Goal: Task Accomplishment & Management: Use online tool/utility

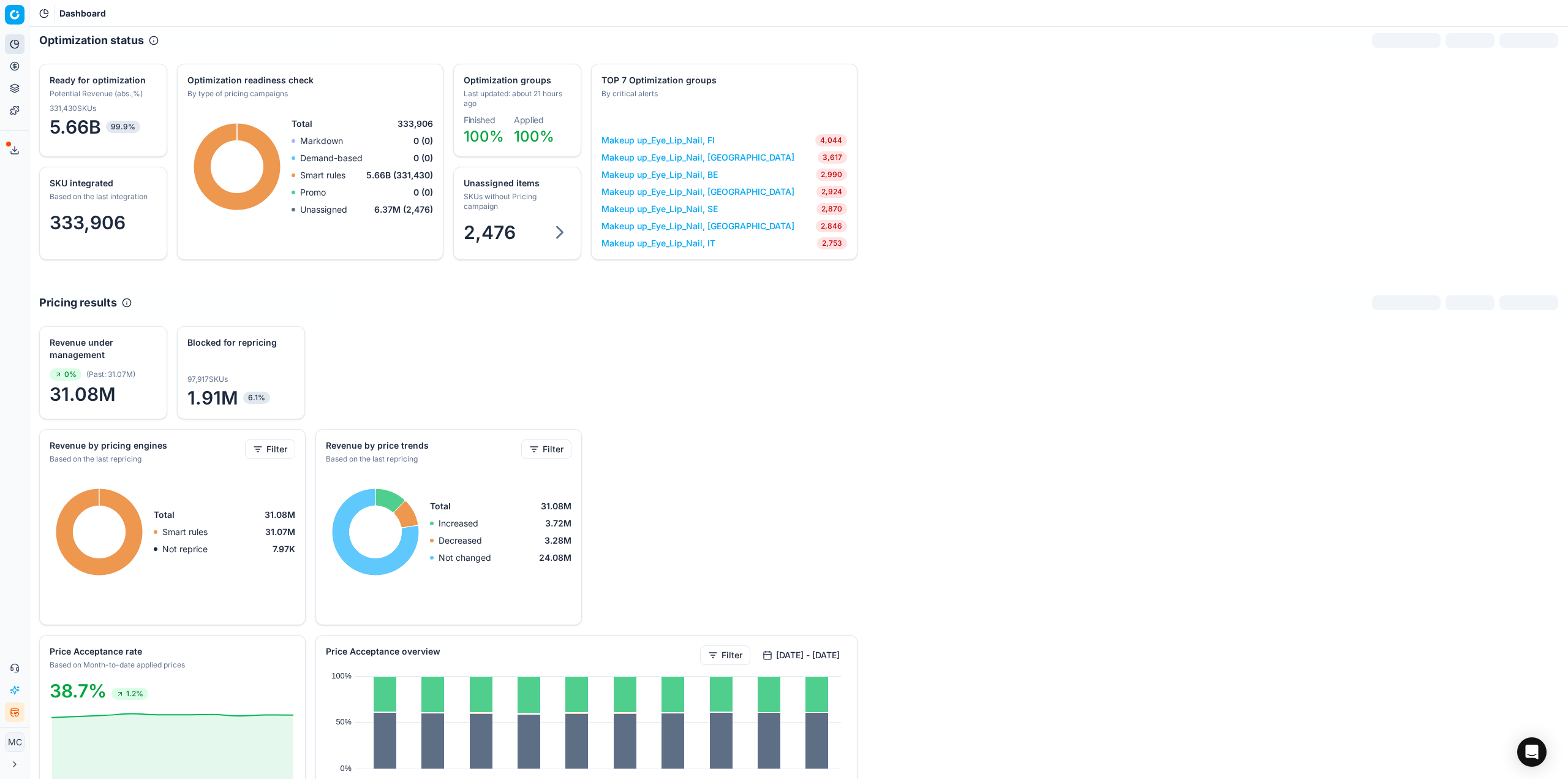
click at [19, 66] on icon at bounding box center [15, 66] width 10 height 10
click at [44, 89] on ul "Optimization groups Pricing campaigns Promo management Products" at bounding box center [119, 118] width 156 height 79
click at [60, 87] on link "Optimization groups" at bounding box center [118, 89] width 143 height 17
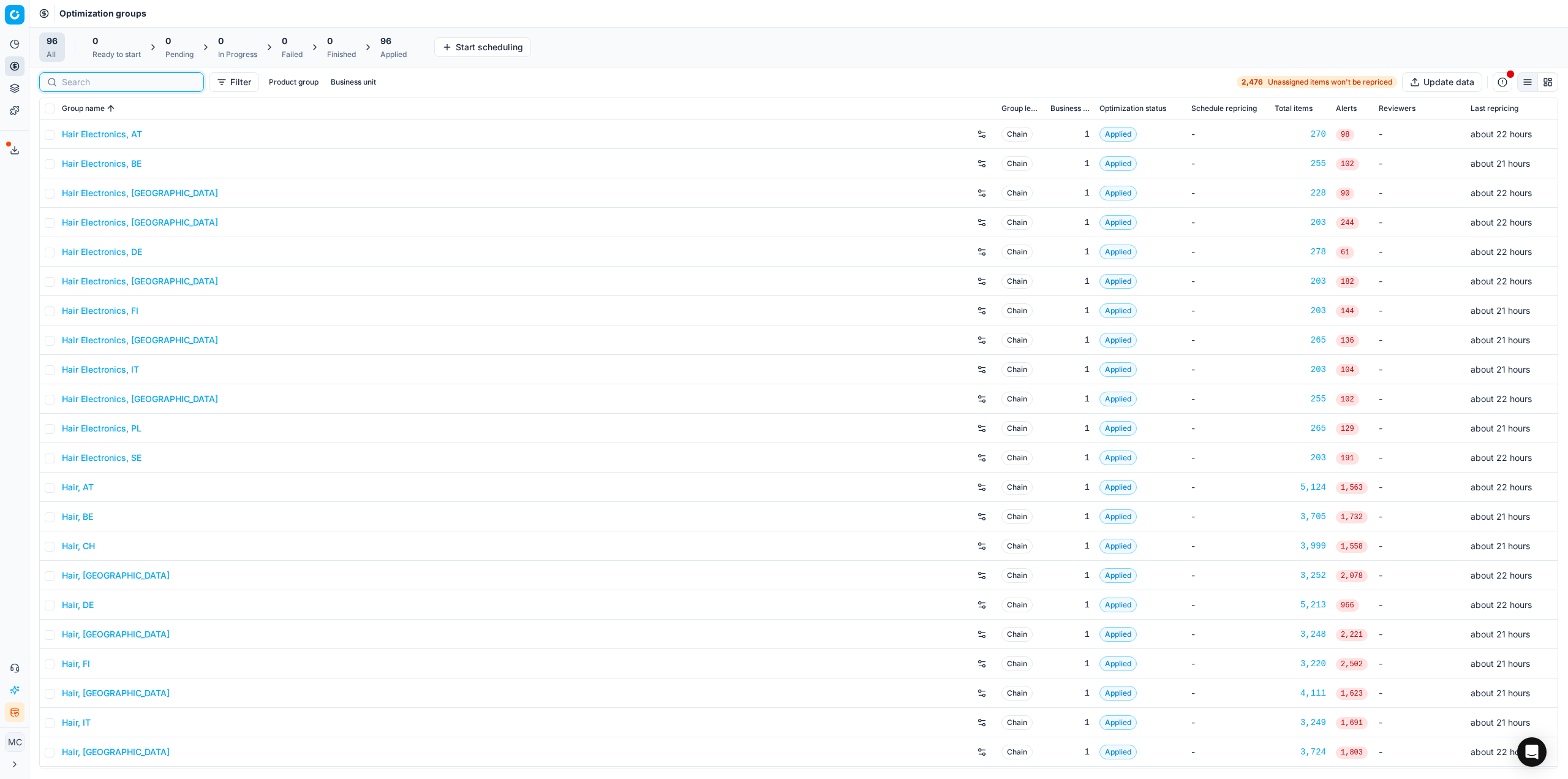
click at [86, 85] on input at bounding box center [129, 82] width 134 height 12
click at [98, 128] on link "Hair Electronics, AT" at bounding box center [102, 134] width 81 height 12
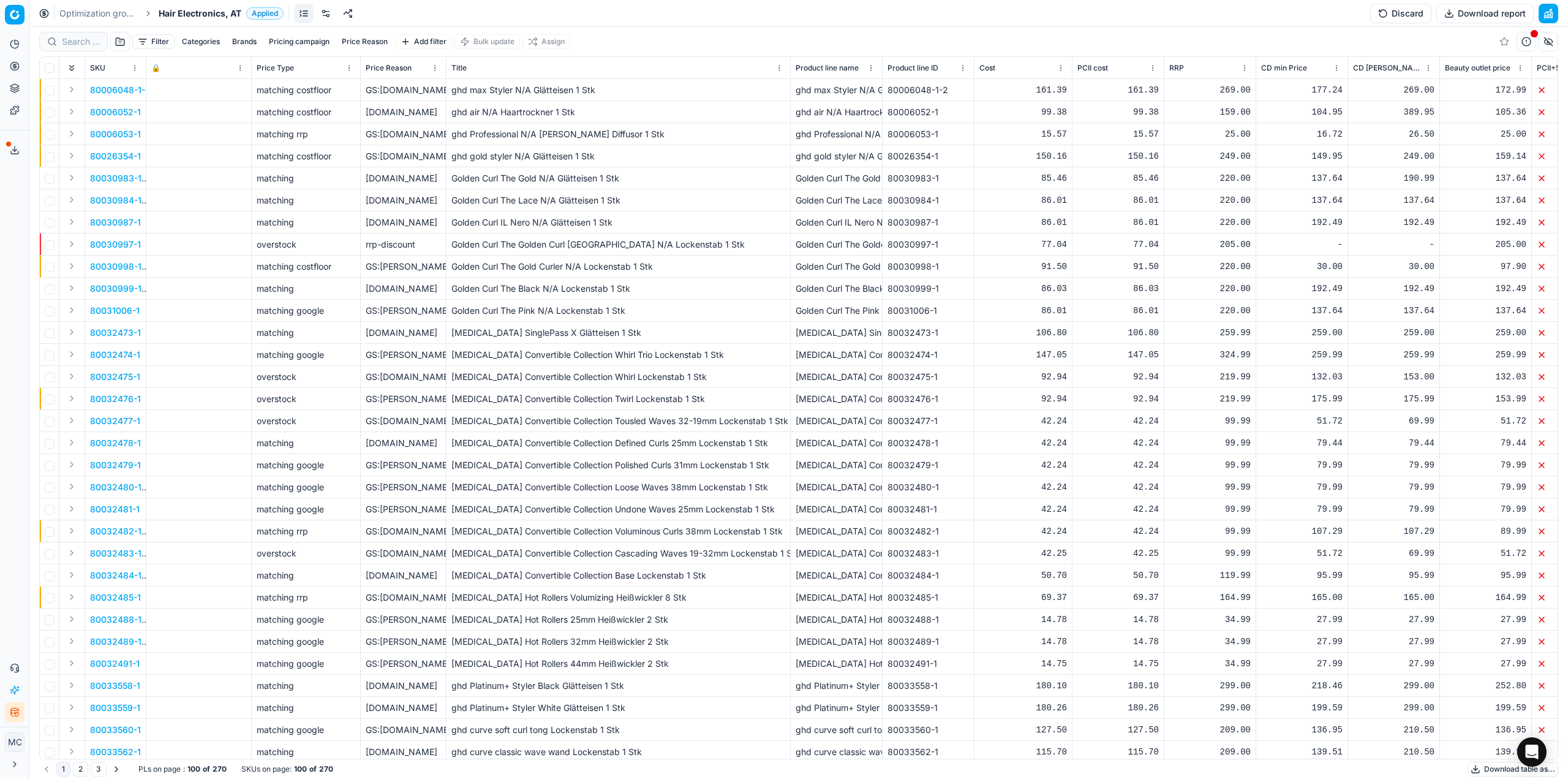
click at [182, 11] on span "Hair Electronics, AT" at bounding box center [199, 13] width 83 height 12
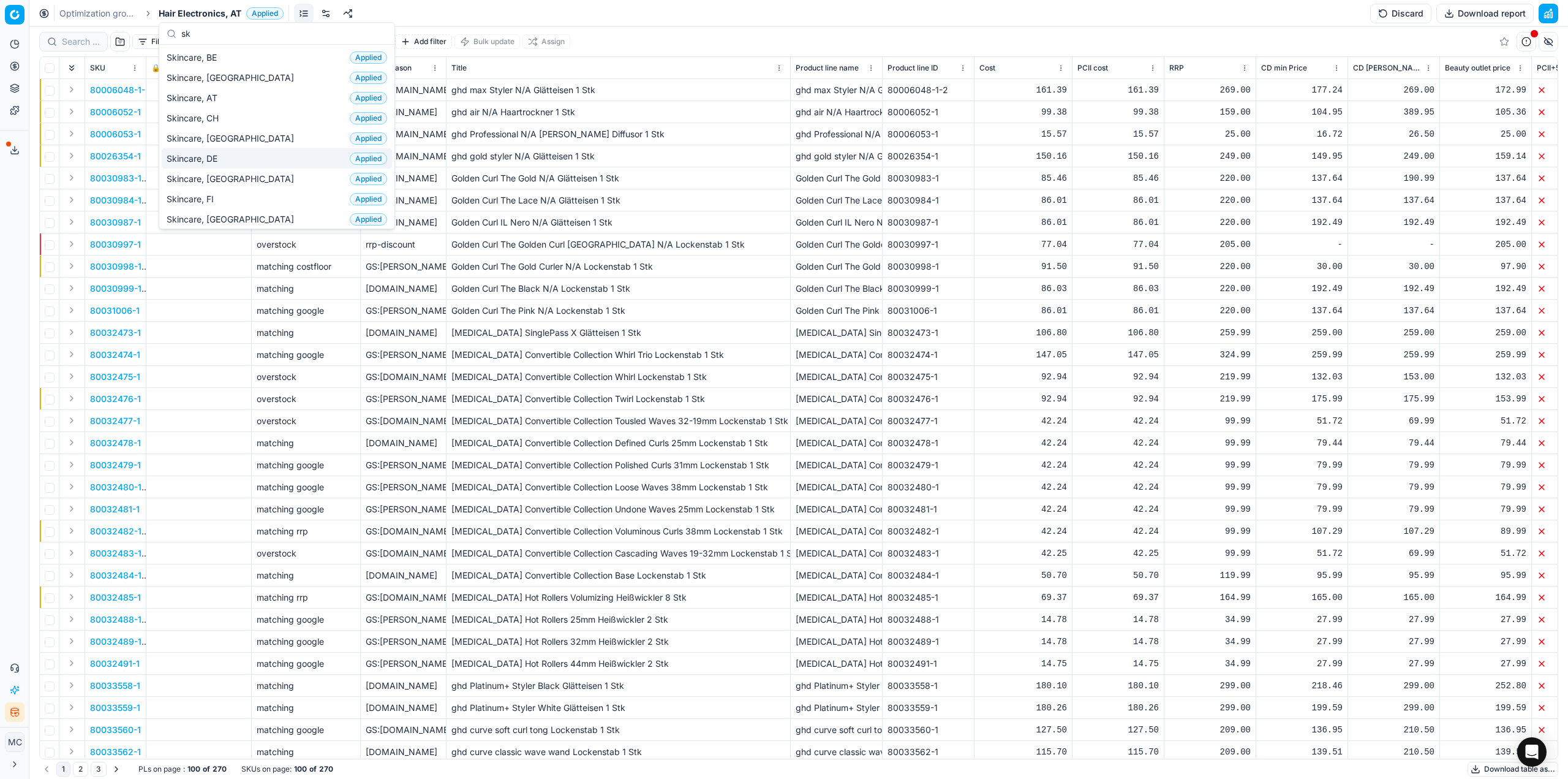
type input "sk"
click at [248, 166] on div "Skincare, DE Applied" at bounding box center [276, 159] width 230 height 20
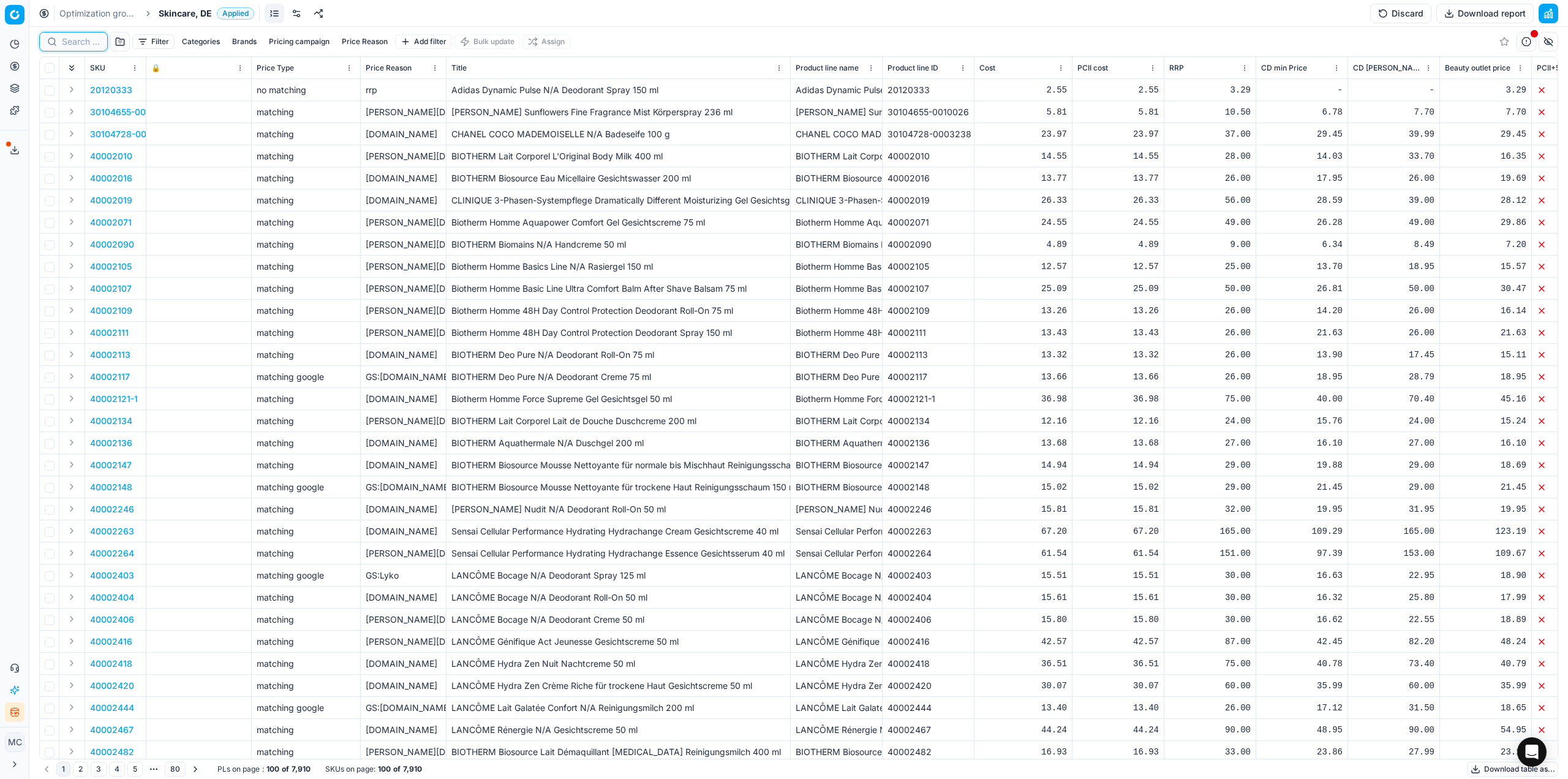
click at [76, 44] on input at bounding box center [81, 41] width 38 height 12
paste input "40300003"
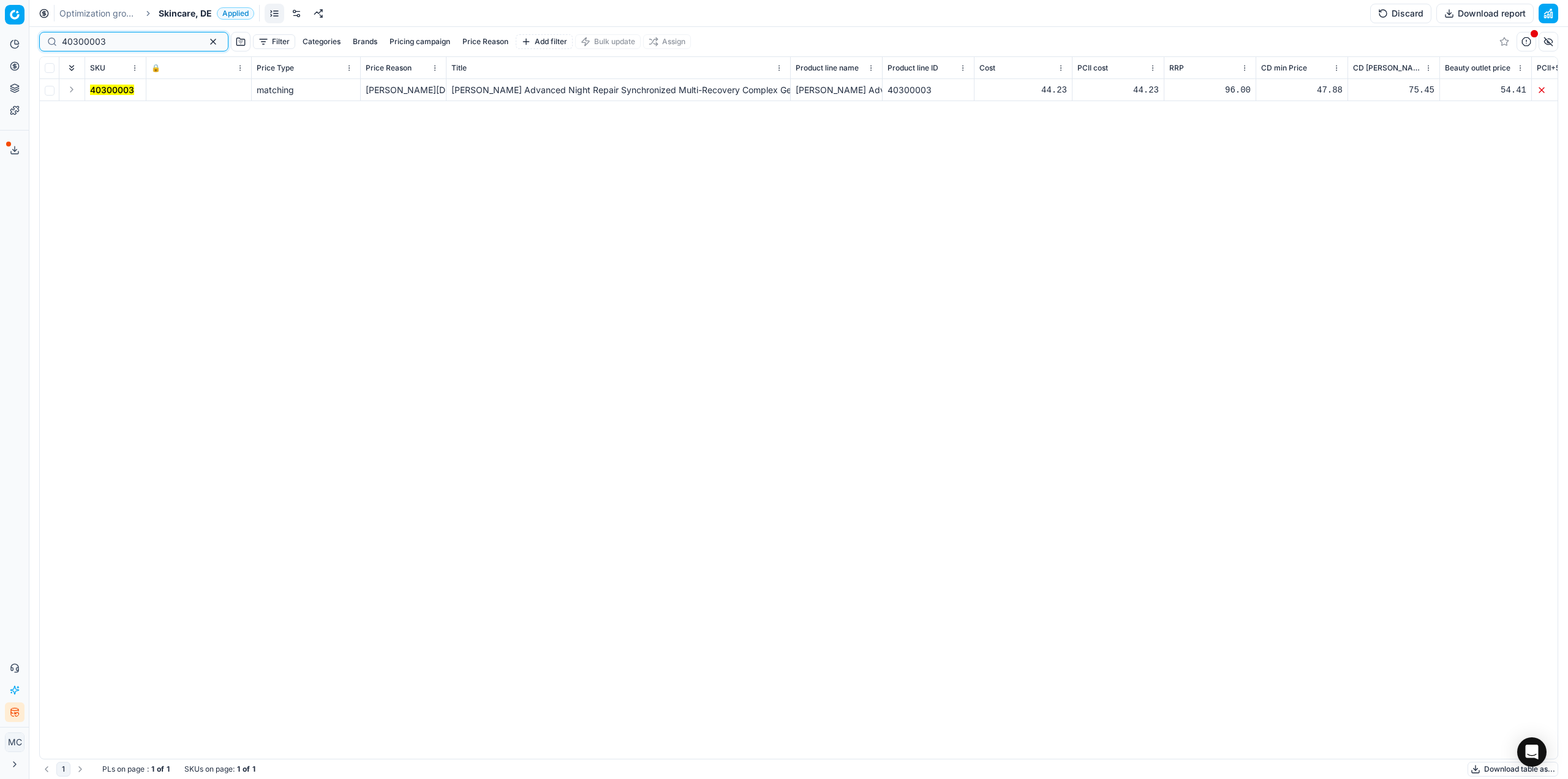
type input "40300003"
click at [74, 91] on button "Expand" at bounding box center [71, 90] width 15 height 15
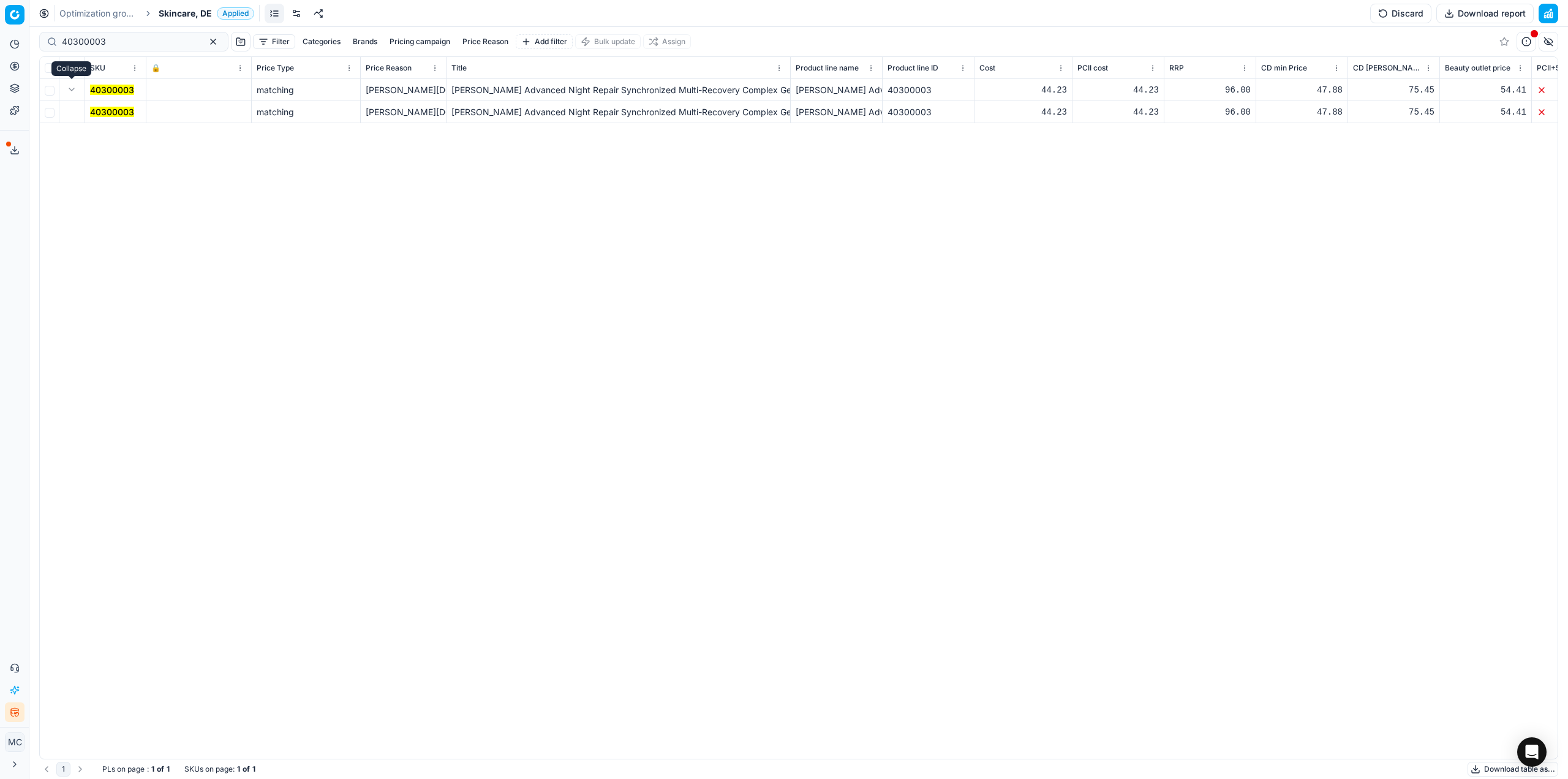
click at [100, 110] on mark "40300003" at bounding box center [112, 111] width 45 height 10
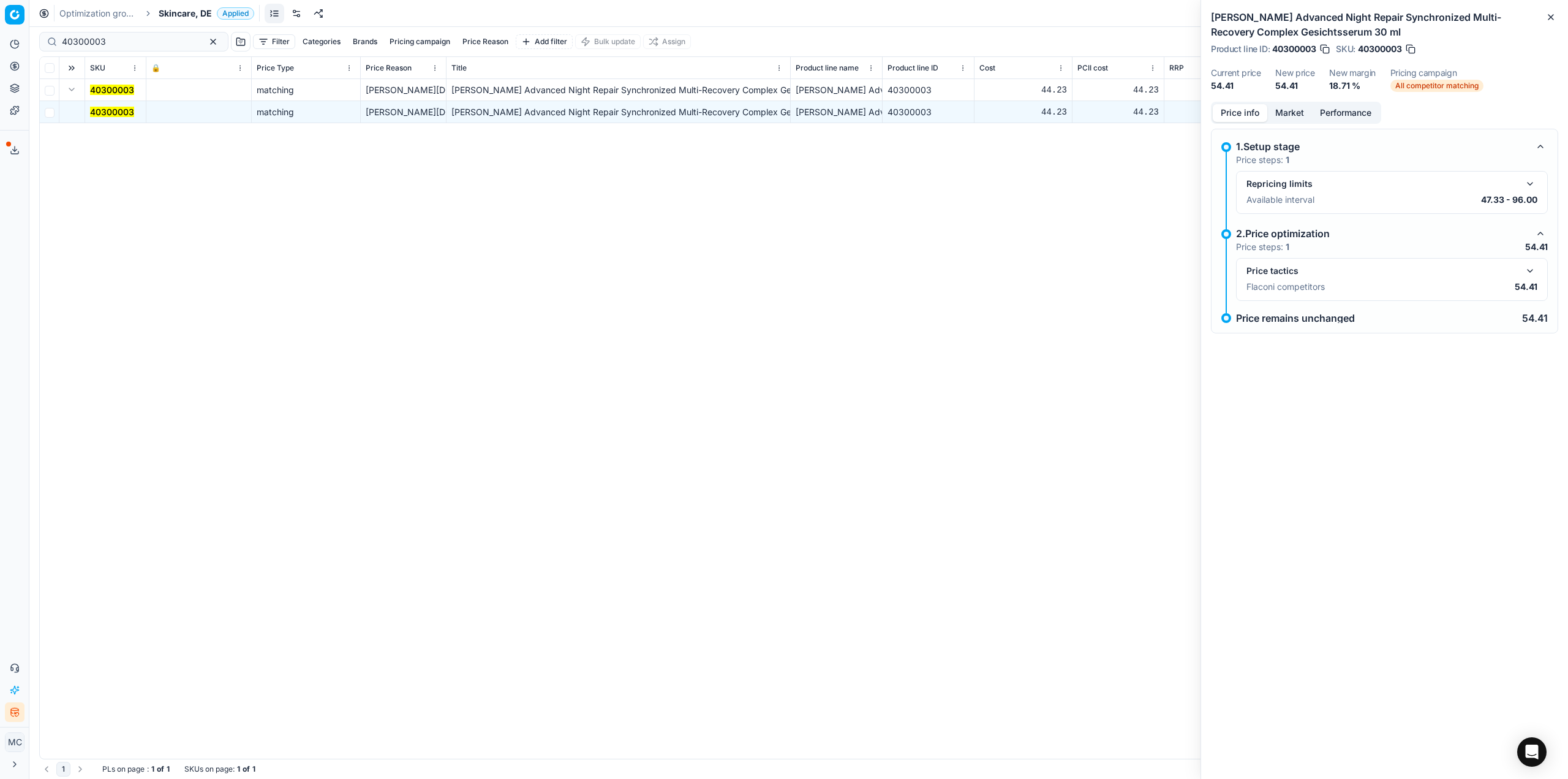
click at [1534, 270] on button "button" at bounding box center [1530, 271] width 15 height 15
click at [1297, 113] on button "Market" at bounding box center [1290, 112] width 45 height 18
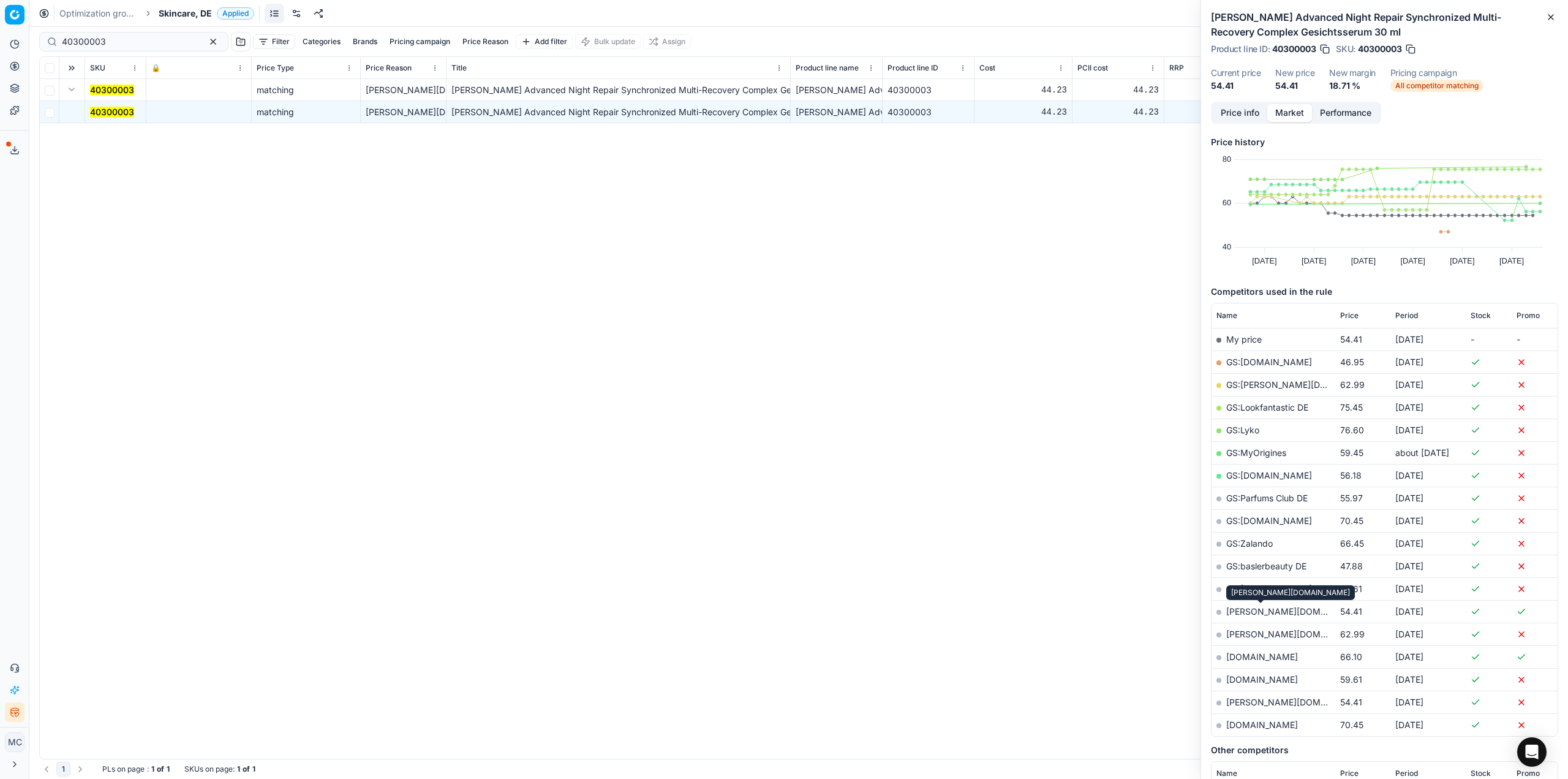
click at [1281, 616] on link "basler-beauty.de" at bounding box center [1297, 610] width 142 height 10
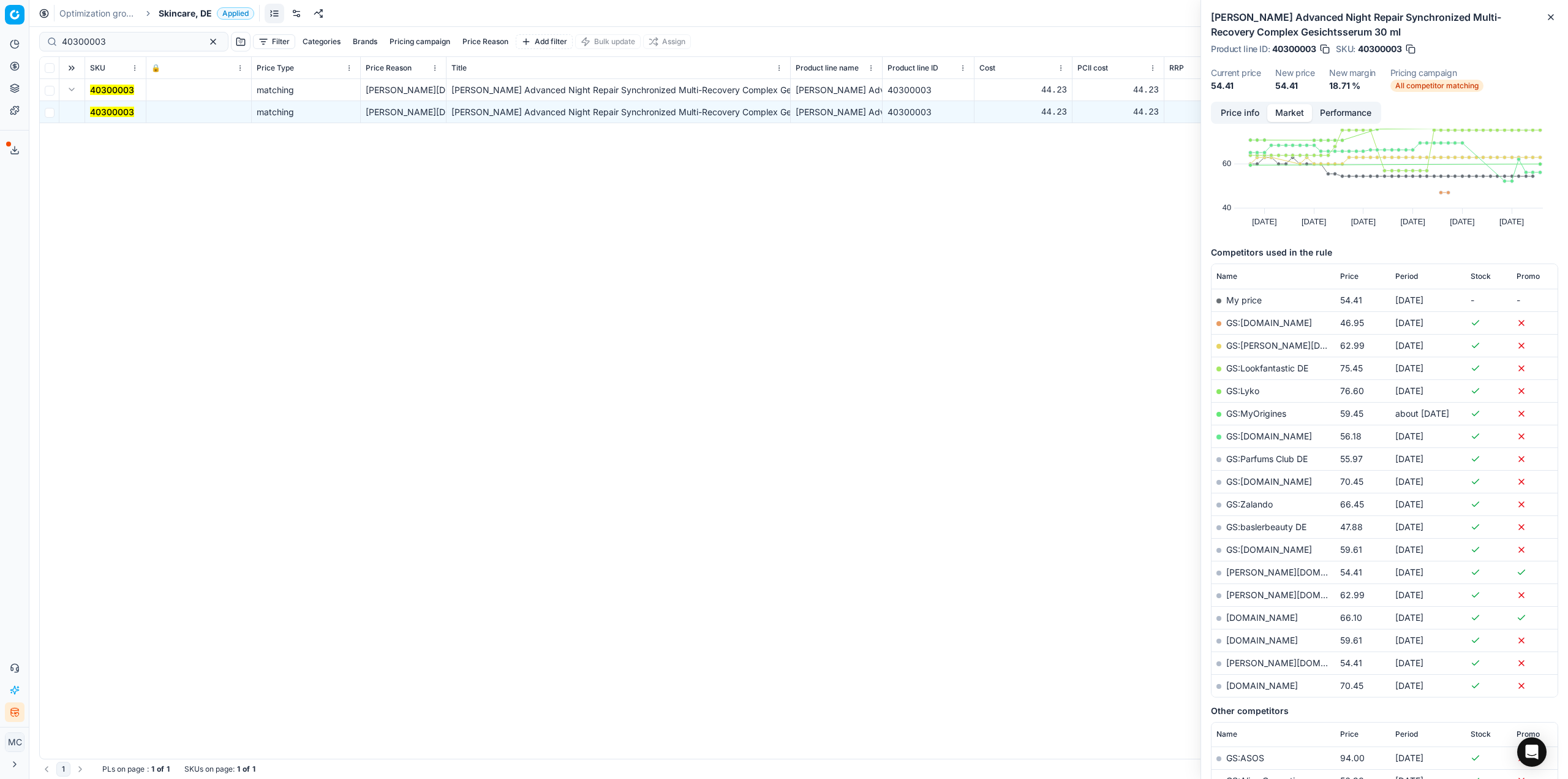
scroll to position [61, 0]
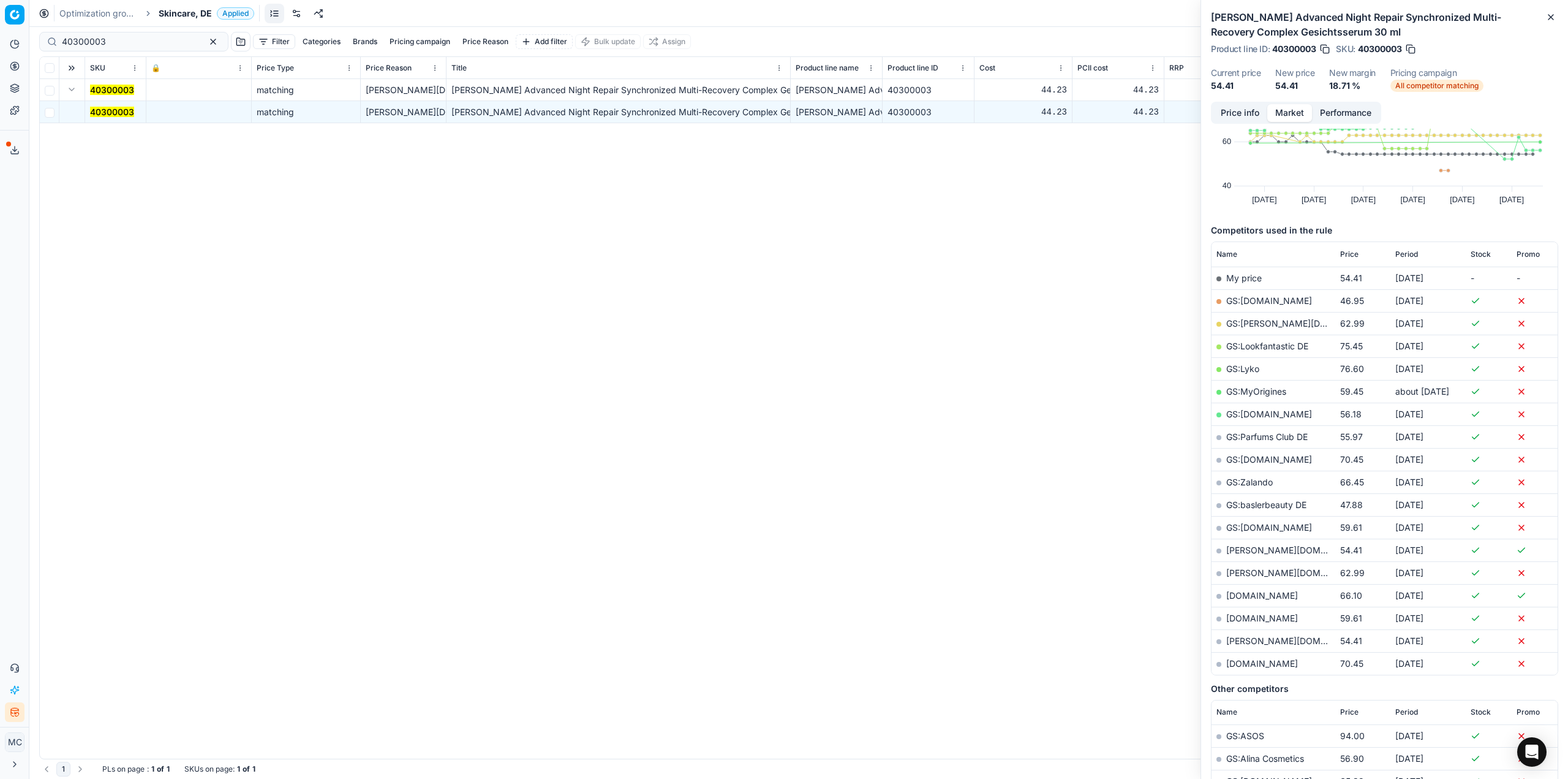
drag, startPoint x: 925, startPoint y: 474, endPoint x: 983, endPoint y: 419, distance: 79.9
click at [934, 466] on div "40300003 matching basler-beauty.de ESTÉE LAUDER Advanced Night Repair Synchroni…" at bounding box center [798, 418] width 1518 height 680
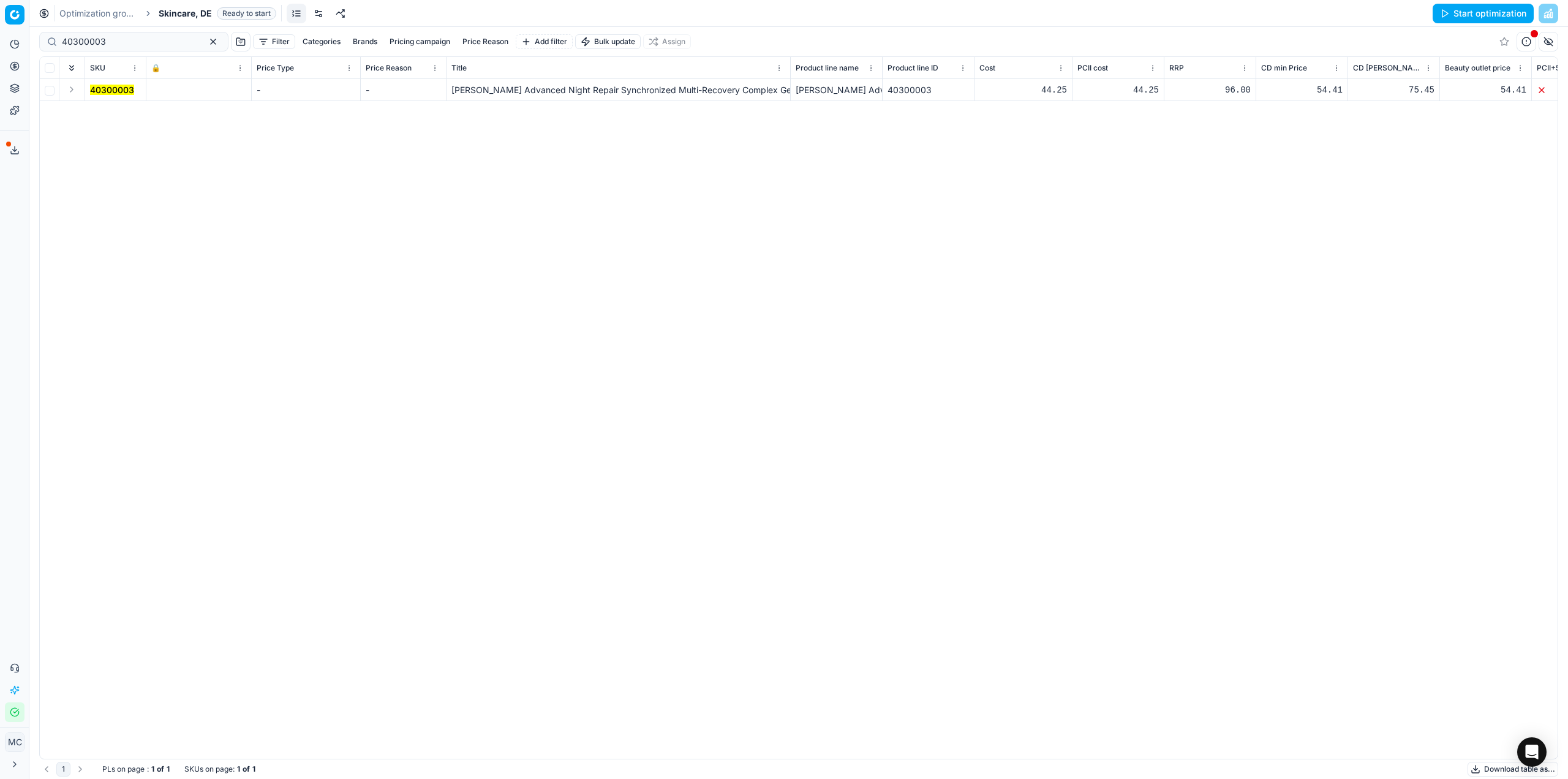
click at [91, 17] on link "Optimization groups" at bounding box center [98, 13] width 79 height 12
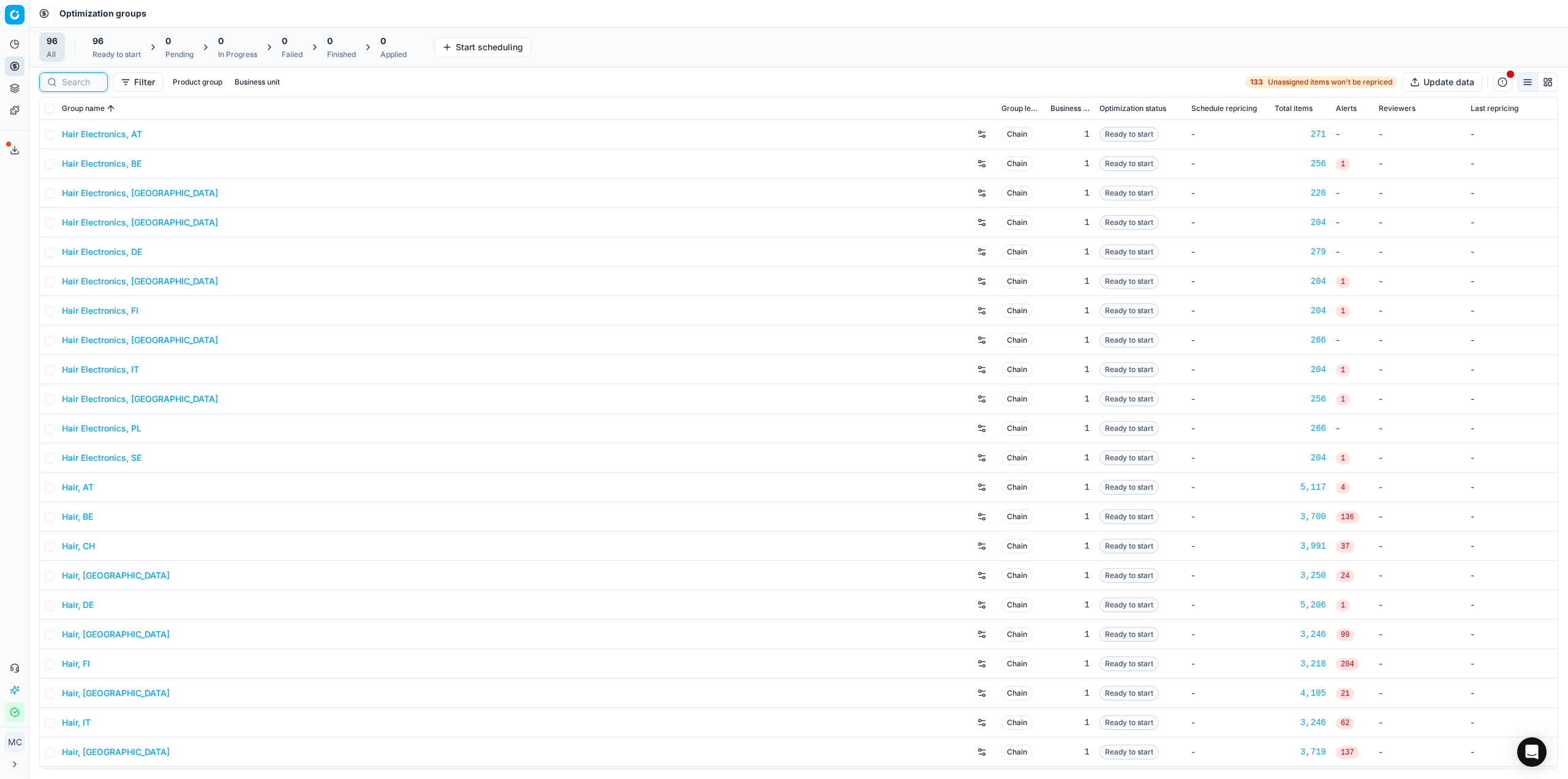
click at [78, 86] on input at bounding box center [81, 82] width 38 height 12
click at [50, 107] on input "checkbox" at bounding box center [49, 109] width 10 height 10
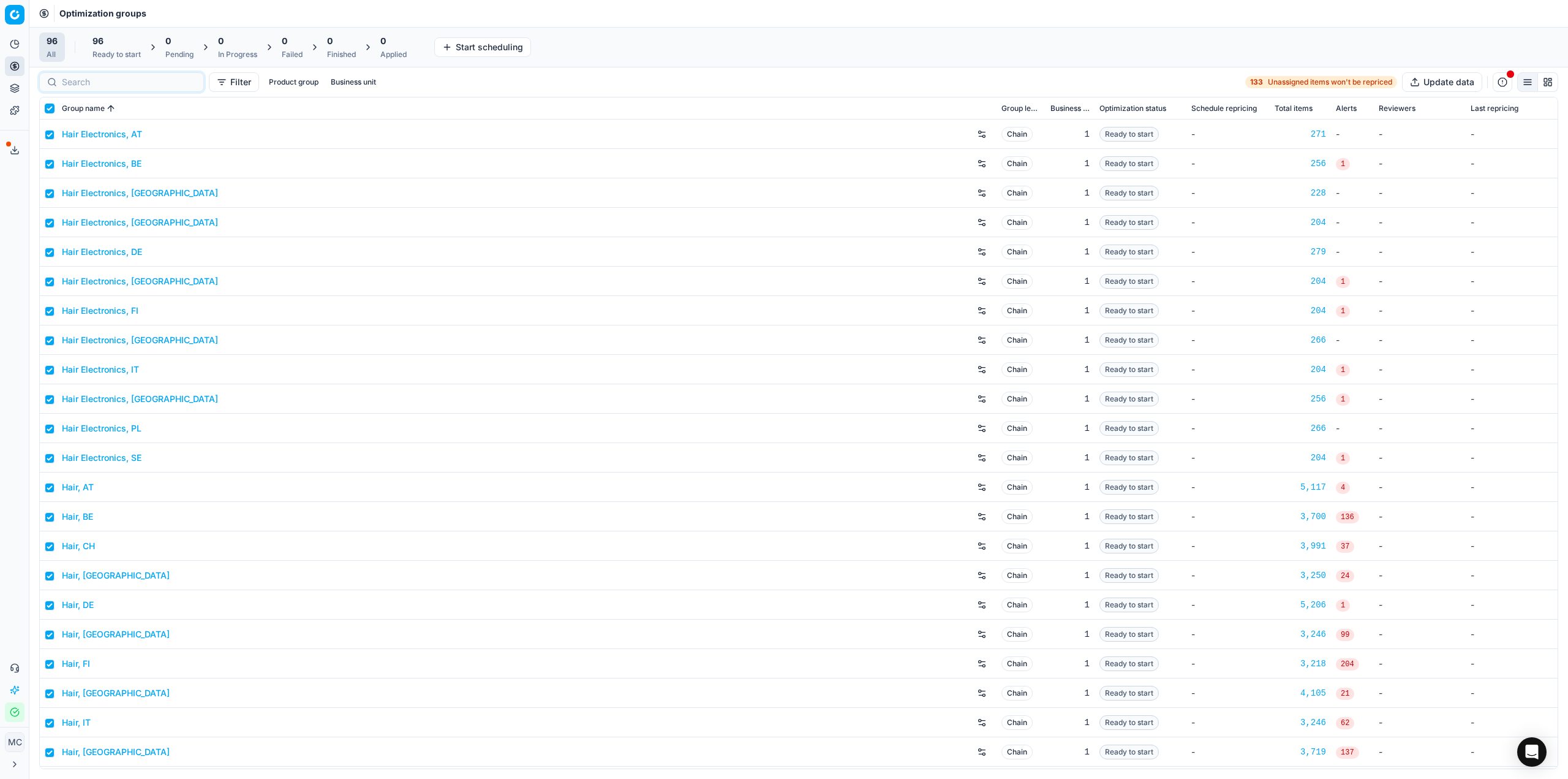
checkbox input "true"
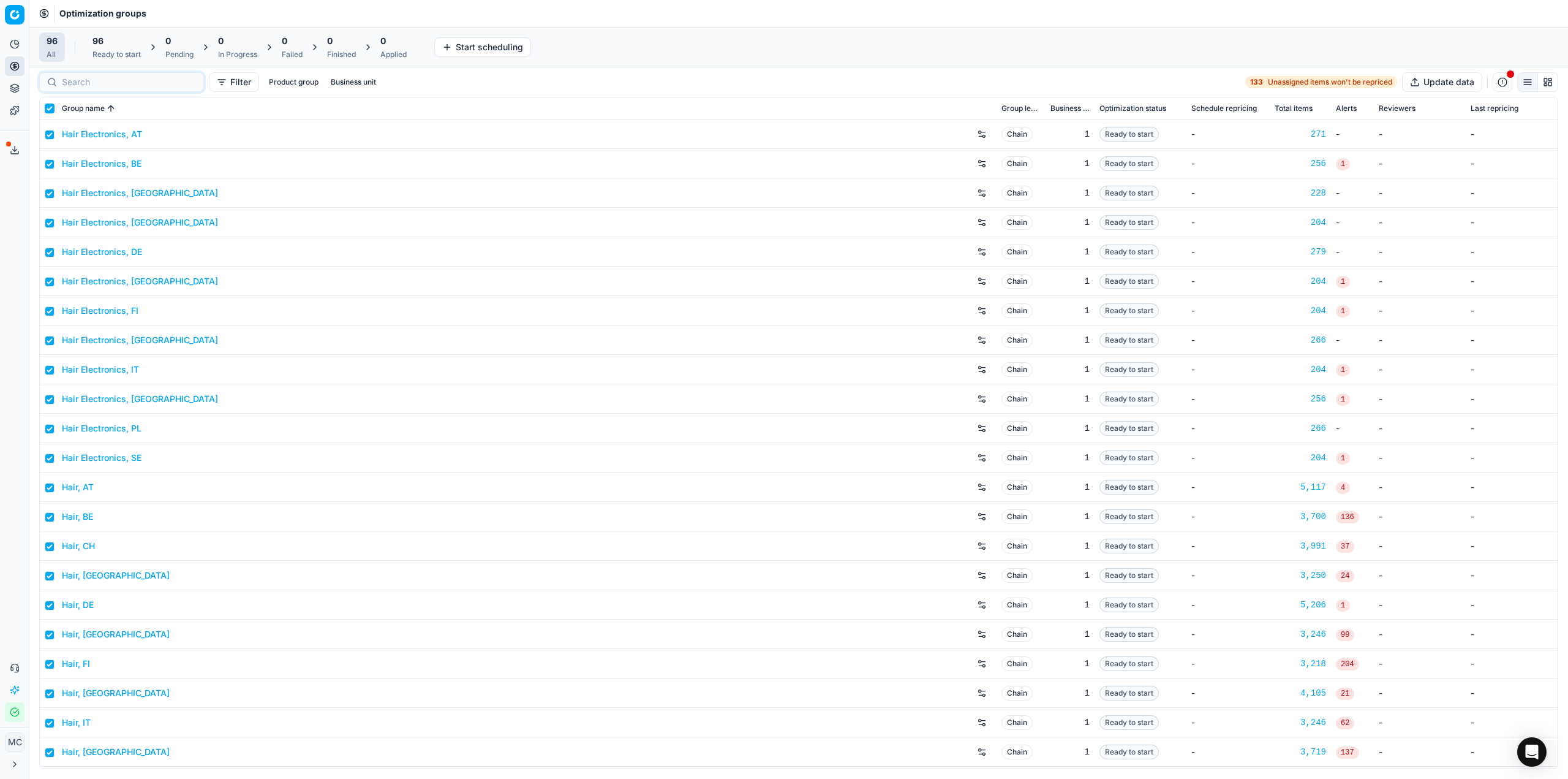
checkbox input "true"
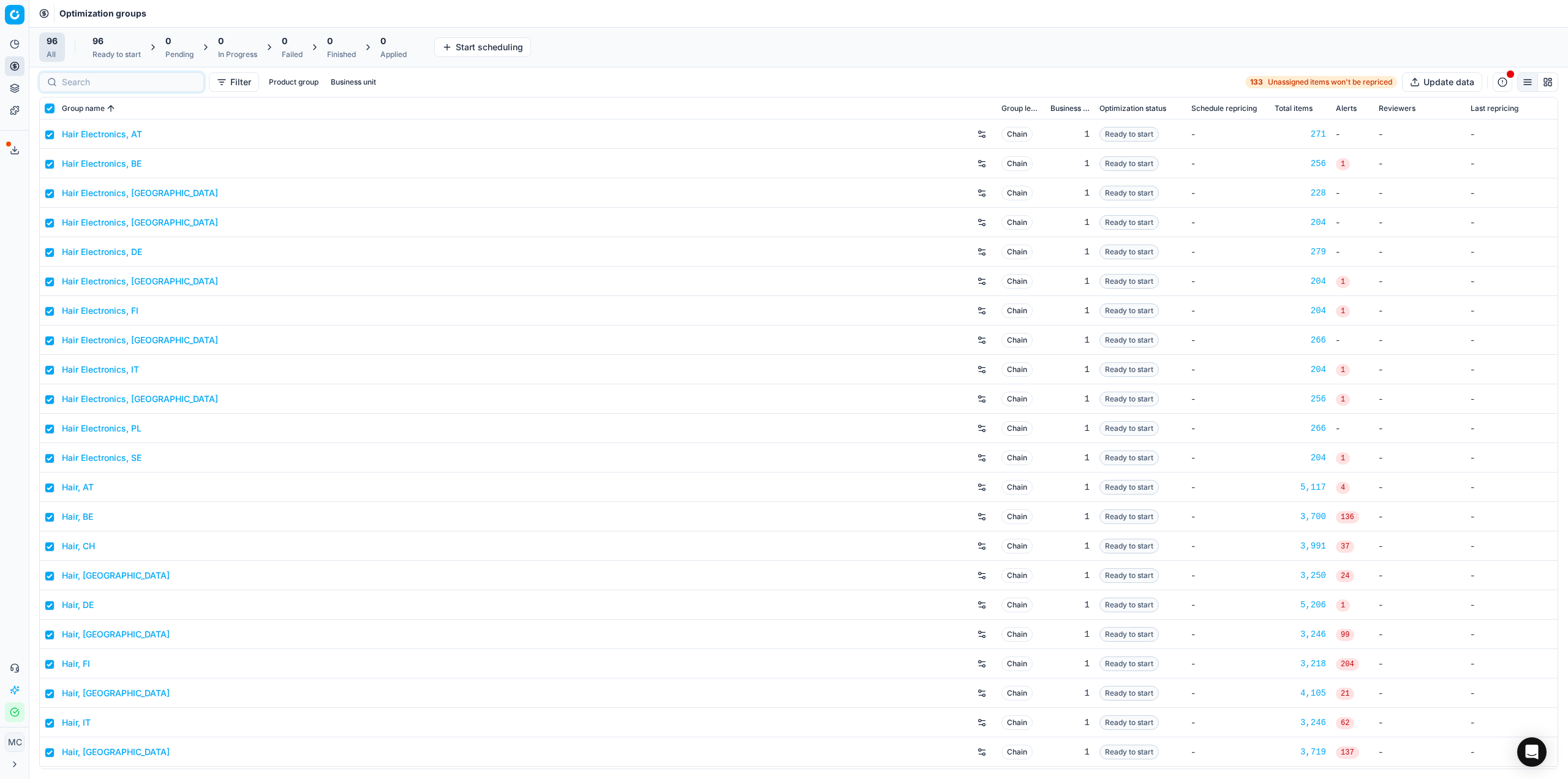
checkbox input "true"
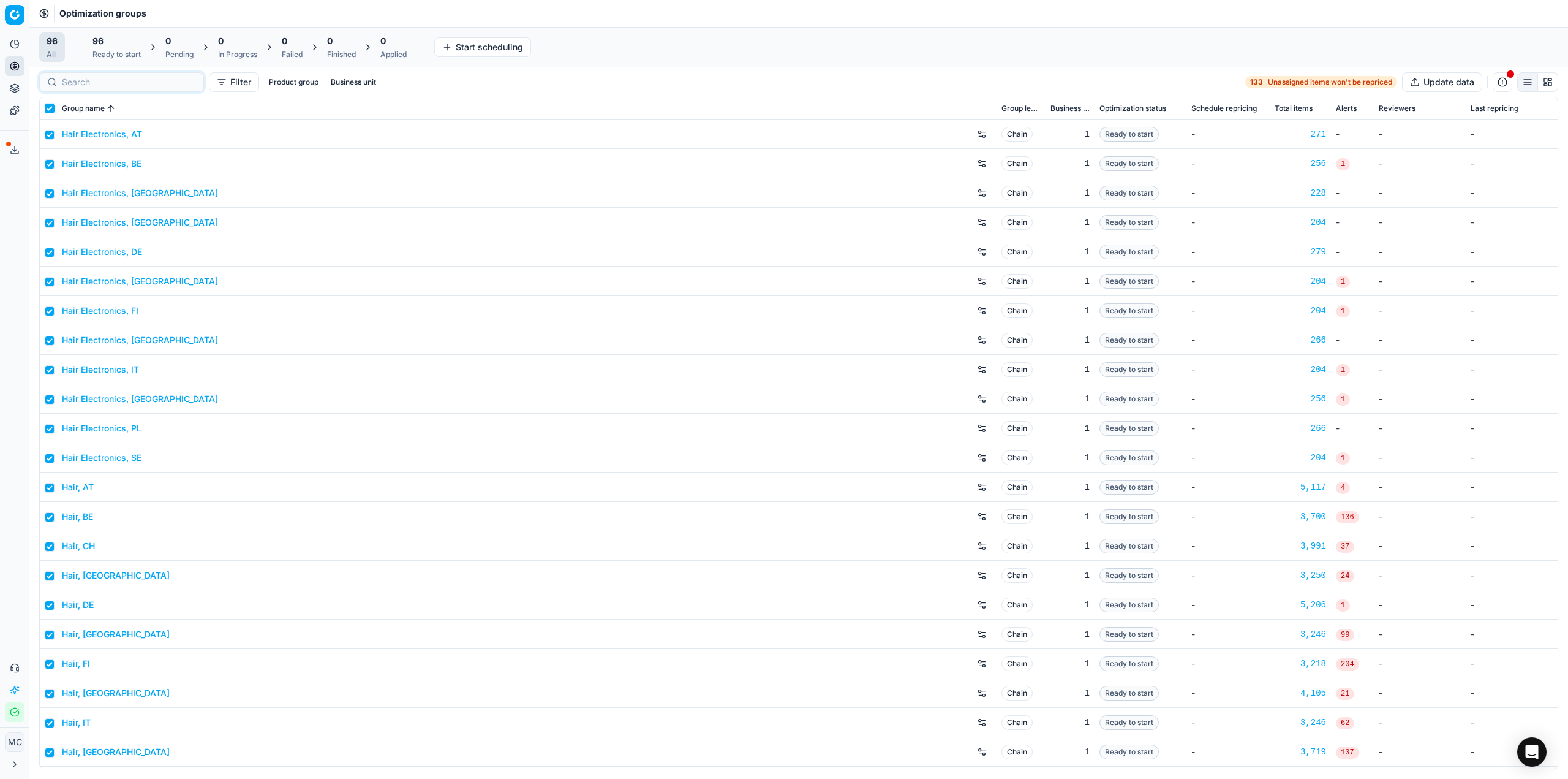
checkbox input "true"
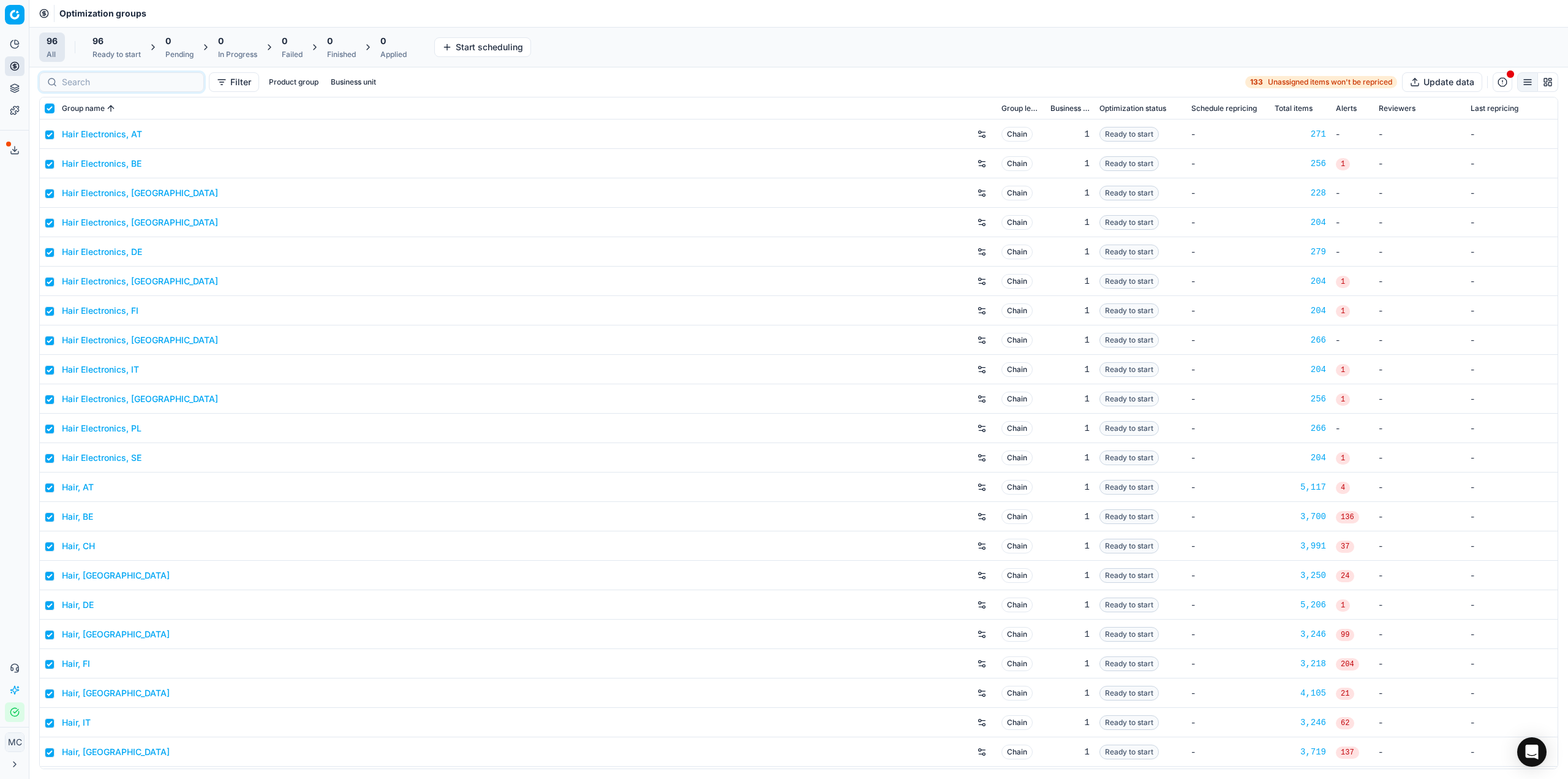
checkbox input "true"
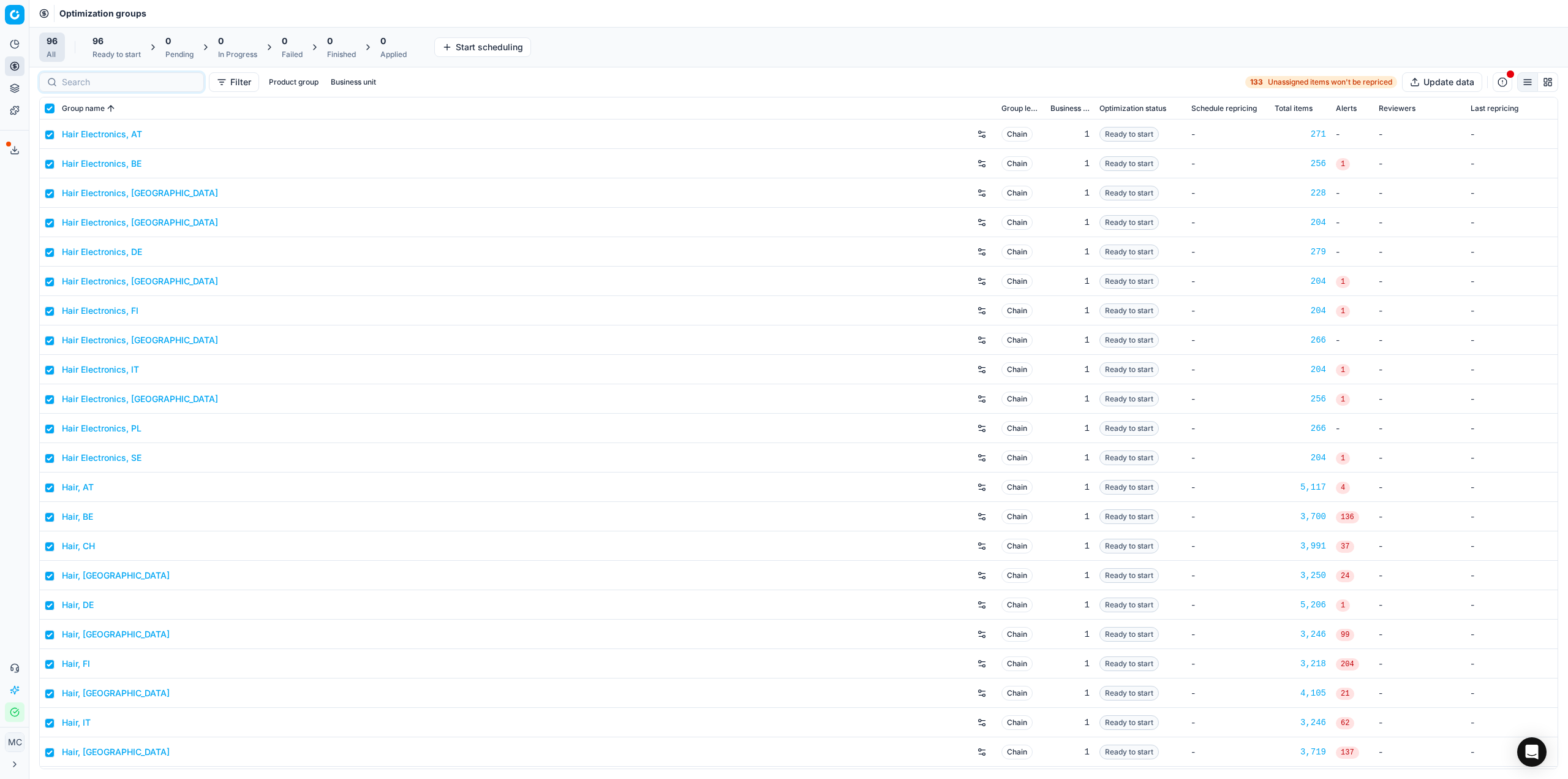
checkbox input "true"
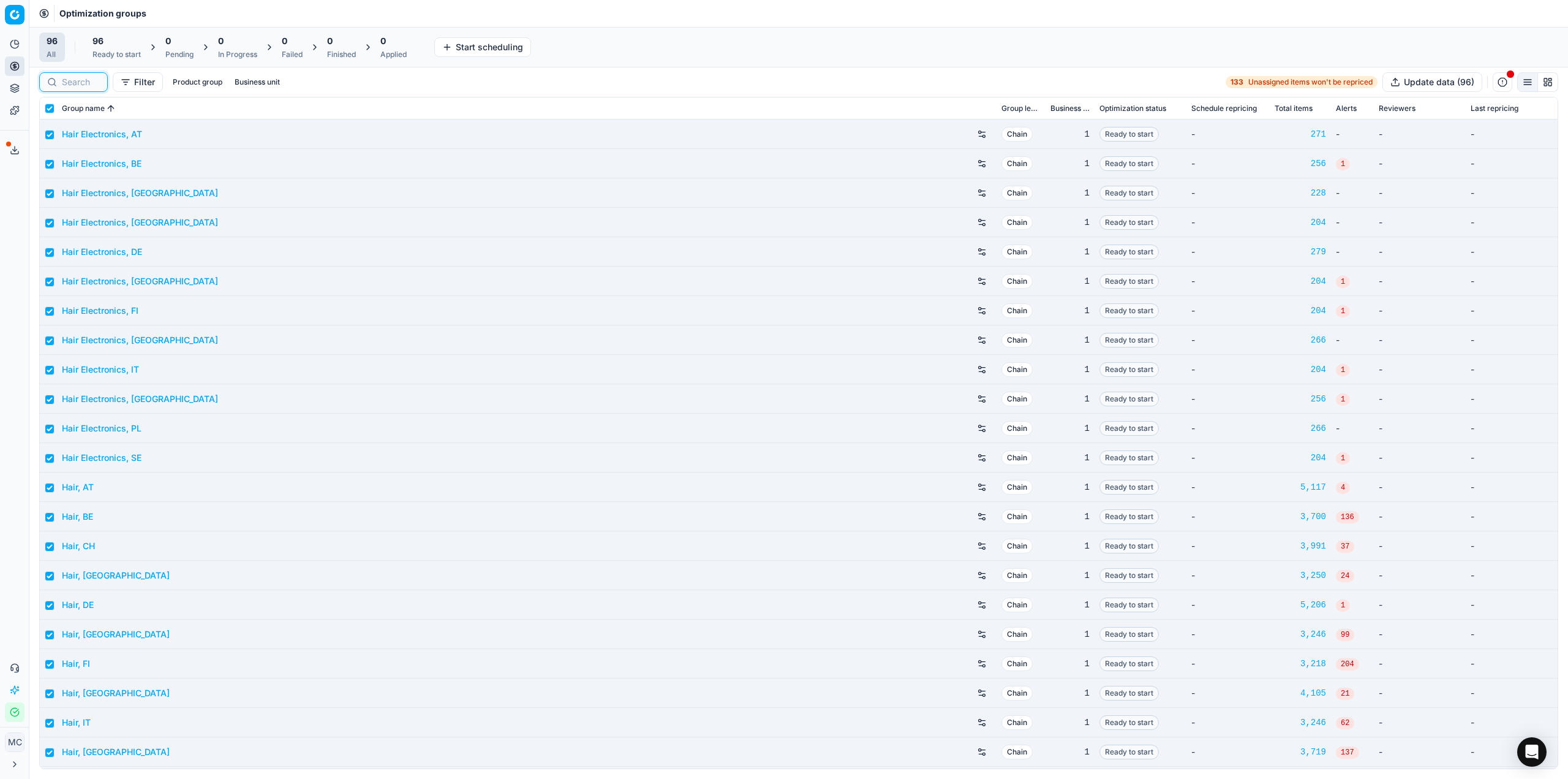
click at [88, 86] on input at bounding box center [81, 82] width 38 height 12
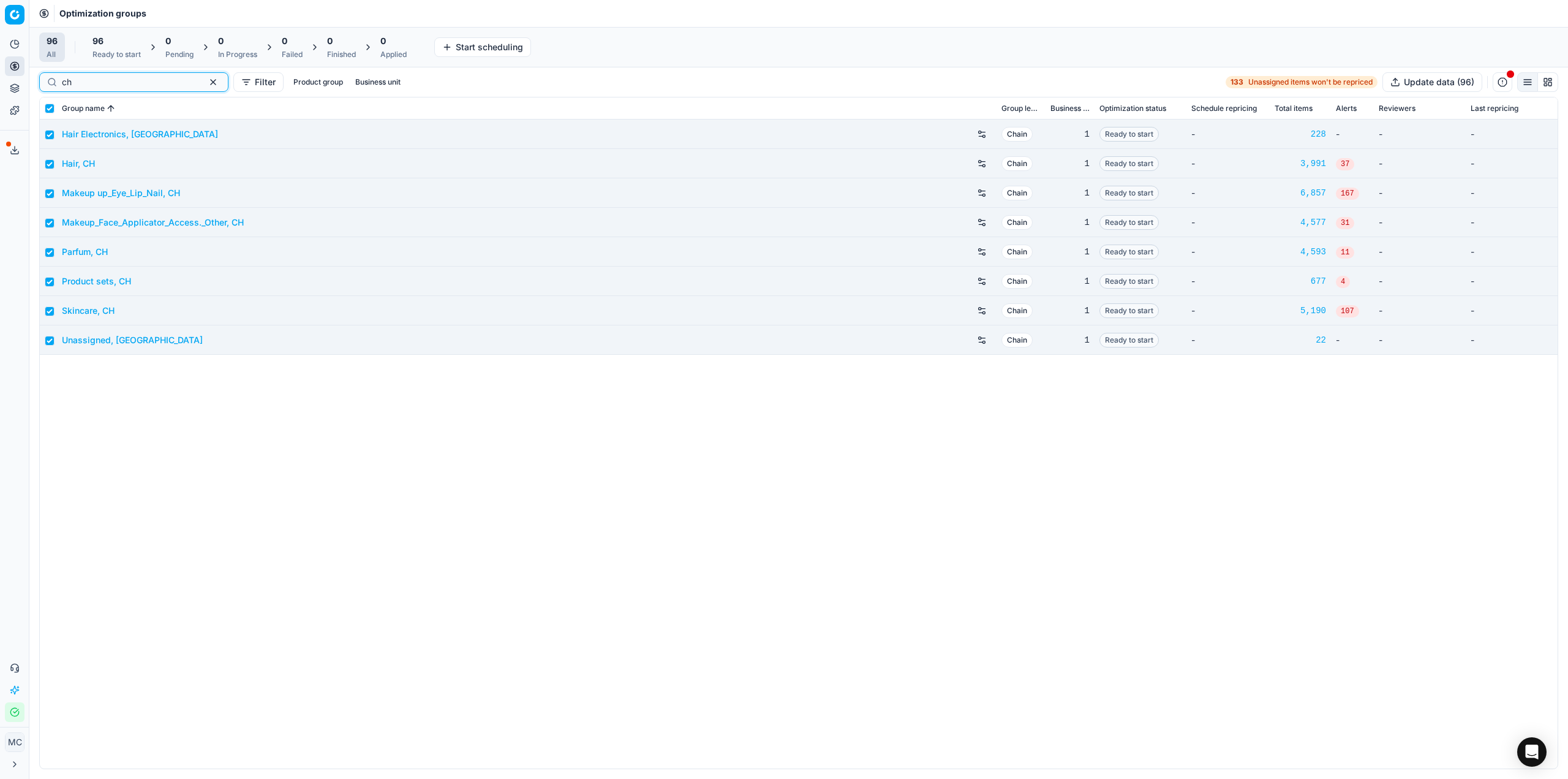
type input "ch"
click at [48, 104] on input "checkbox" at bounding box center [49, 109] width 10 height 10
checkbox input "false"
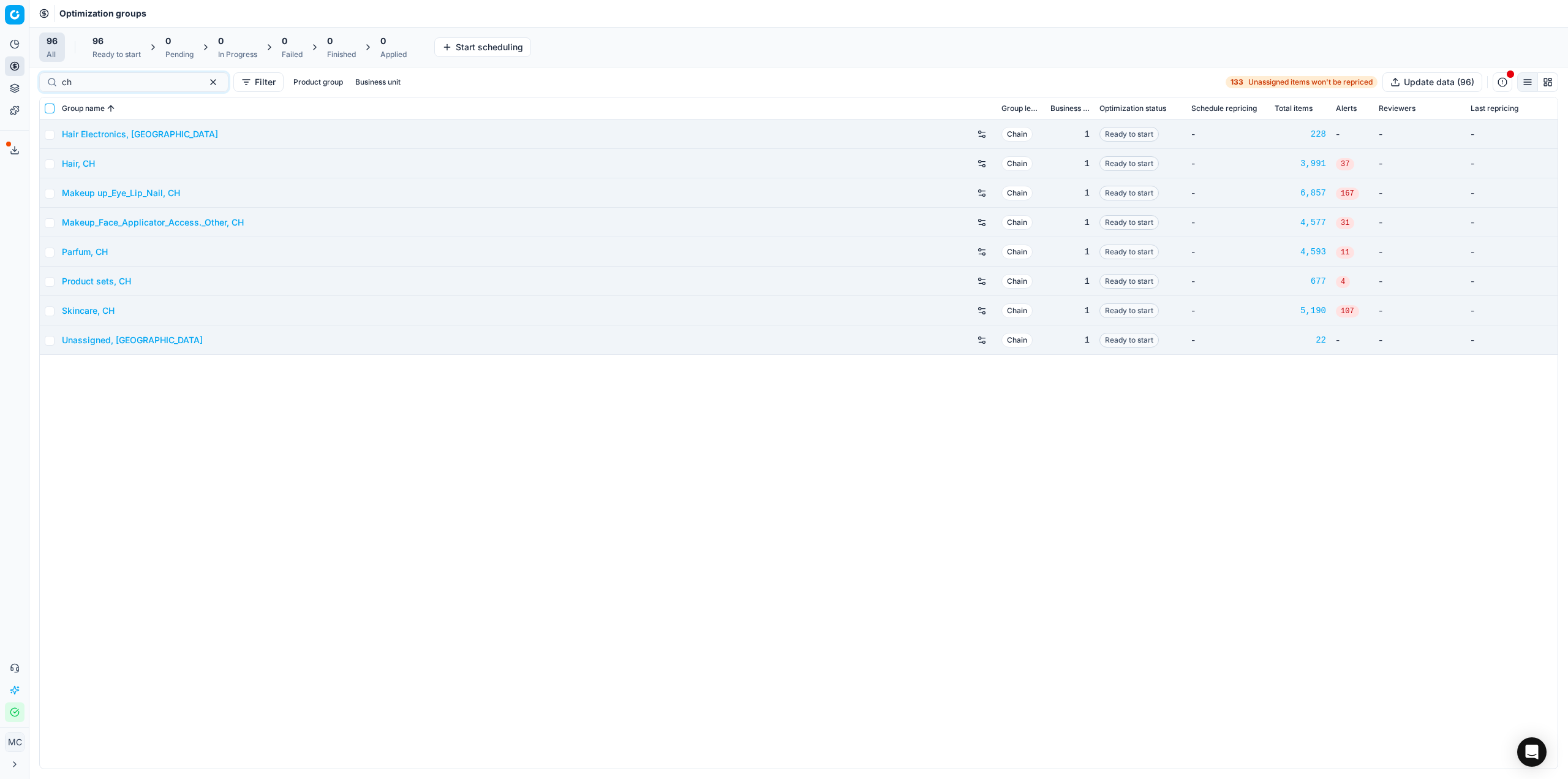
checkbox input "false"
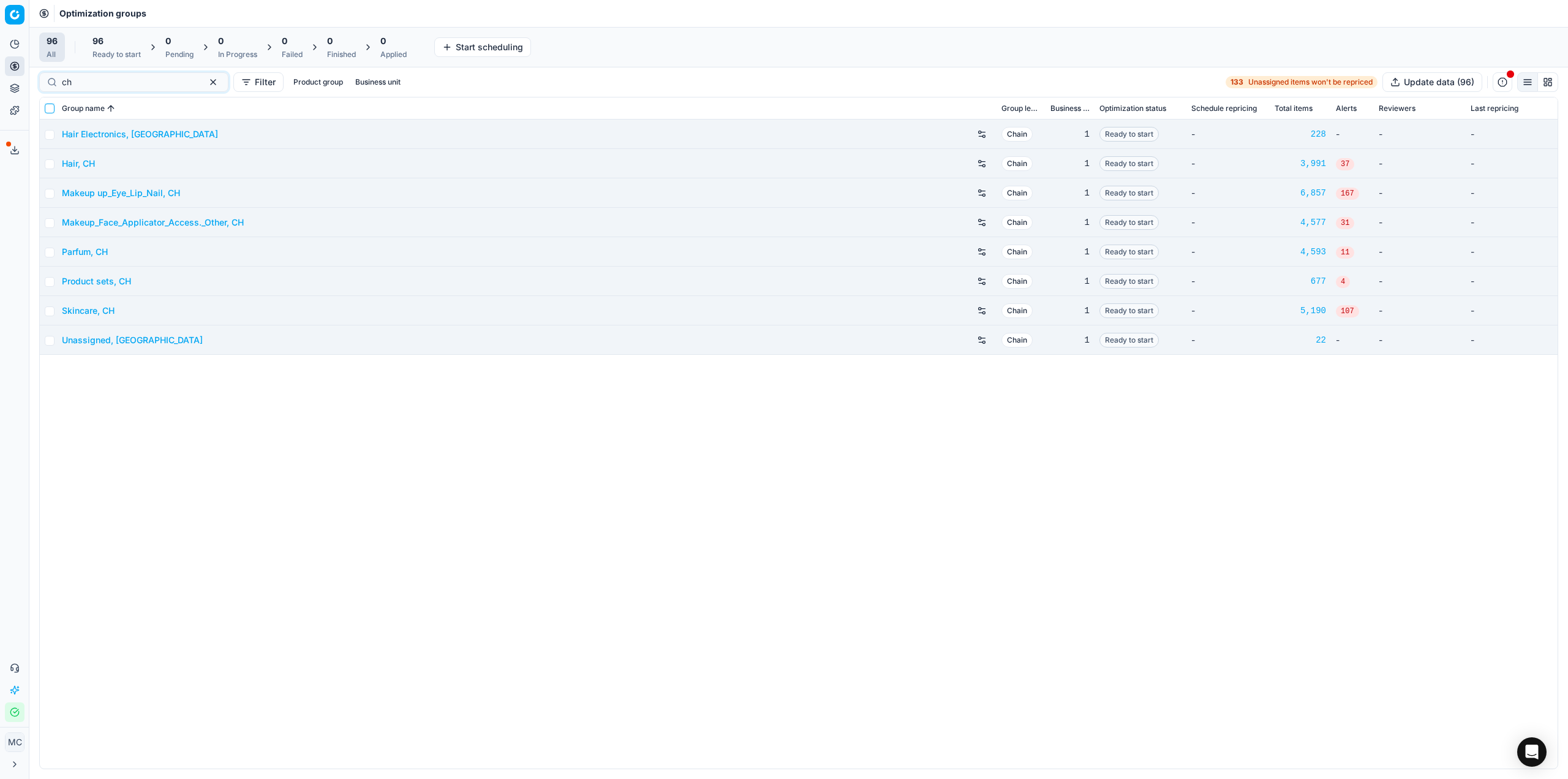
checkbox input "false"
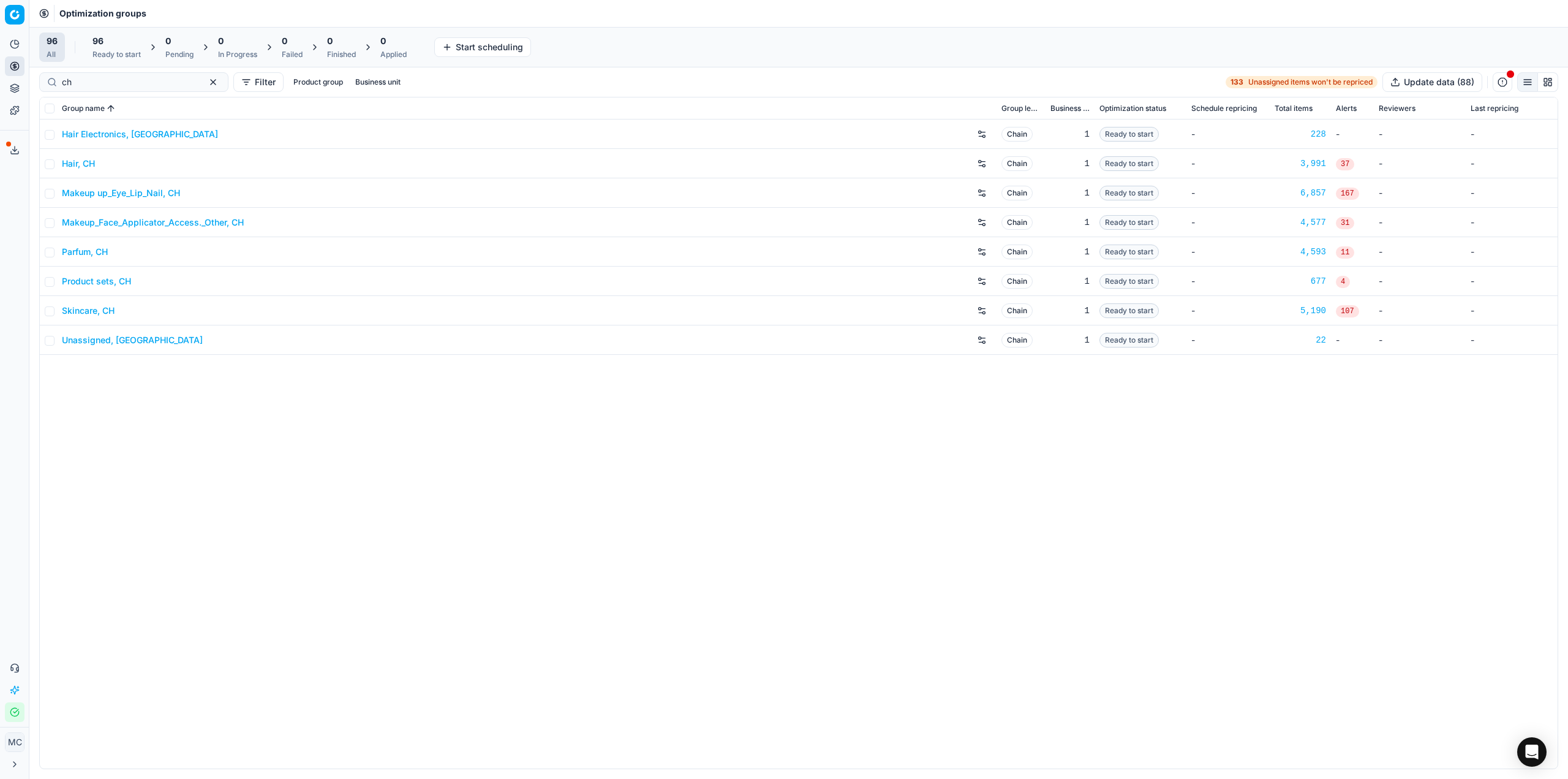
click at [114, 44] on div "96" at bounding box center [117, 41] width 48 height 12
click at [182, 43] on button "Start (88)" at bounding box center [172, 46] width 54 height 19
click at [453, 6] on div "Optimization groups" at bounding box center [799, 13] width 1539 height 27
click at [424, 6] on div "Optimization groups" at bounding box center [799, 13] width 1539 height 27
click at [392, 33] on div "88 Finished" at bounding box center [396, 47] width 44 height 30
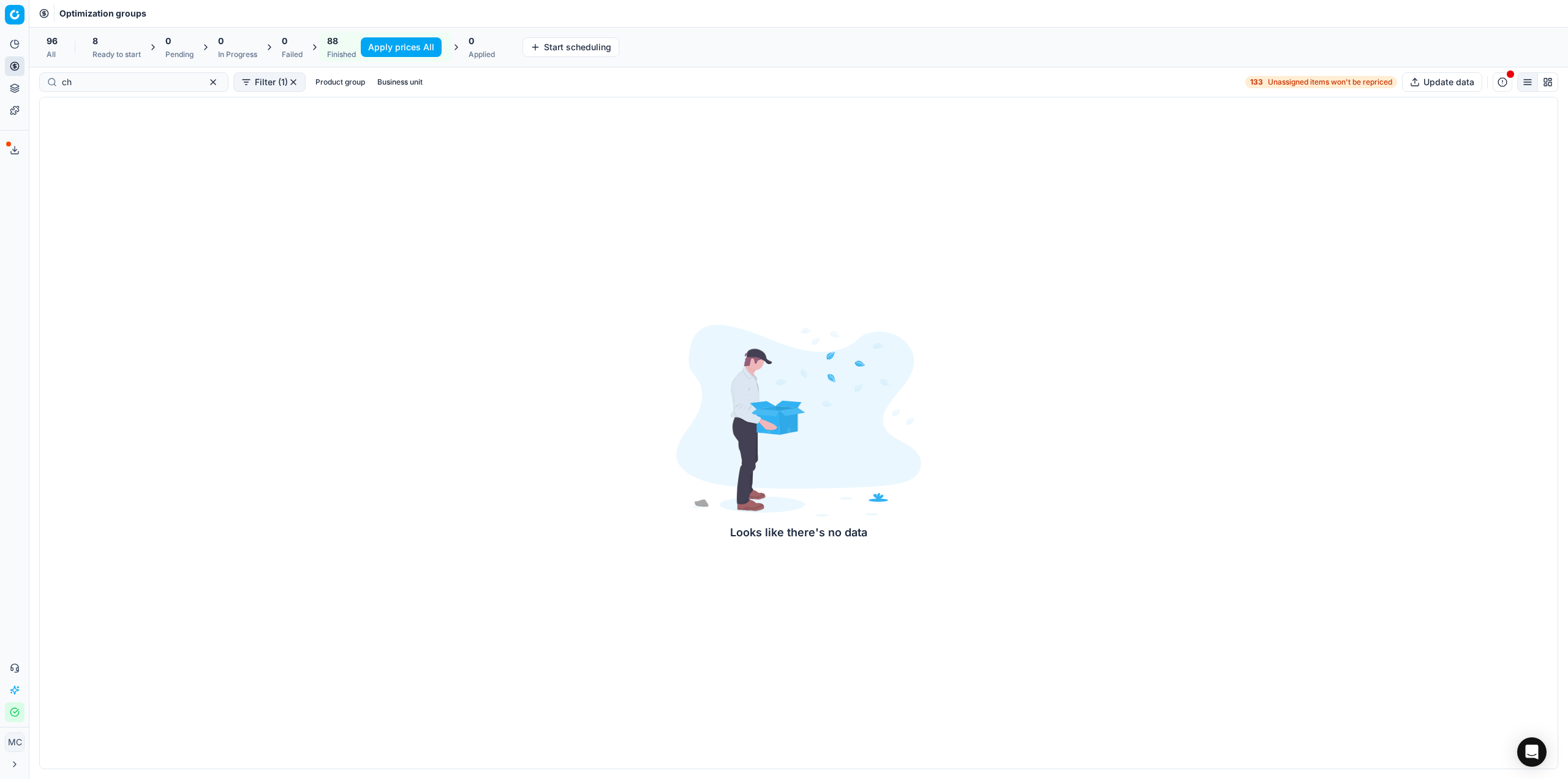
click at [392, 55] on button "Apply prices All" at bounding box center [401, 46] width 81 height 19
click at [22, 172] on div "Analytics Pricing Product portfolio Templates Export service 22 Contact support…" at bounding box center [14, 378] width 29 height 697
click at [20, 175] on div "Analytics Pricing Product portfolio Templates Export service 22 Contact support…" at bounding box center [14, 378] width 29 height 697
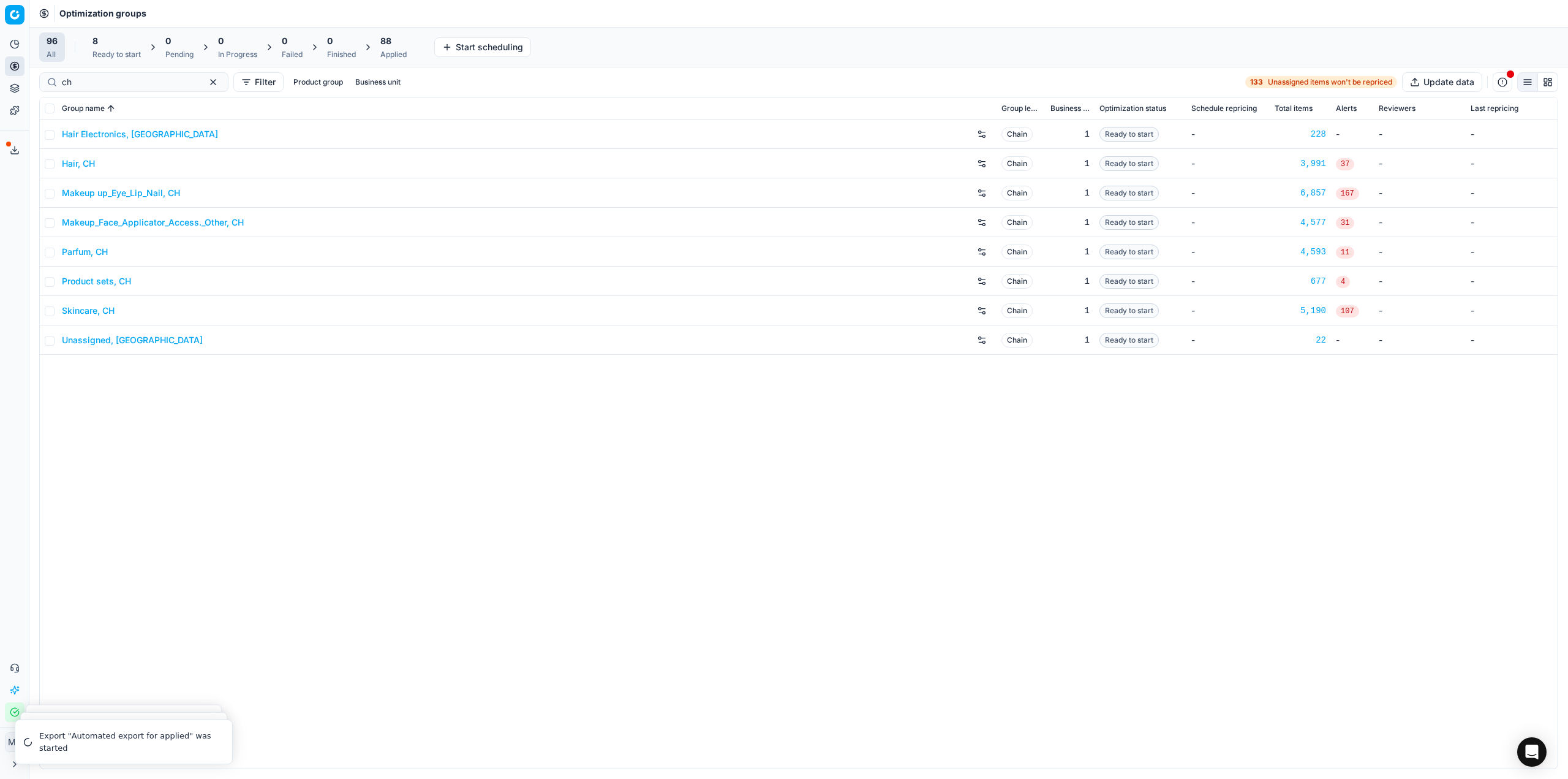
click at [402, 35] on div "88" at bounding box center [393, 41] width 26 height 12
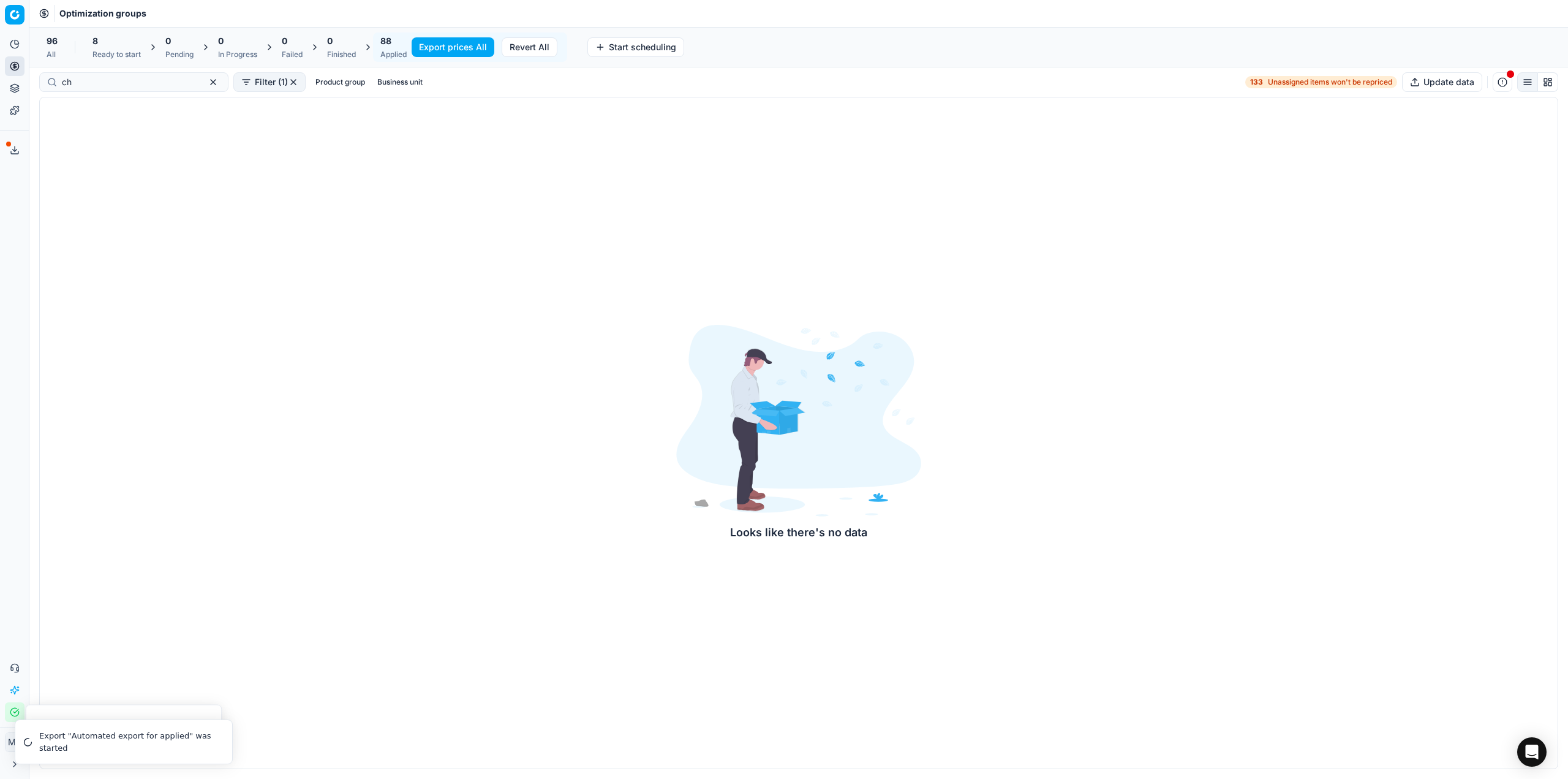
click at [440, 45] on button "Export prices All" at bounding box center [453, 46] width 83 height 19
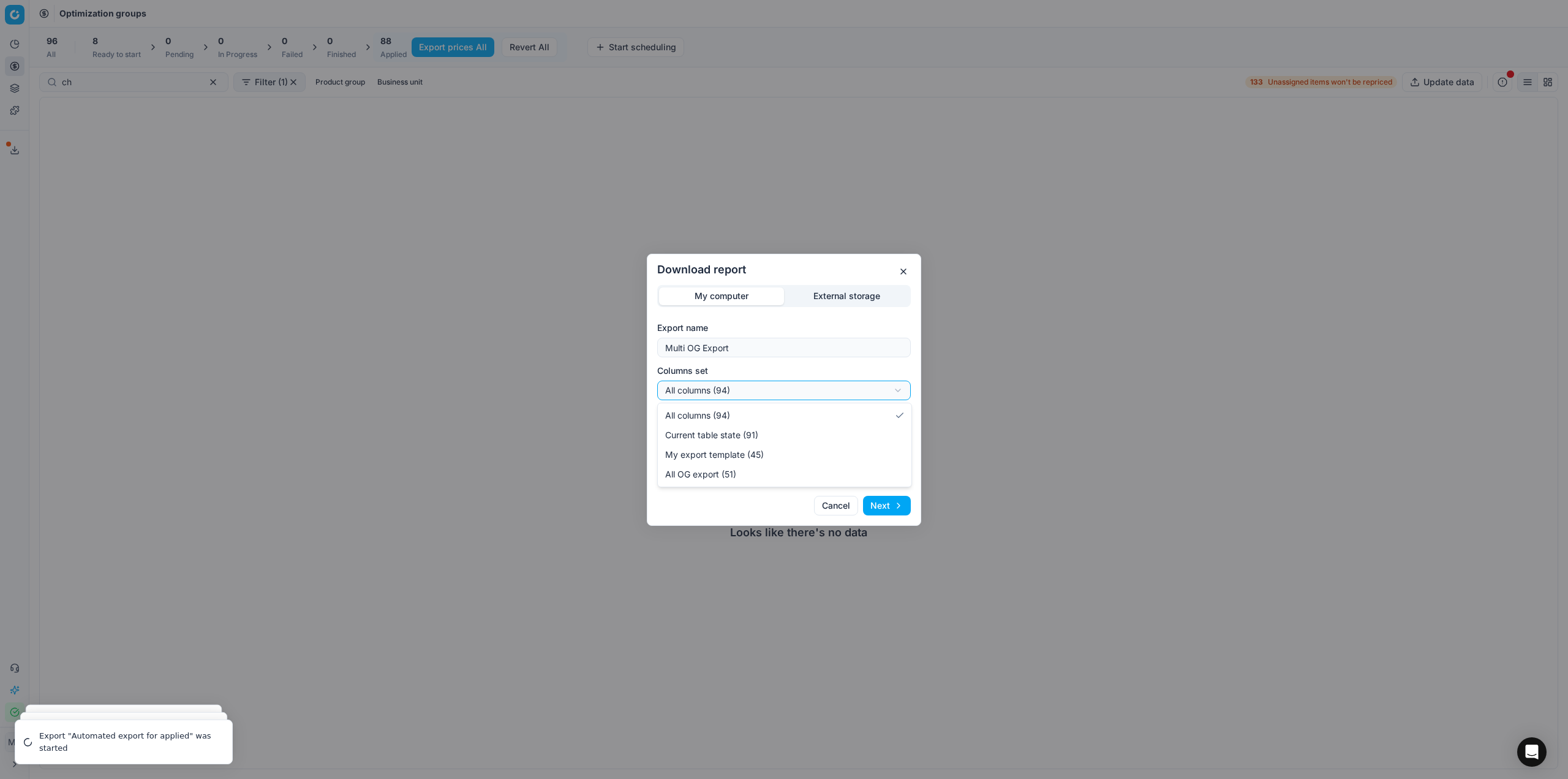
click at [772, 388] on div "Download report My computer External storage Export name Multi OG Export Column…" at bounding box center [784, 390] width 1568 height 779
select select "custom"
click at [756, 428] on div "Download report My computer External storage Export name Multi OG Export Column…" at bounding box center [784, 390] width 1568 height 779
select select "csv"
click at [894, 504] on button "Next" at bounding box center [887, 504] width 48 height 19
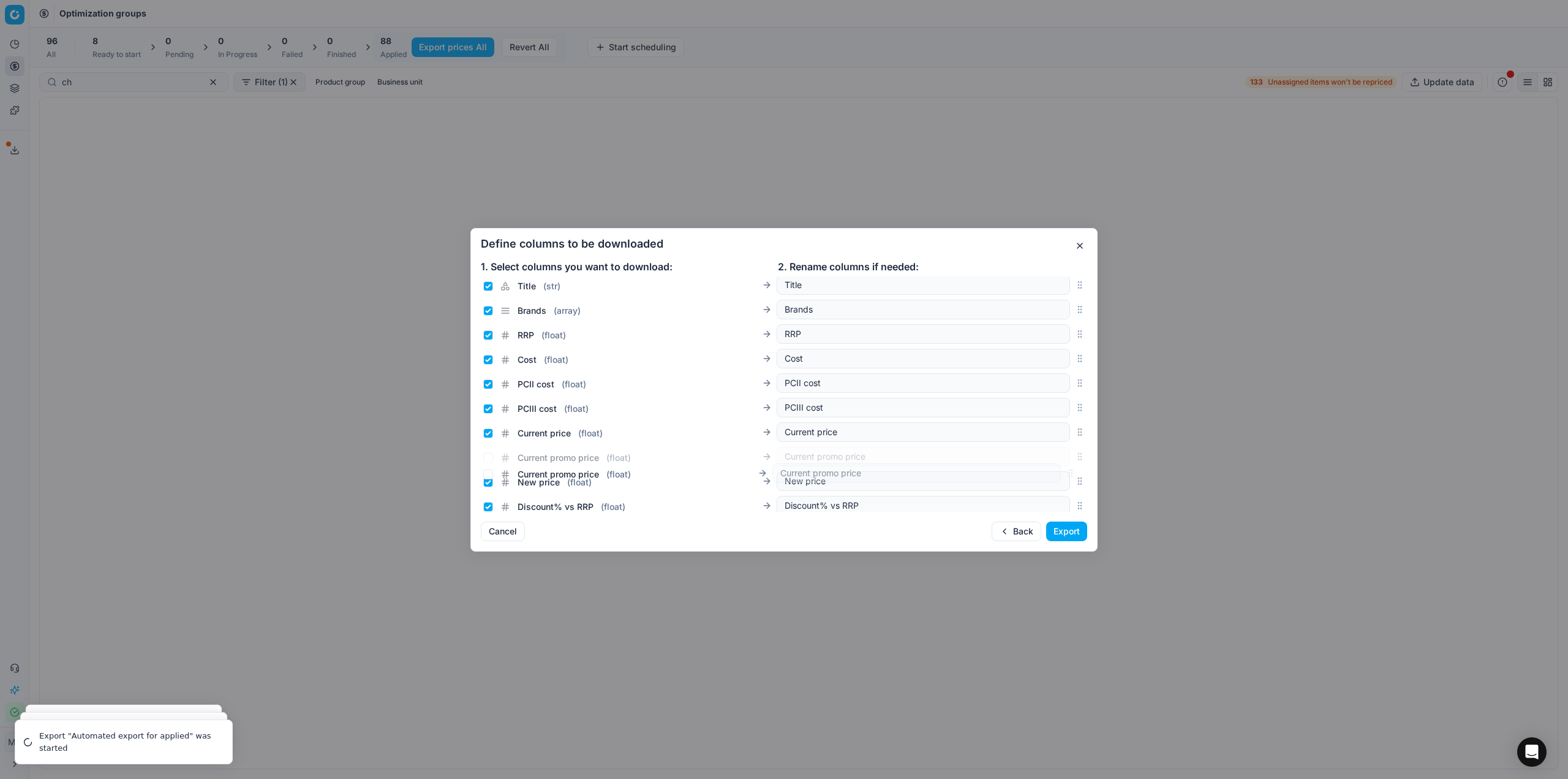
scroll to position [81, 0]
drag, startPoint x: 1070, startPoint y: 394, endPoint x: 1048, endPoint y: 445, distance: 55.5
click at [1048, 445] on div "Current promo price ( float ) Current promo price" at bounding box center [784, 453] width 606 height 24
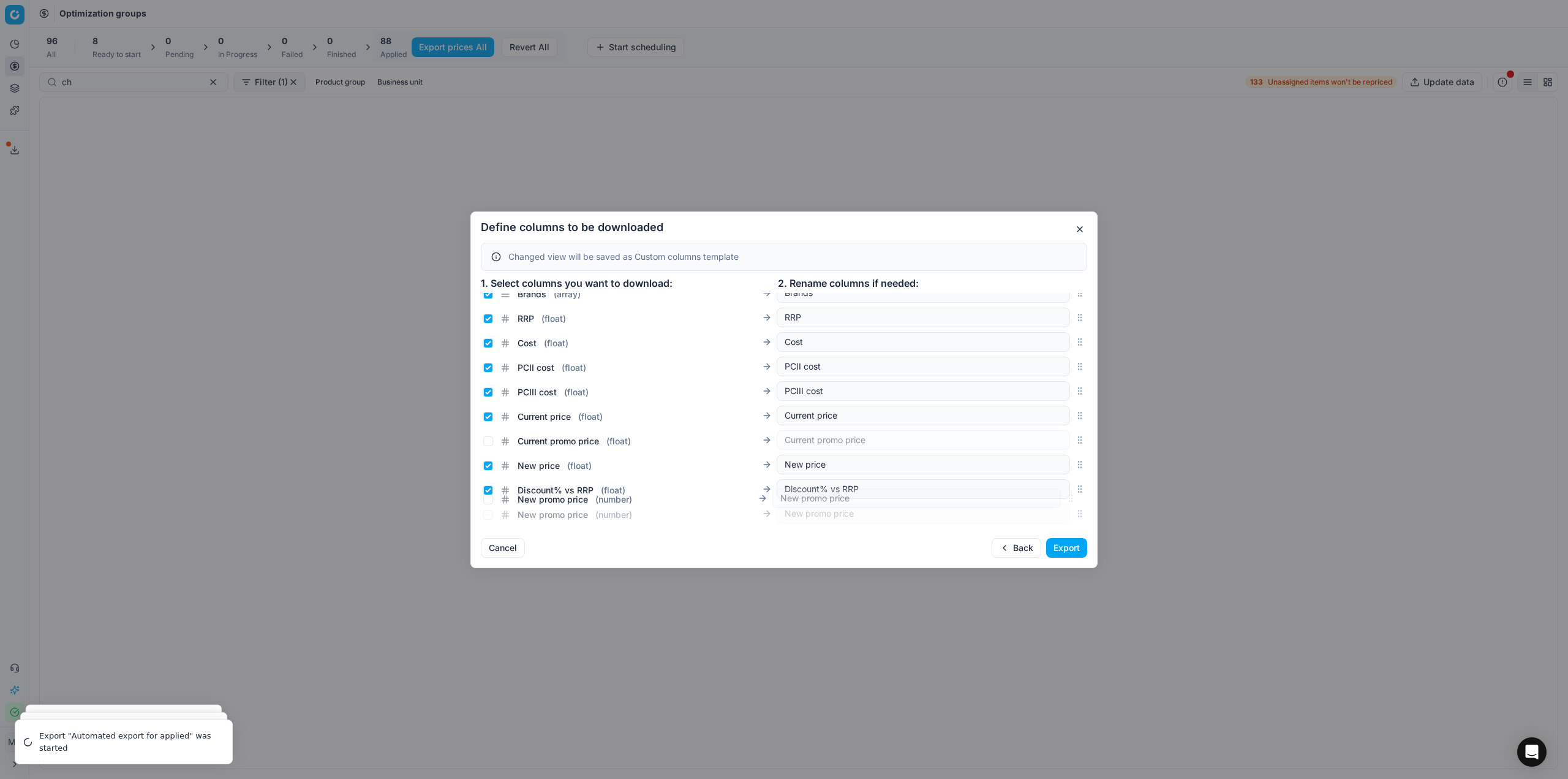
scroll to position [139, 0]
drag, startPoint x: 1073, startPoint y: 411, endPoint x: 1019, endPoint y: 439, distance: 60.8
click at [1019, 439] on div "New promo price ( number ) New promo price" at bounding box center [784, 436] width 606 height 24
drag, startPoint x: 1070, startPoint y: 433, endPoint x: 1071, endPoint y: 451, distance: 18.0
click at [487, 388] on input "Current price ( float )" at bounding box center [488, 388] width 10 height 10
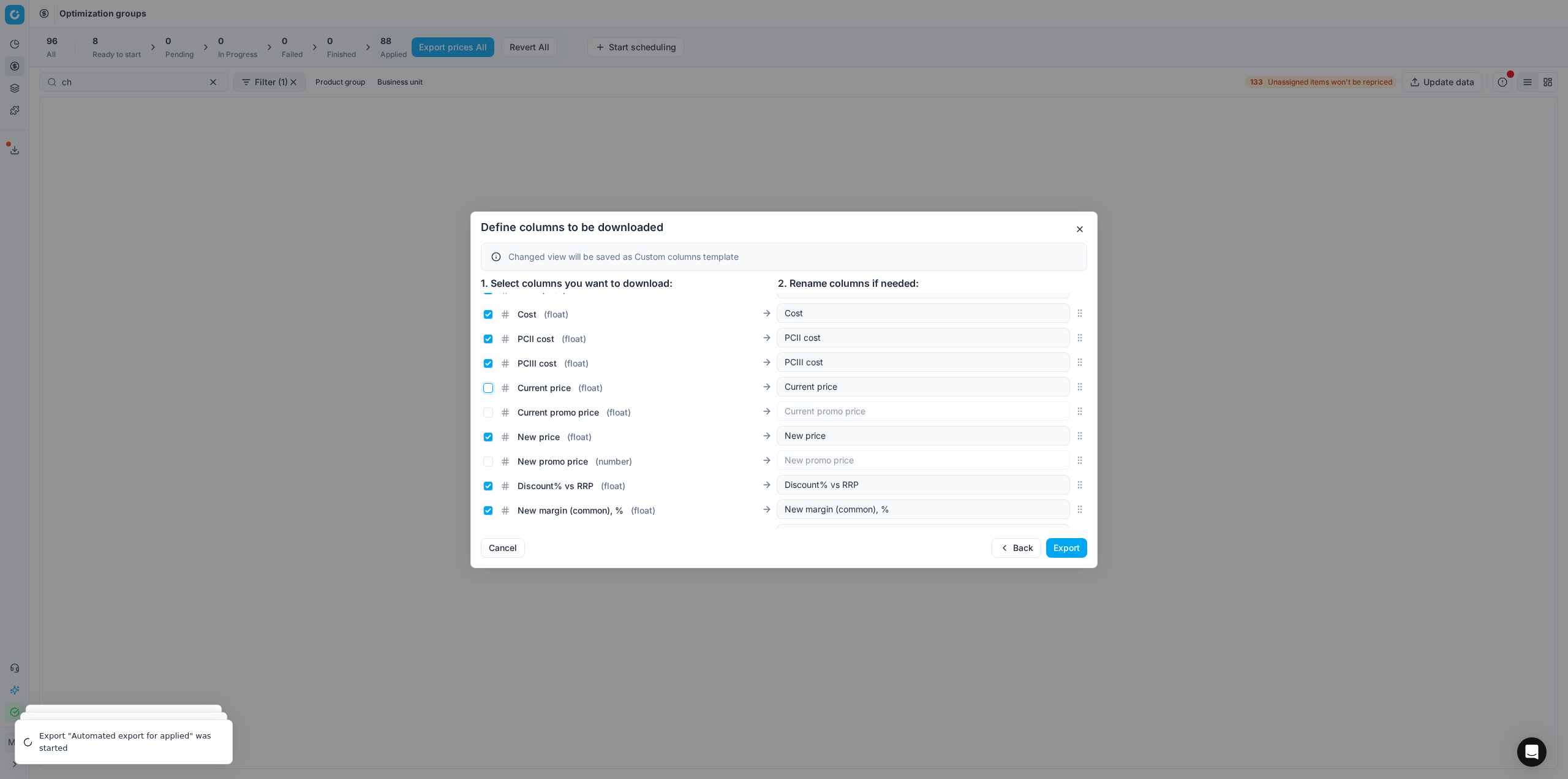
checkbox input "false"
click at [490, 415] on input "Current promo price ( float )" at bounding box center [488, 412] width 10 height 10
checkbox input "true"
drag, startPoint x: 485, startPoint y: 439, endPoint x: 485, endPoint y: 466, distance: 27.0
click at [485, 443] on div "New price ( float ) New price" at bounding box center [776, 435] width 587 height 19
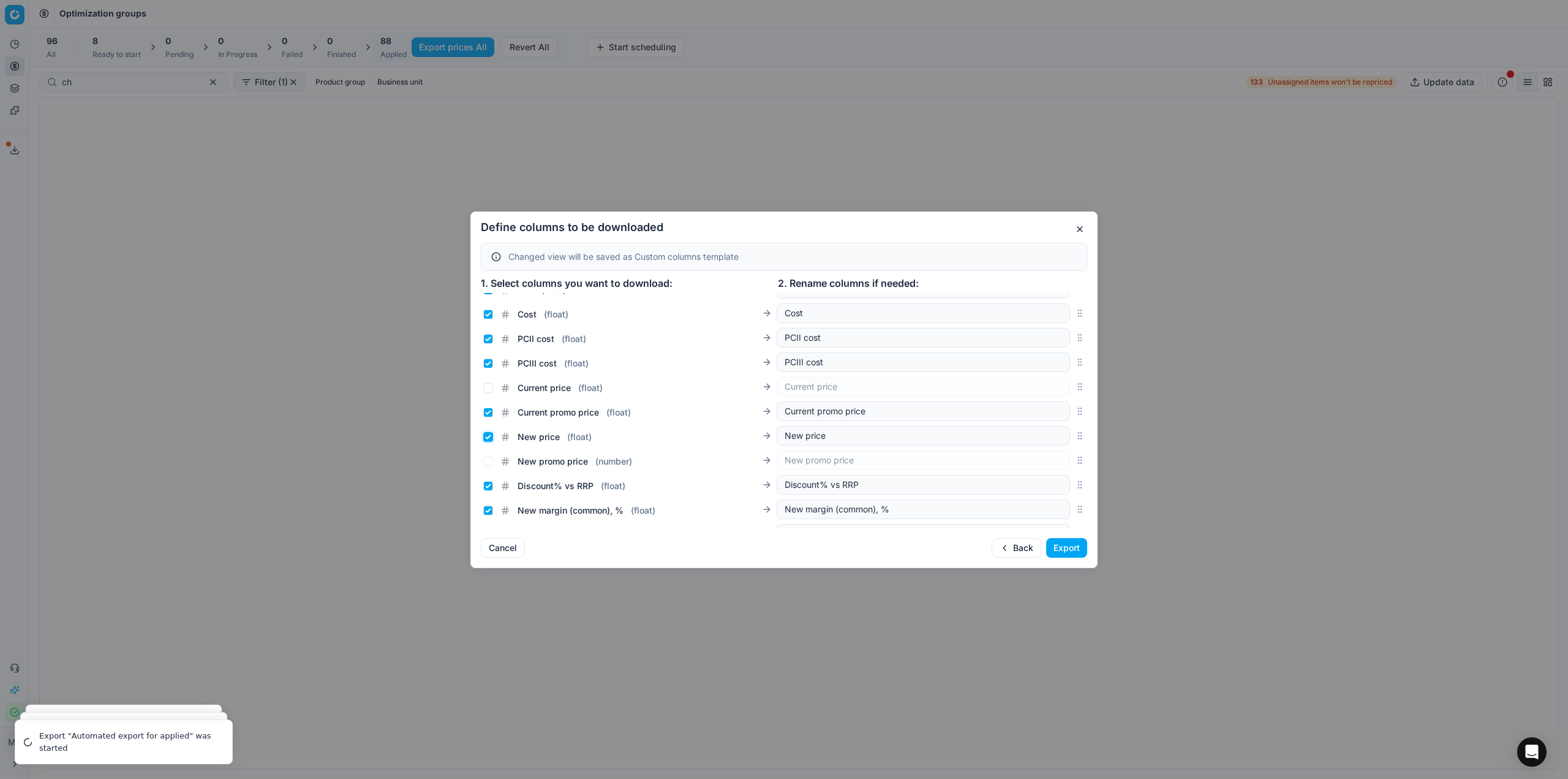
drag, startPoint x: 485, startPoint y: 438, endPoint x: 485, endPoint y: 457, distance: 19.0
click at [485, 439] on input "New price ( float )" at bounding box center [488, 437] width 10 height 10
checkbox input "false"
click at [487, 466] on input "New promo price ( number )" at bounding box center [488, 461] width 10 height 10
checkbox input "true"
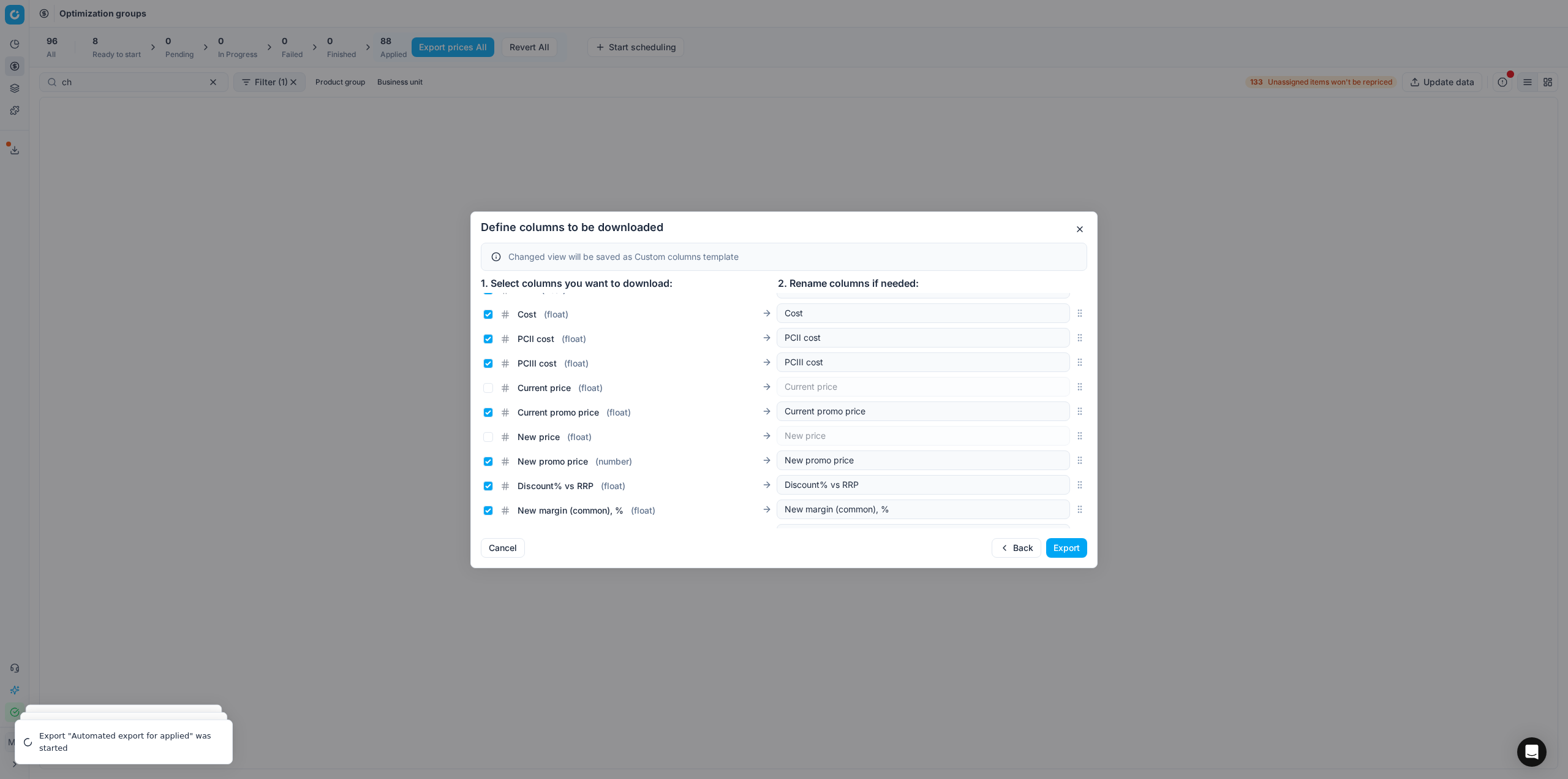
click at [1080, 548] on button "Export" at bounding box center [1066, 547] width 41 height 19
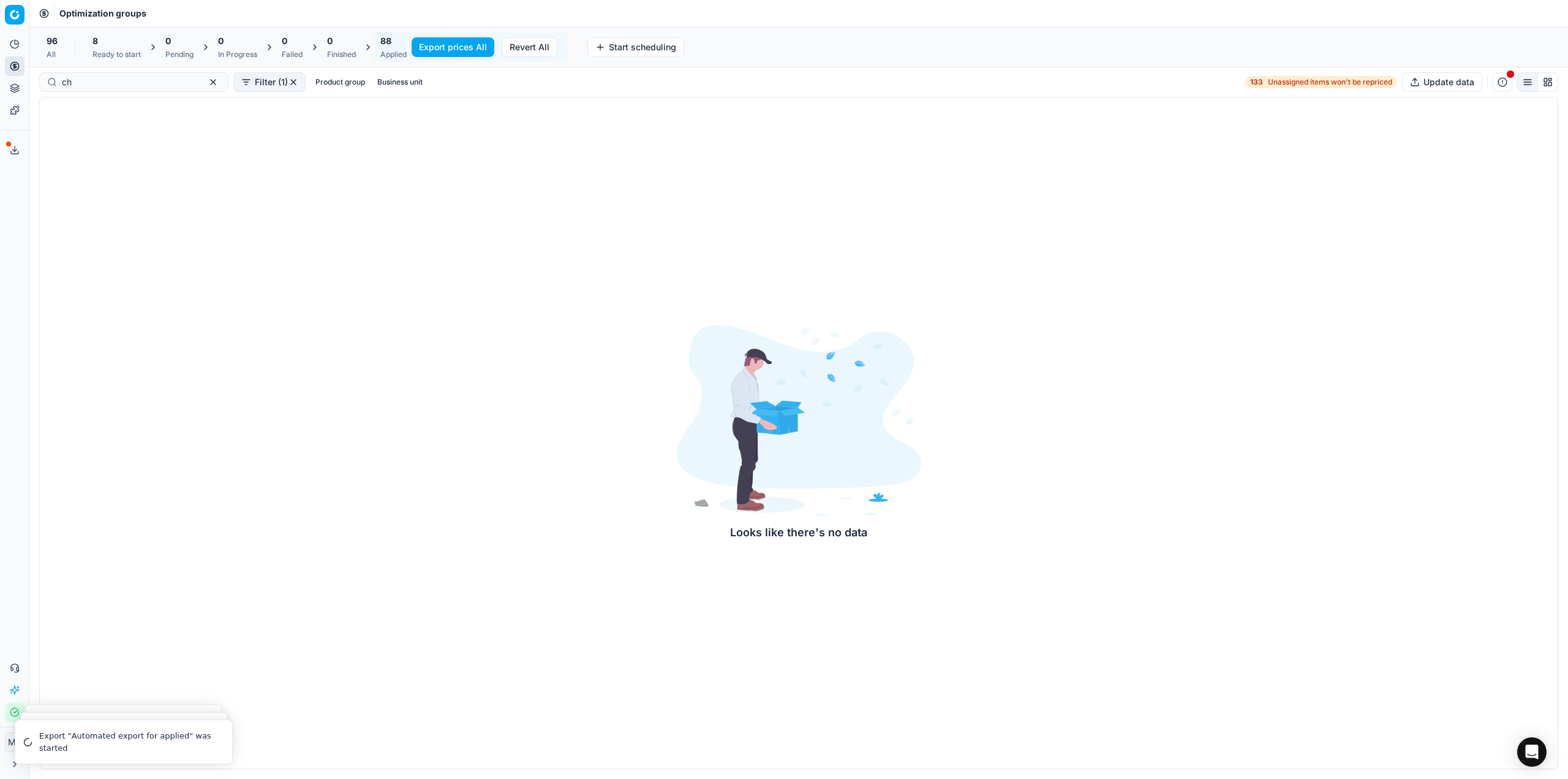
click at [11, 151] on icon at bounding box center [15, 152] width 7 height 3
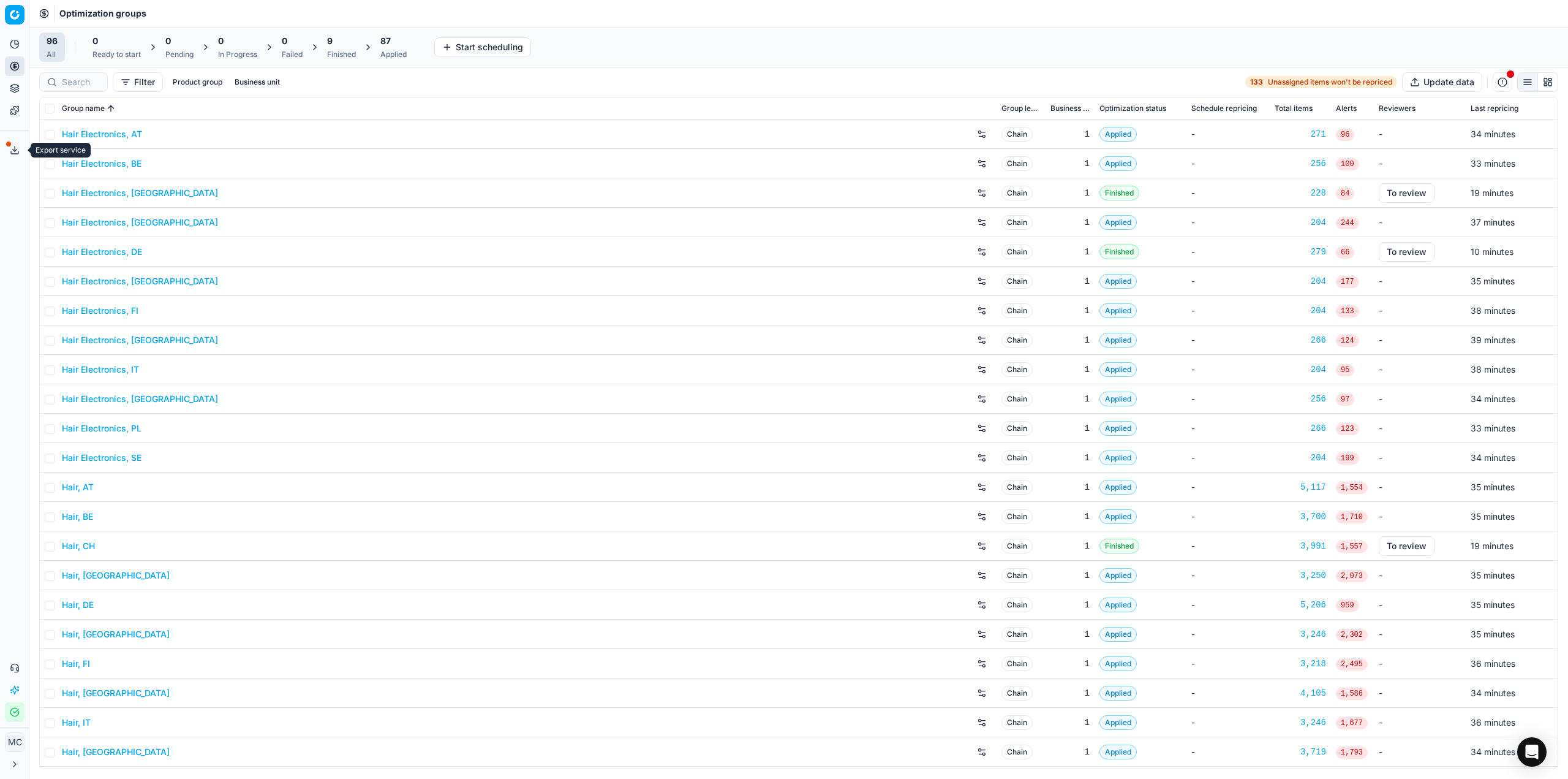
click at [13, 158] on button "Export service" at bounding box center [14, 149] width 19 height 19
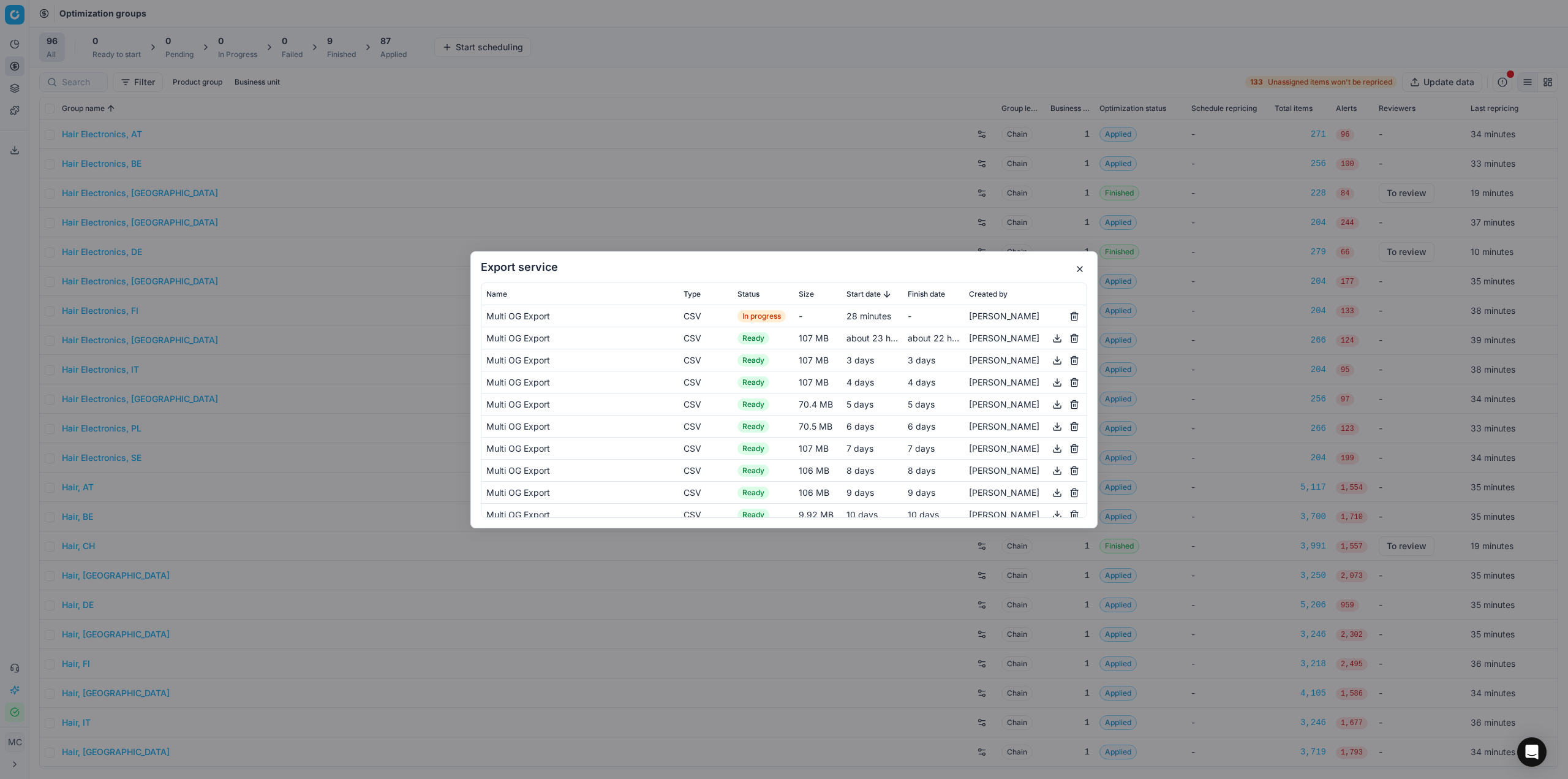
click at [826, 84] on div "Export service Name Type Status Size Start date Finish date Created by Multi OG…" at bounding box center [784, 390] width 1568 height 779
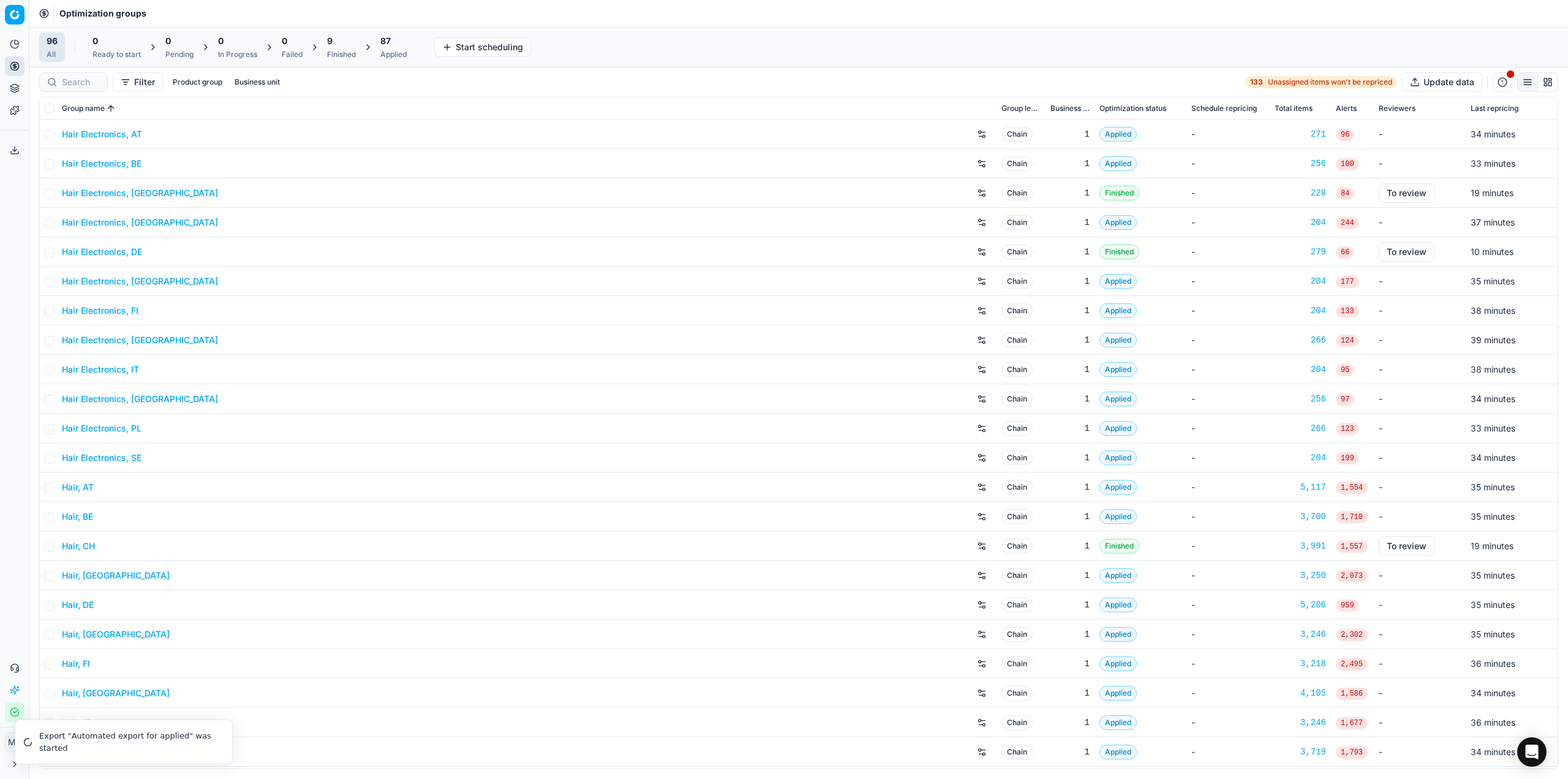
click at [340, 42] on div "9" at bounding box center [341, 41] width 29 height 12
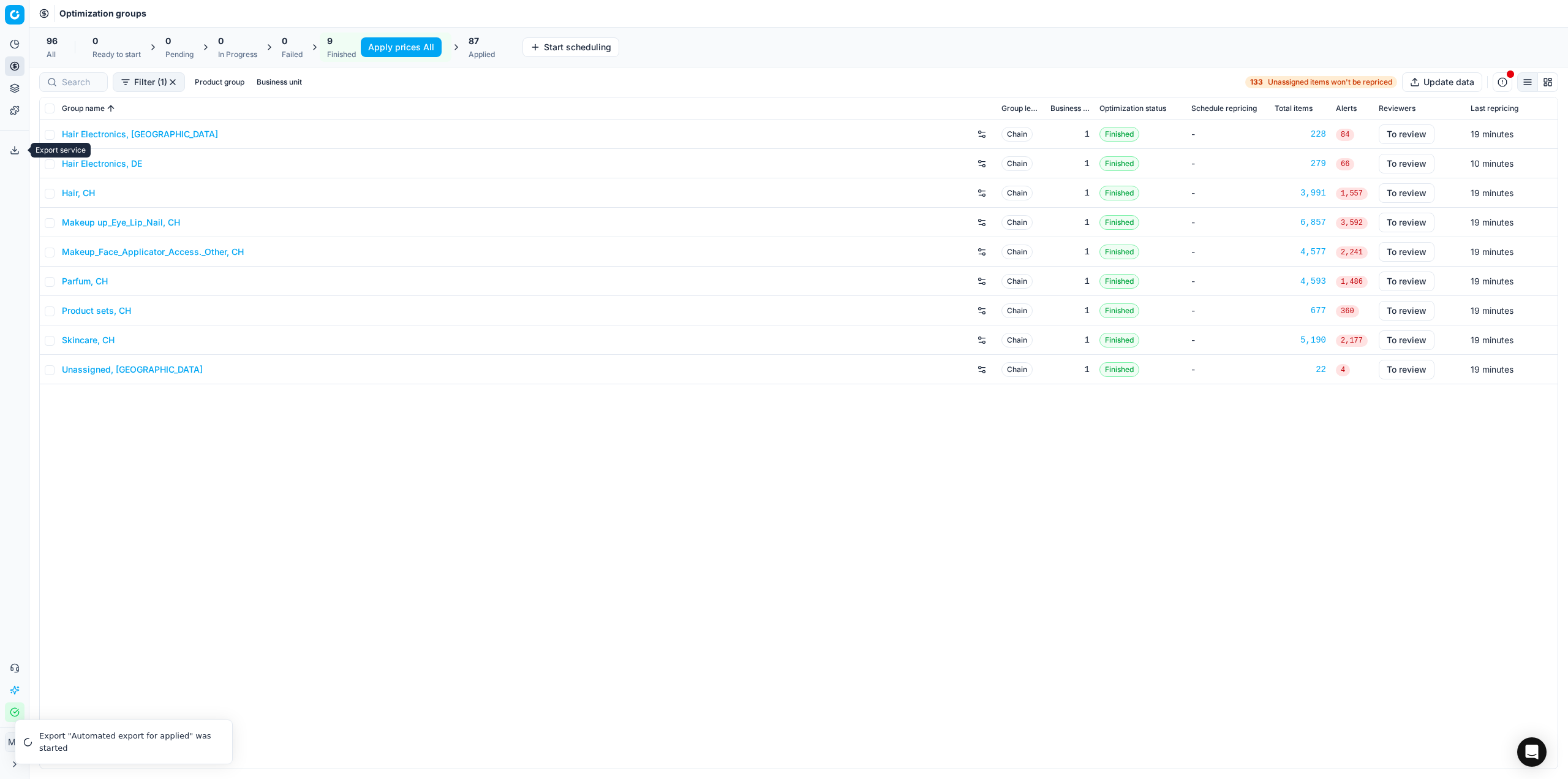
click at [8, 150] on button "Export service" at bounding box center [14, 149] width 19 height 19
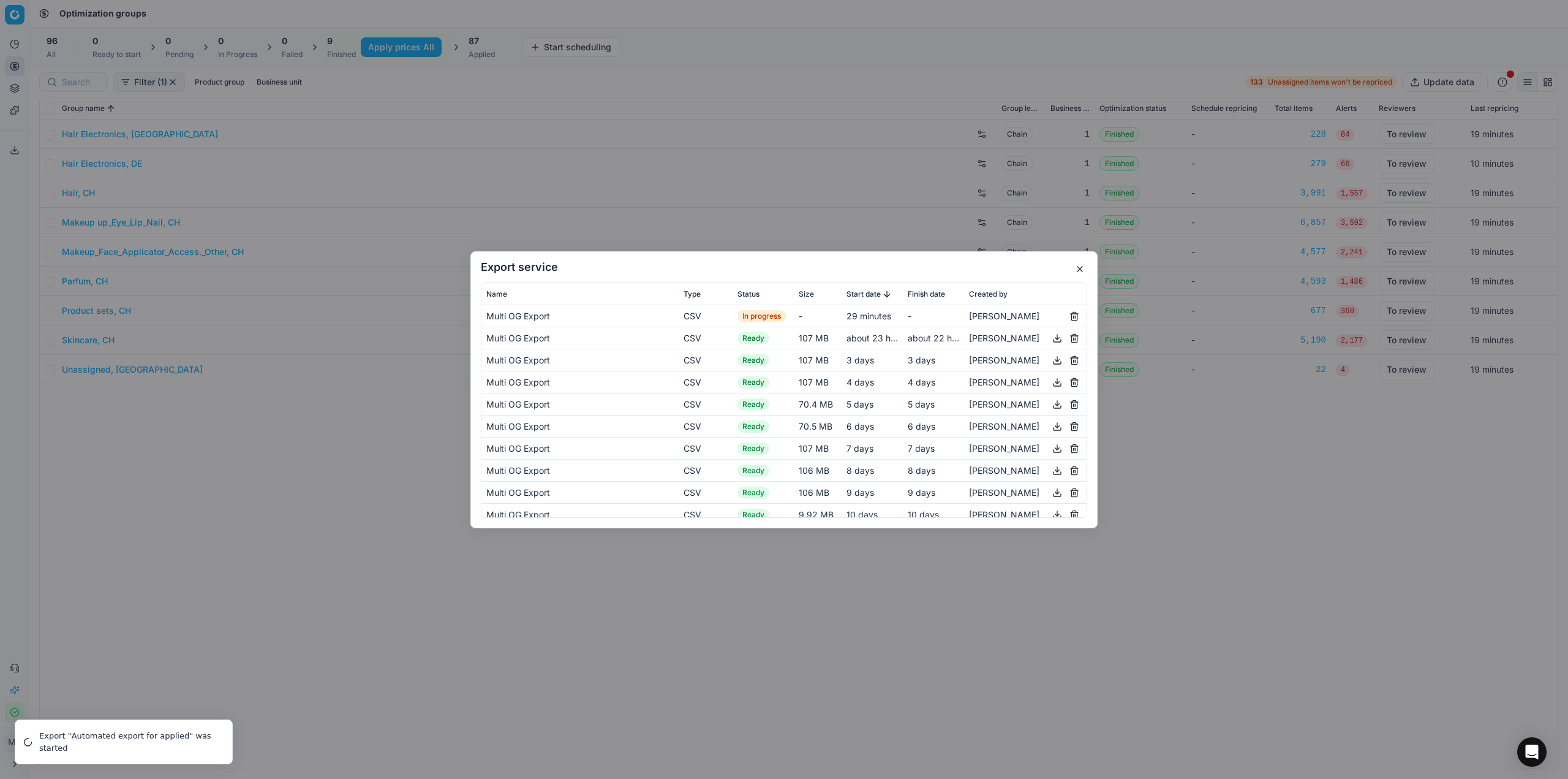
click at [240, 119] on div "Export service Name Type Status Size Start date Finish date Created by Multi OG…" at bounding box center [784, 390] width 1568 height 779
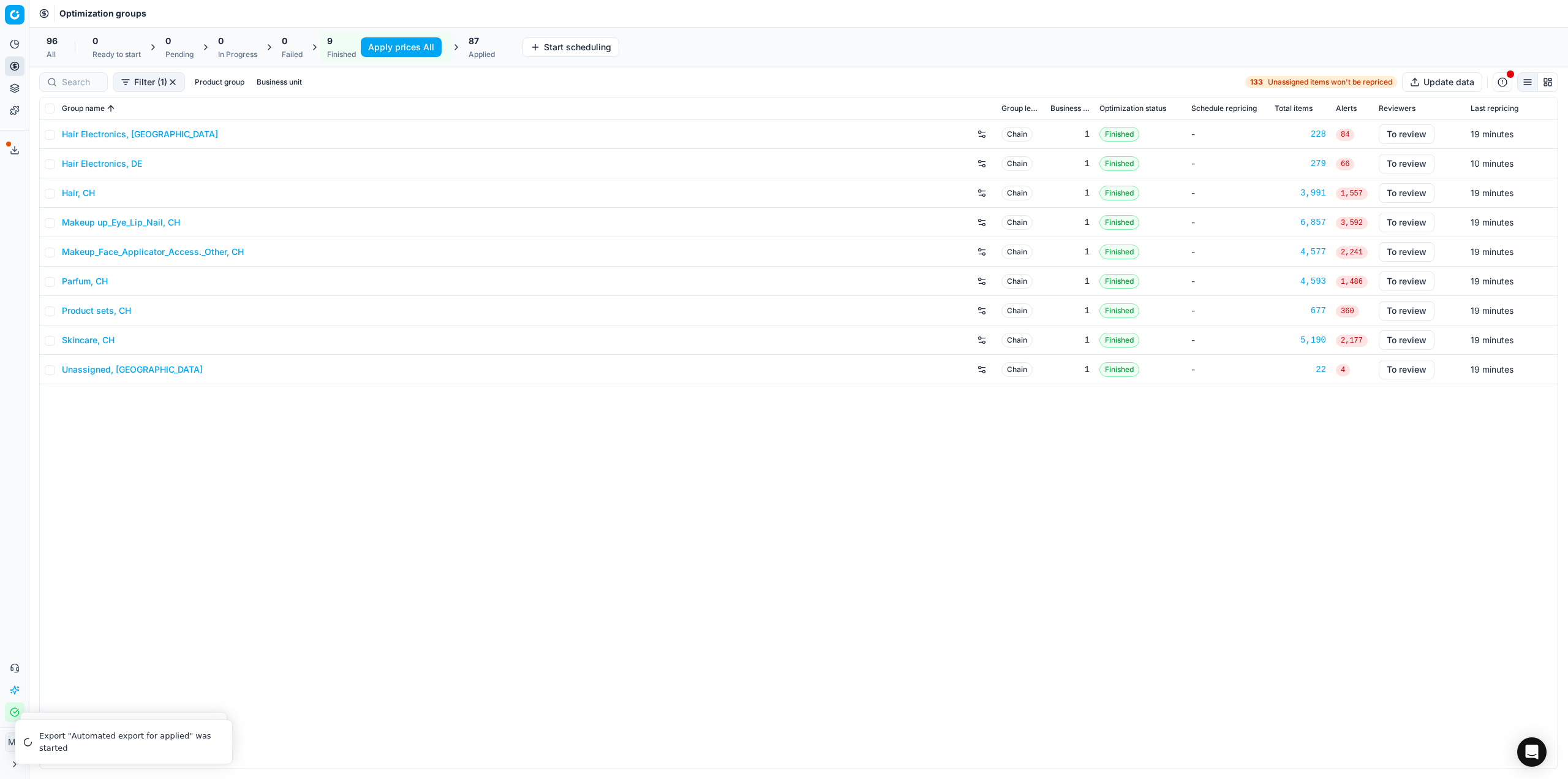
click at [6, 144] on button "Export service" at bounding box center [14, 149] width 19 height 19
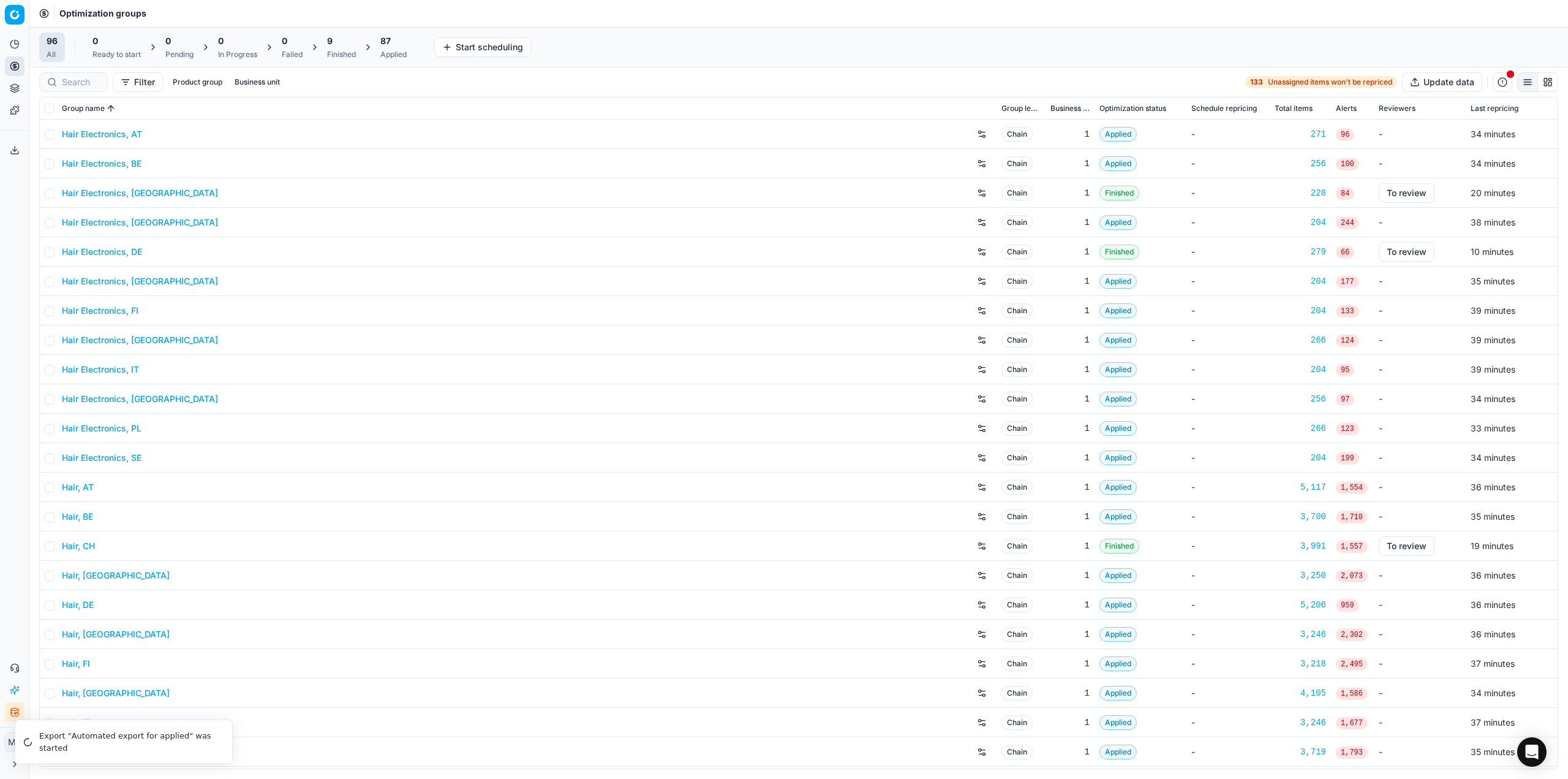
click at [19, 158] on button "Export service" at bounding box center [14, 149] width 19 height 19
click at [16, 146] on icon at bounding box center [15, 150] width 10 height 10
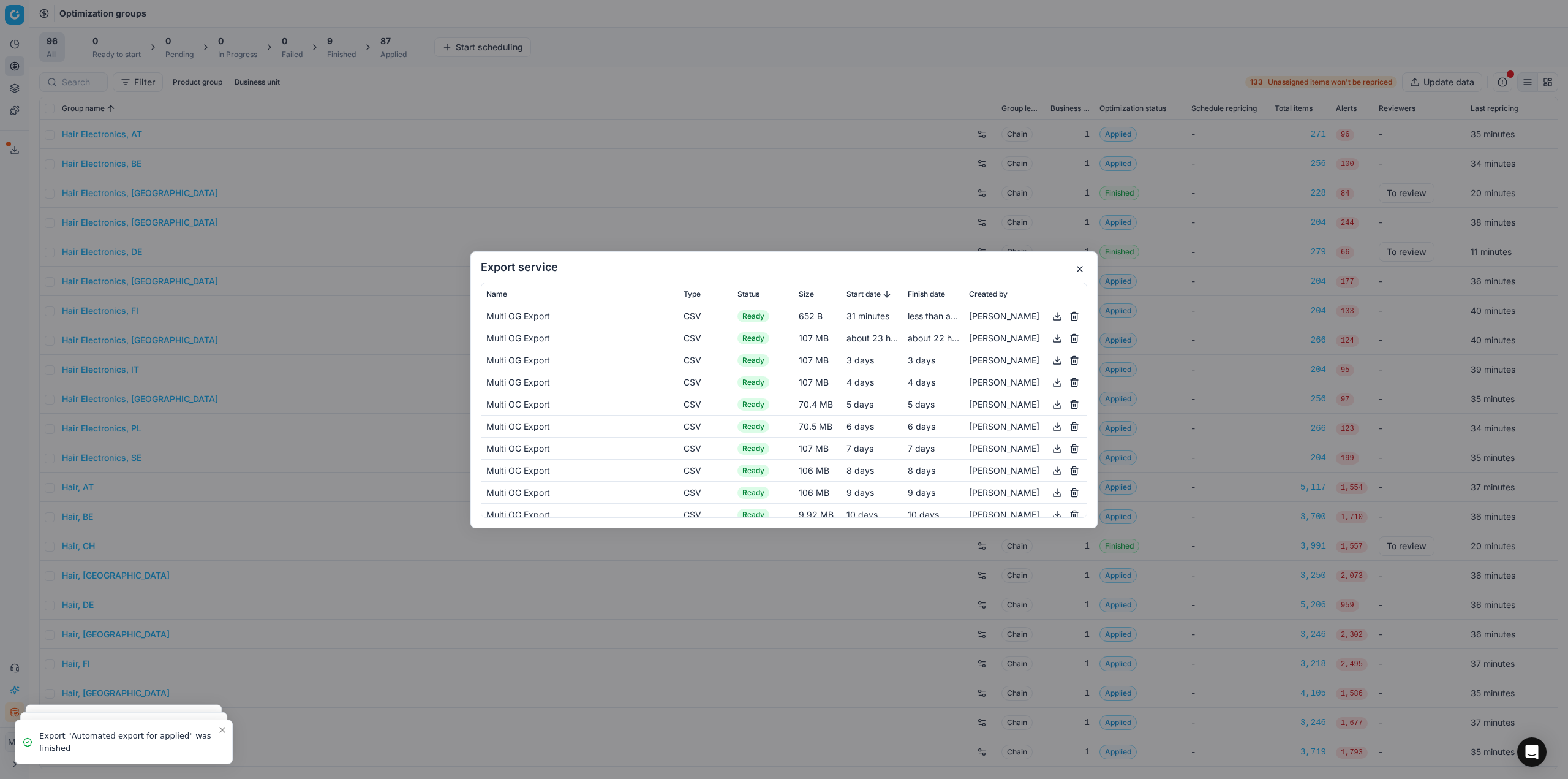
click at [1050, 319] on button "button" at bounding box center [1057, 315] width 15 height 15
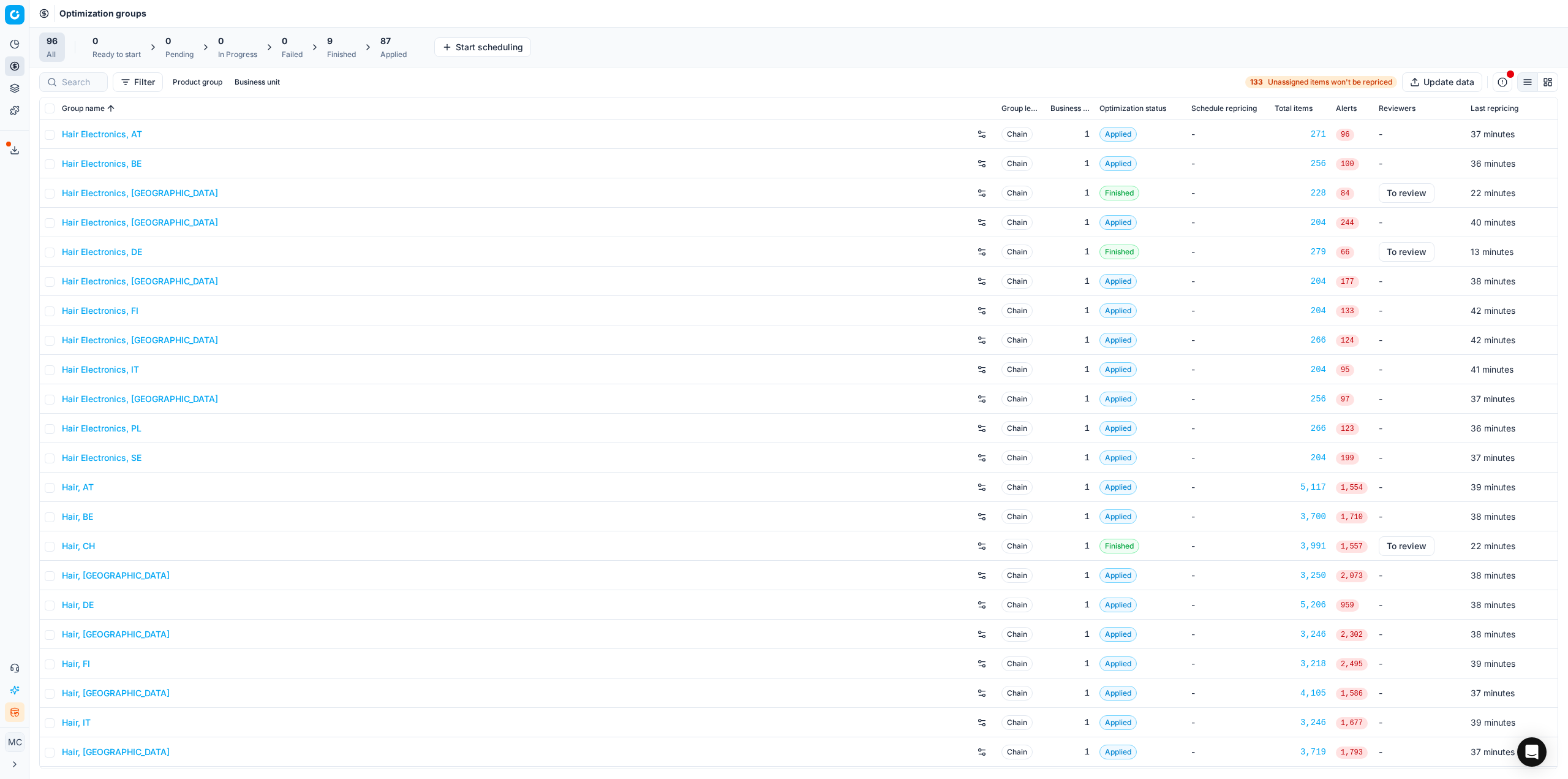
click at [14, 151] on polyline at bounding box center [15, 150] width 5 height 2
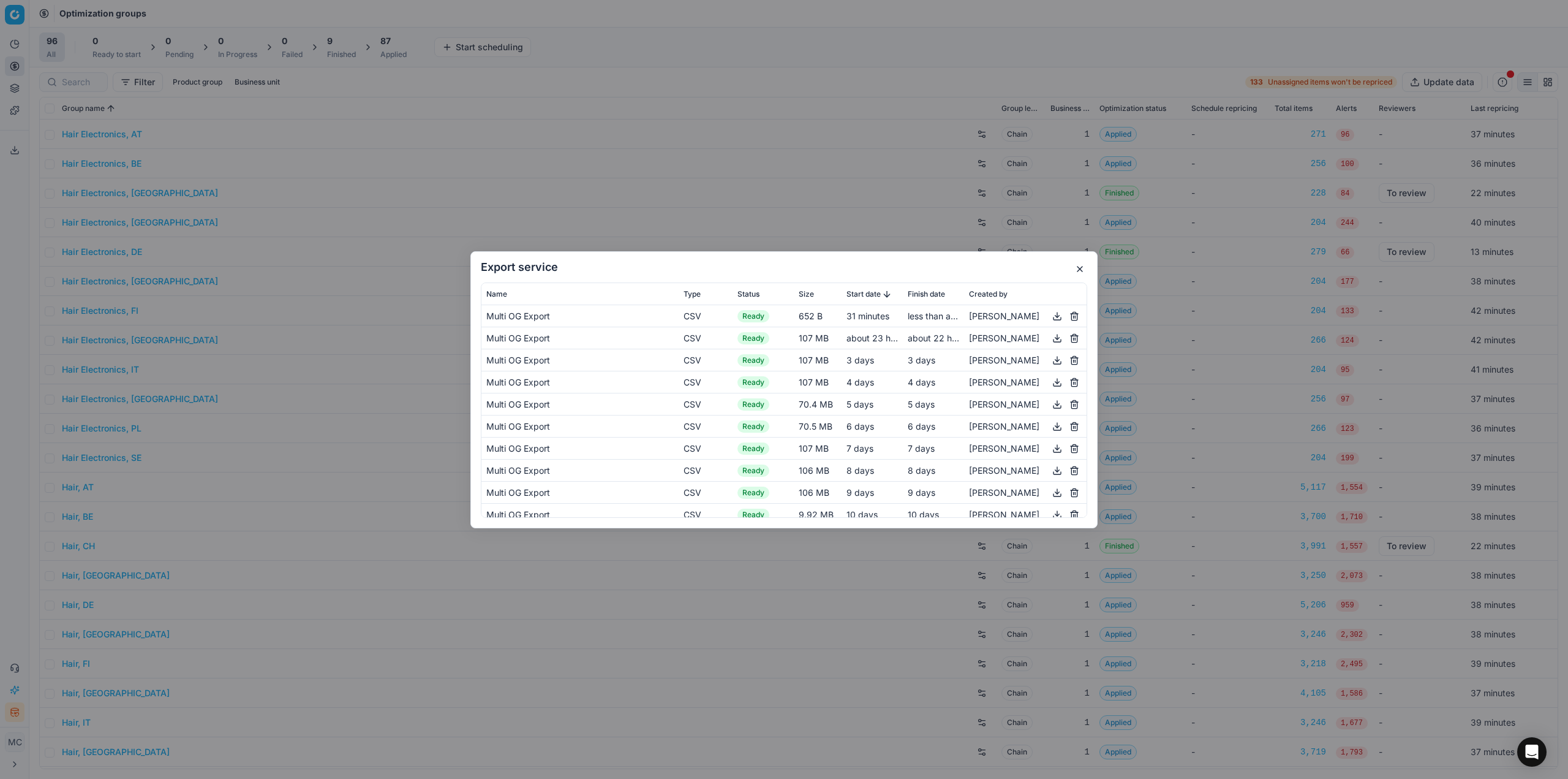
click at [579, 613] on div "Export service Name Type Status Size Start date Finish date Created by Multi OG…" at bounding box center [784, 390] width 1568 height 779
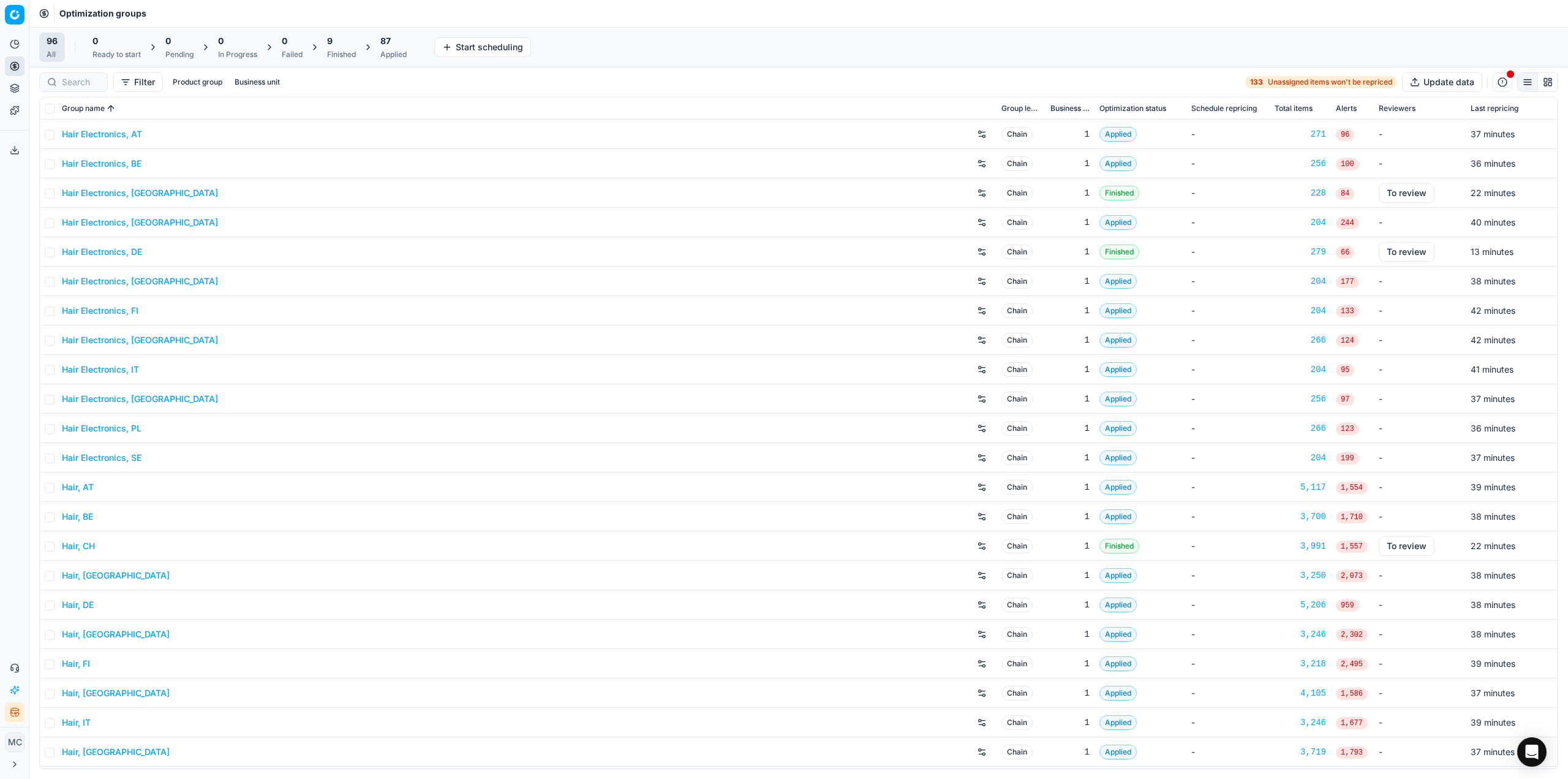
click at [17, 158] on button "Export service" at bounding box center [14, 149] width 19 height 19
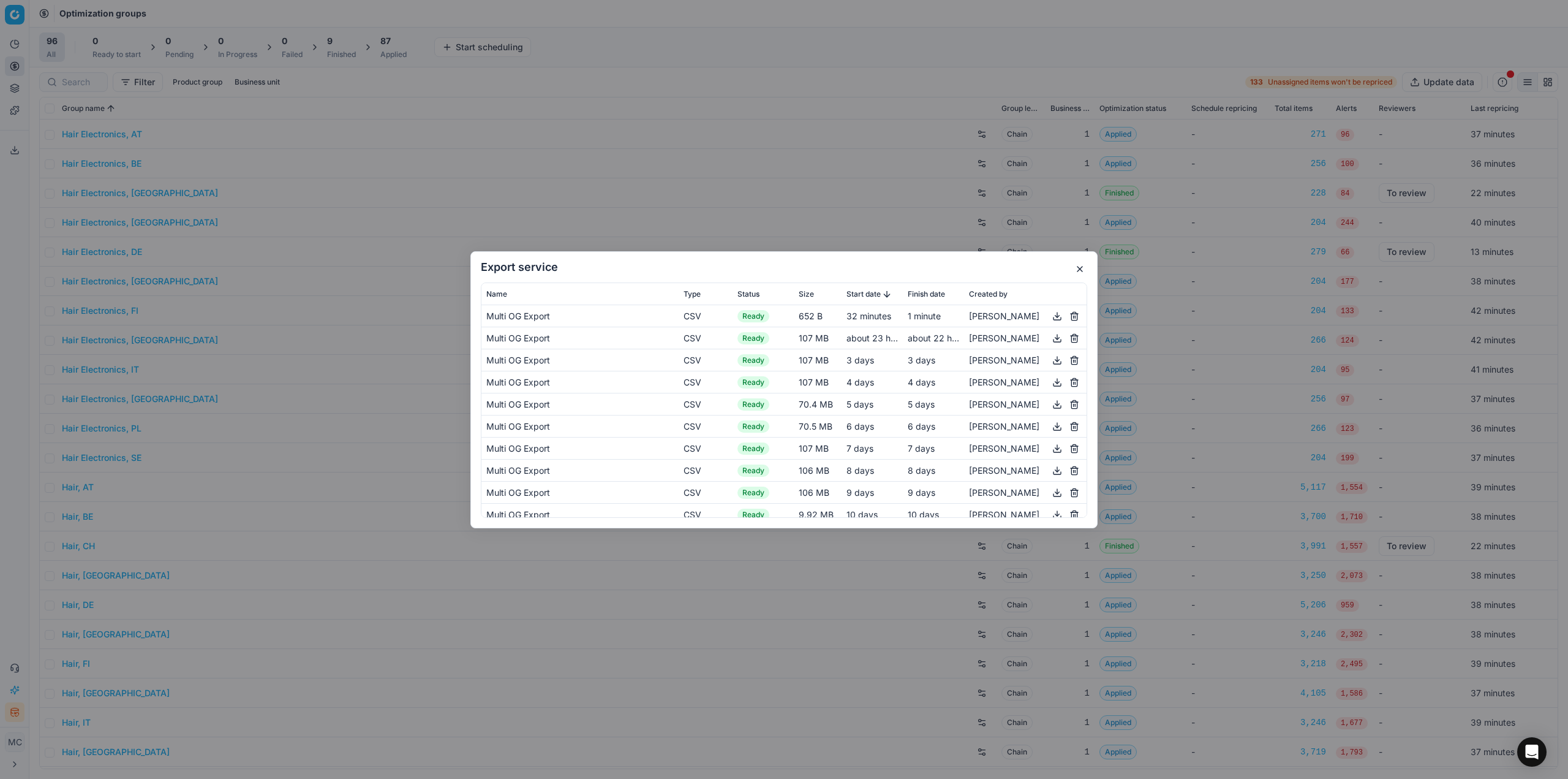
click at [416, 121] on div "Export service Name Type Status Size Start date Finish date Created by Multi OG…" at bounding box center [784, 390] width 1568 height 779
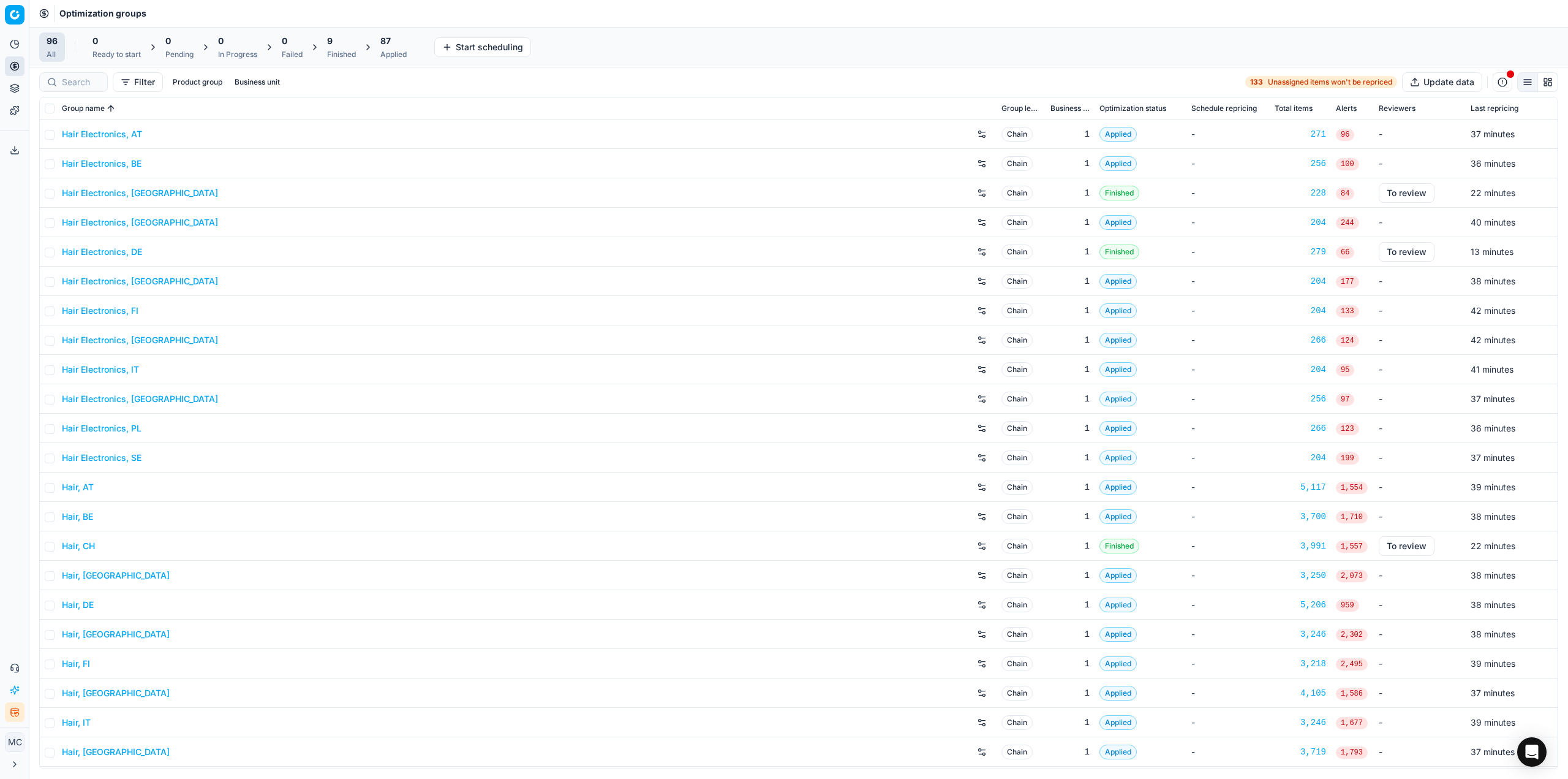
click at [346, 51] on div "Finished" at bounding box center [341, 55] width 29 height 10
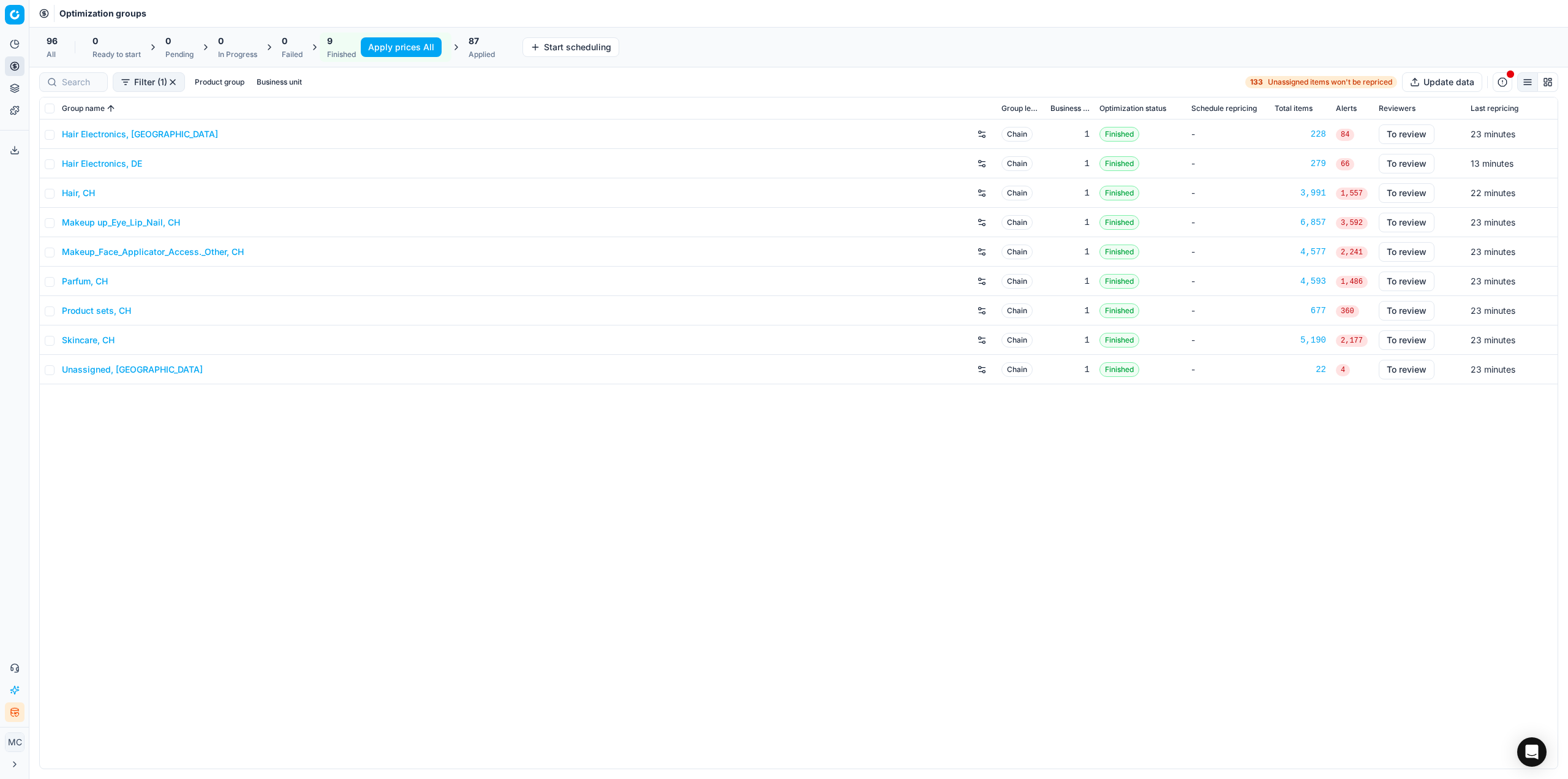
click at [472, 40] on span "87" at bounding box center [473, 41] width 10 height 12
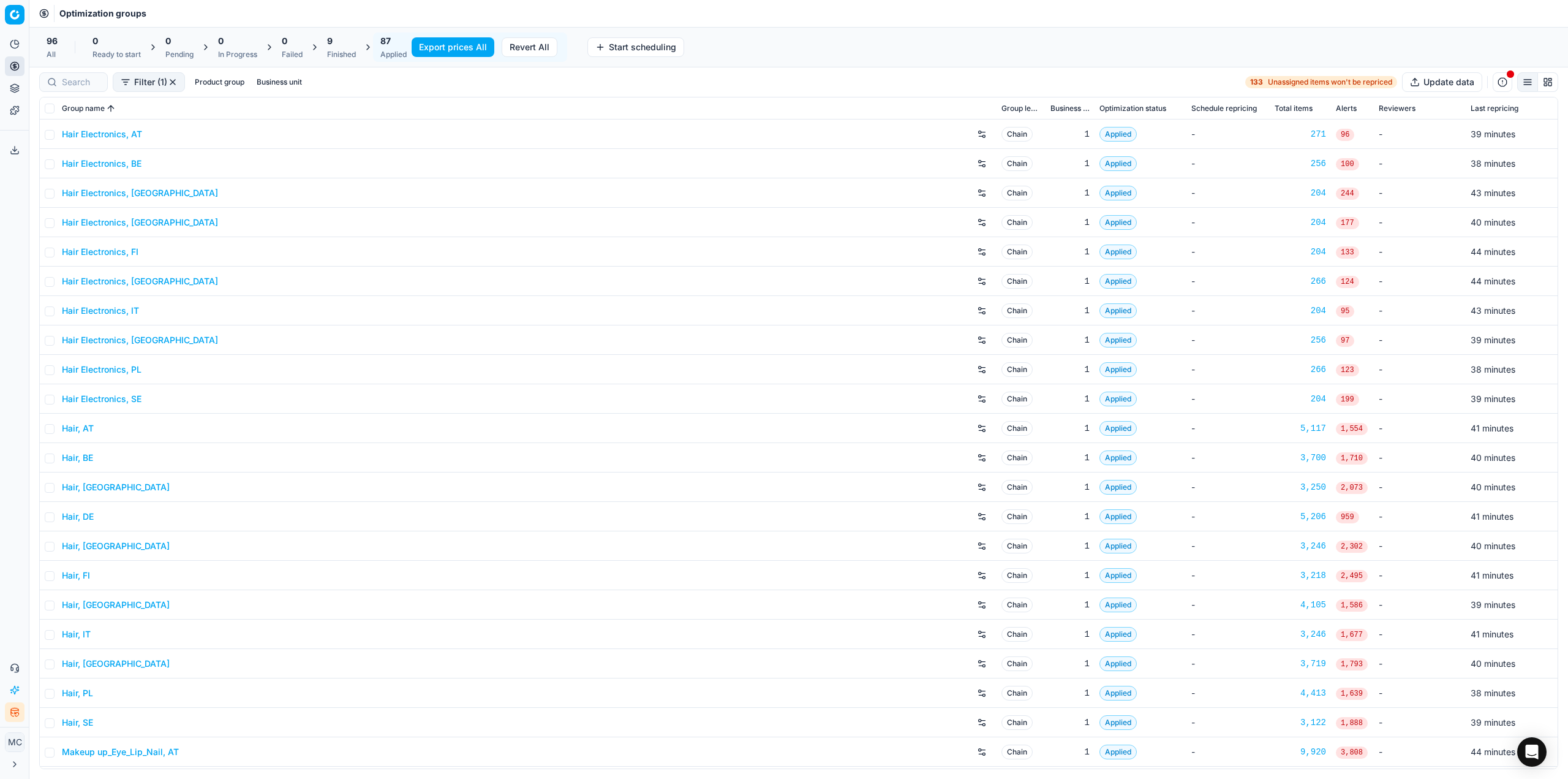
click at [13, 140] on button "Export service" at bounding box center [14, 149] width 19 height 19
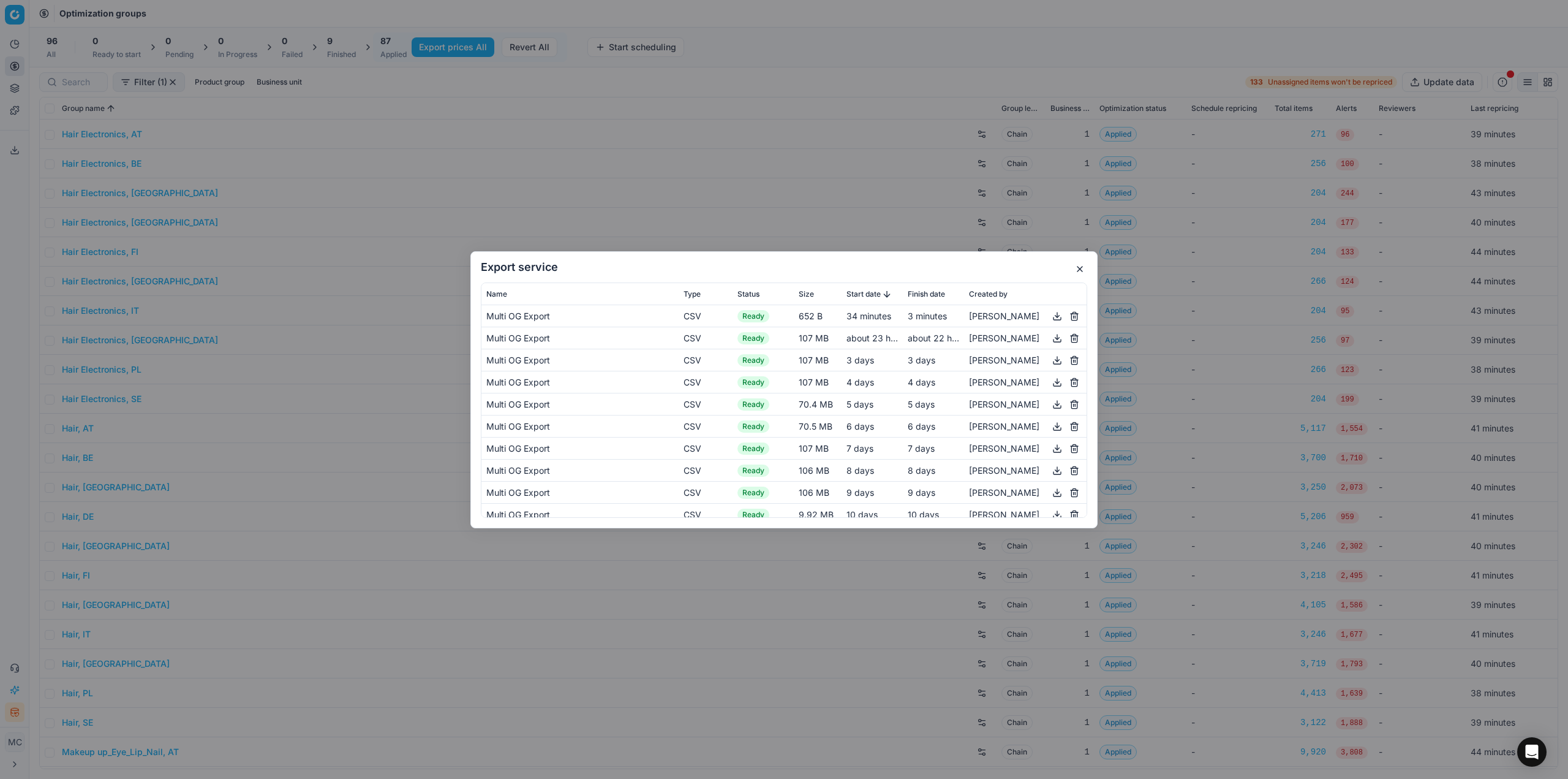
click at [8, 237] on div "Export service Name Type Status Size Start date Finish date Created by Multi OG…" at bounding box center [784, 390] width 1568 height 779
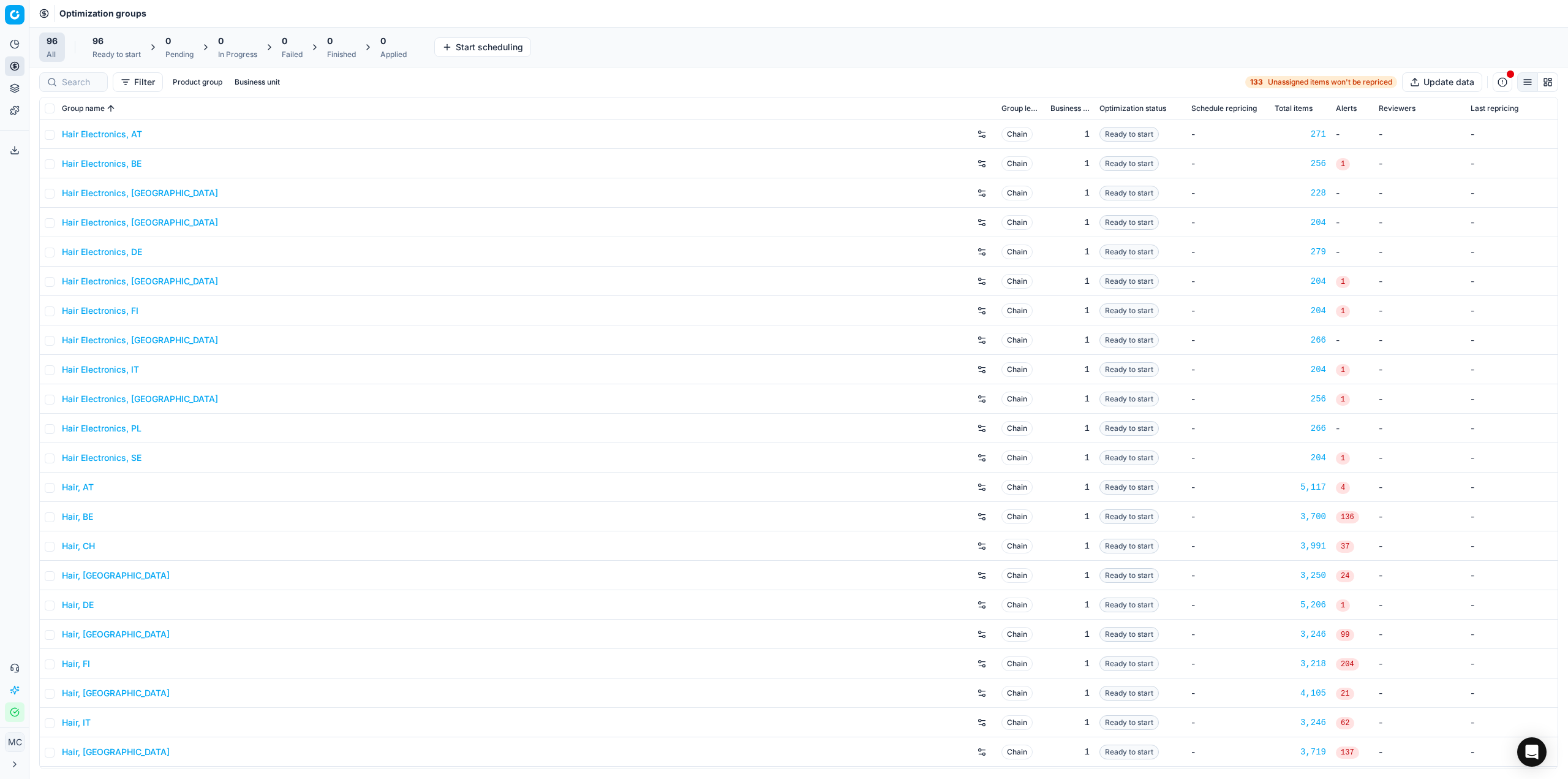
click at [108, 47] on div "96 Ready to start" at bounding box center [117, 47] width 48 height 24
click at [172, 48] on button "Start All" at bounding box center [170, 46] width 48 height 19
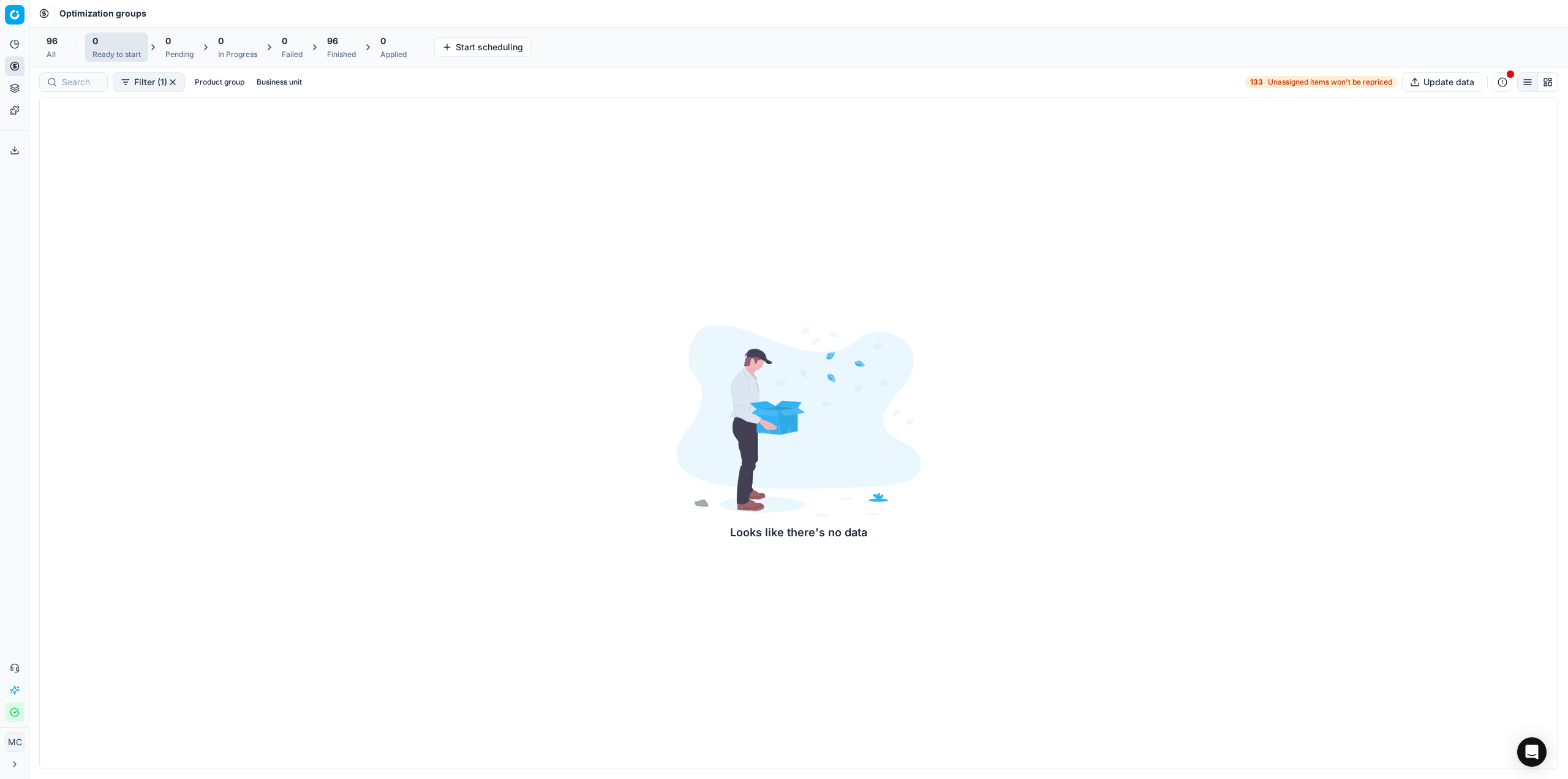
drag, startPoint x: 346, startPoint y: 62, endPoint x: 340, endPoint y: 45, distance: 18.0
click at [346, 62] on div "96 All 0 Ready to start 0 Pending 0 In Progress 0 Failed 96 Finished 0 Applied …" at bounding box center [799, 47] width 1539 height 41
click at [340, 45] on div "96" at bounding box center [341, 41] width 29 height 12
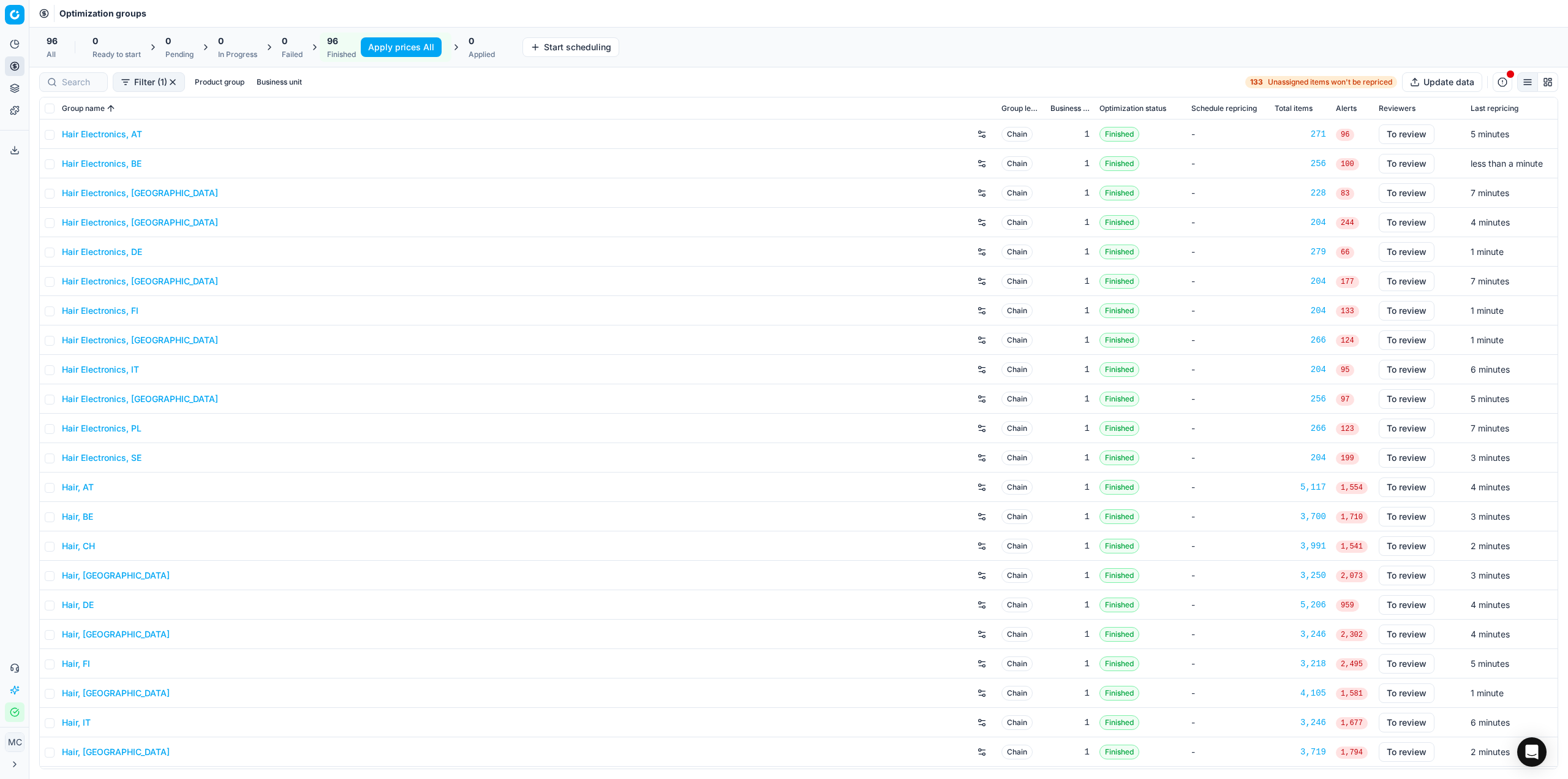
click at [413, 46] on button "Apply prices All" at bounding box center [401, 46] width 81 height 19
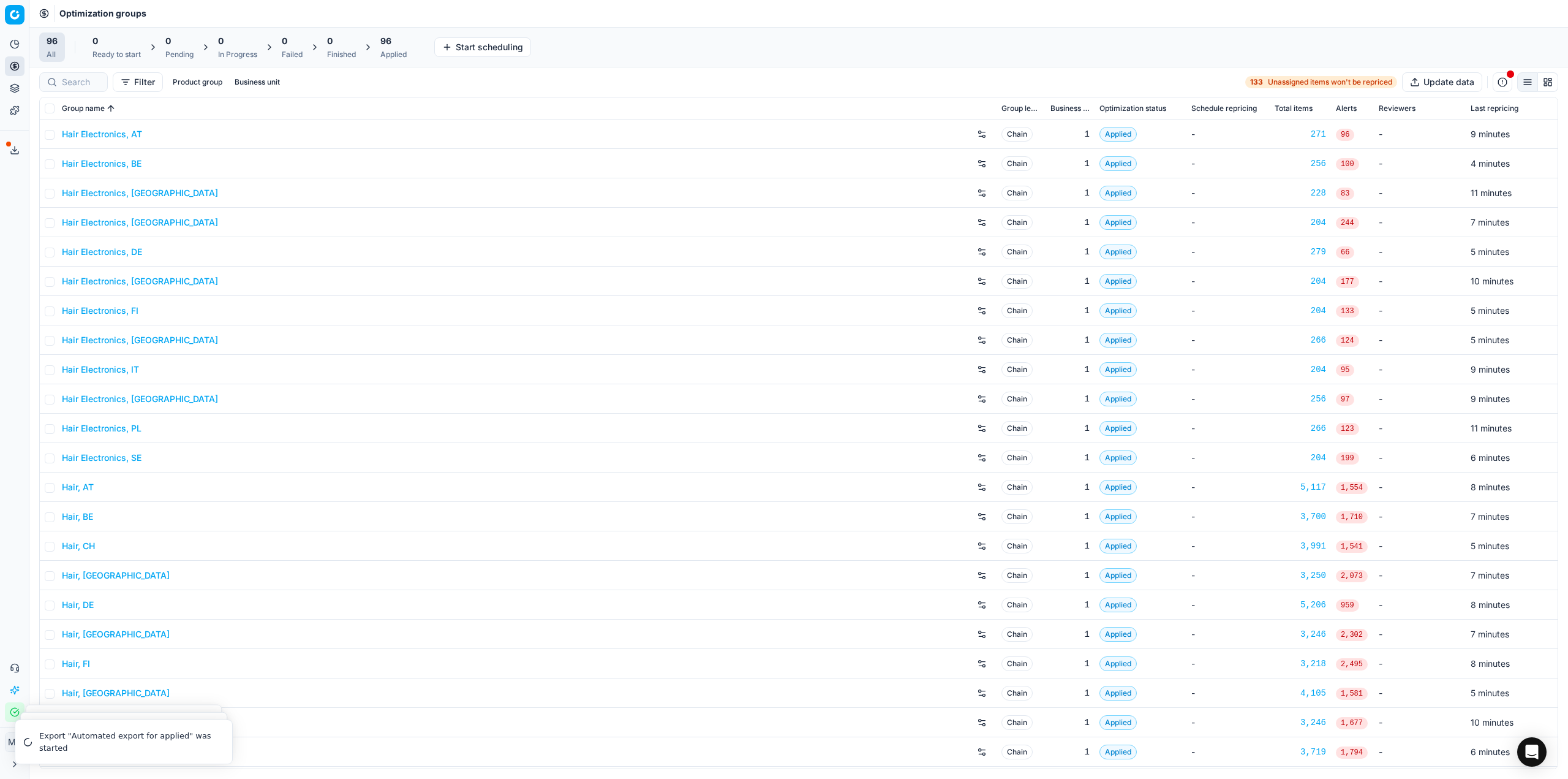
click at [413, 46] on div "96 Applied" at bounding box center [393, 47] width 41 height 30
click at [467, 54] on button "Export prices All" at bounding box center [453, 46] width 83 height 19
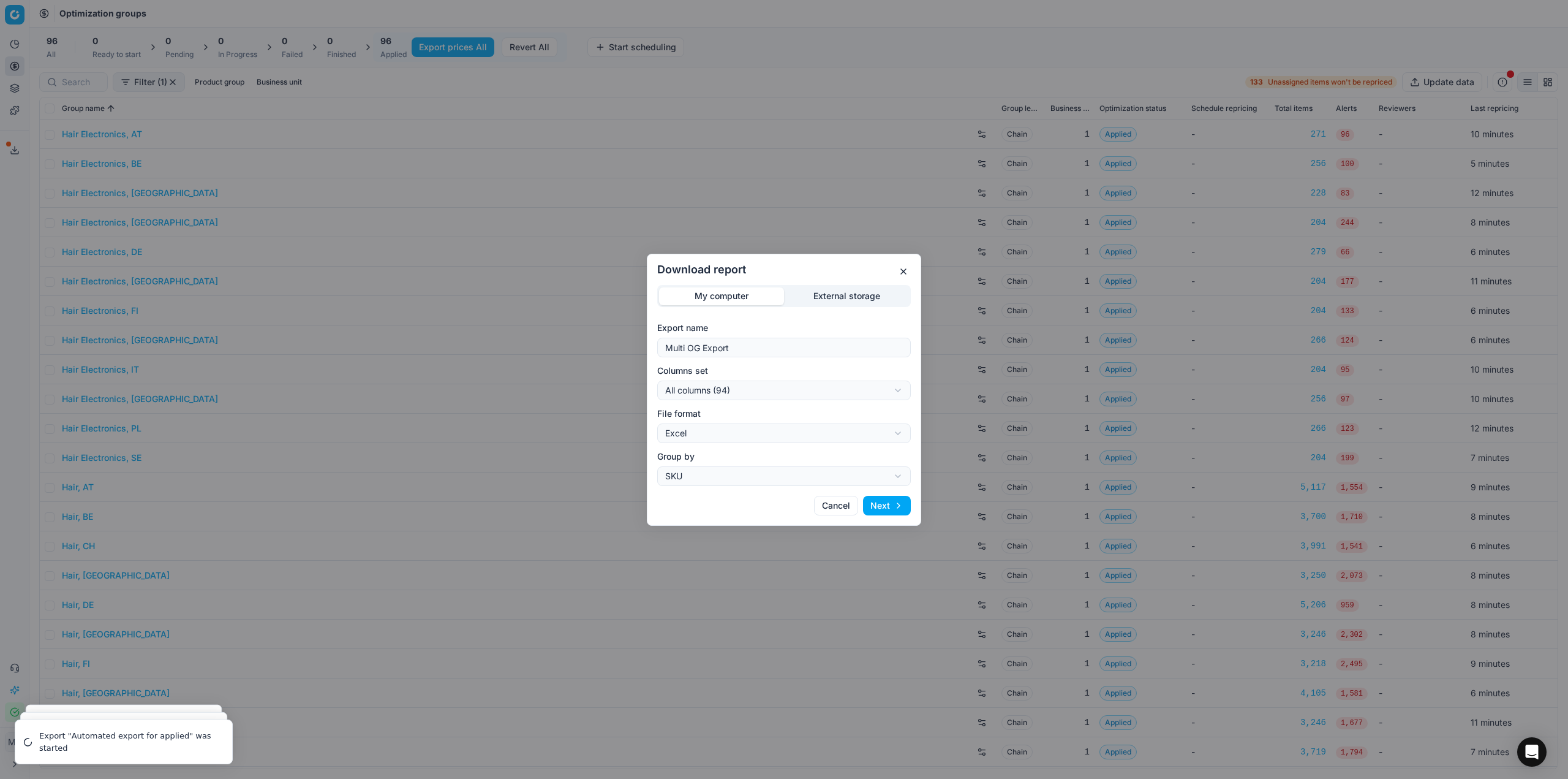
click at [707, 395] on div "Download report My computer External storage Export name Multi OG Export Column…" at bounding box center [784, 390] width 1568 height 779
select select "custom"
click at [734, 436] on div "Download report My computer External storage Export name Multi OG Export Column…" at bounding box center [784, 390] width 1568 height 779
click at [725, 488] on div "Excel CSV" at bounding box center [785, 468] width 254 height 45
select select "csv"
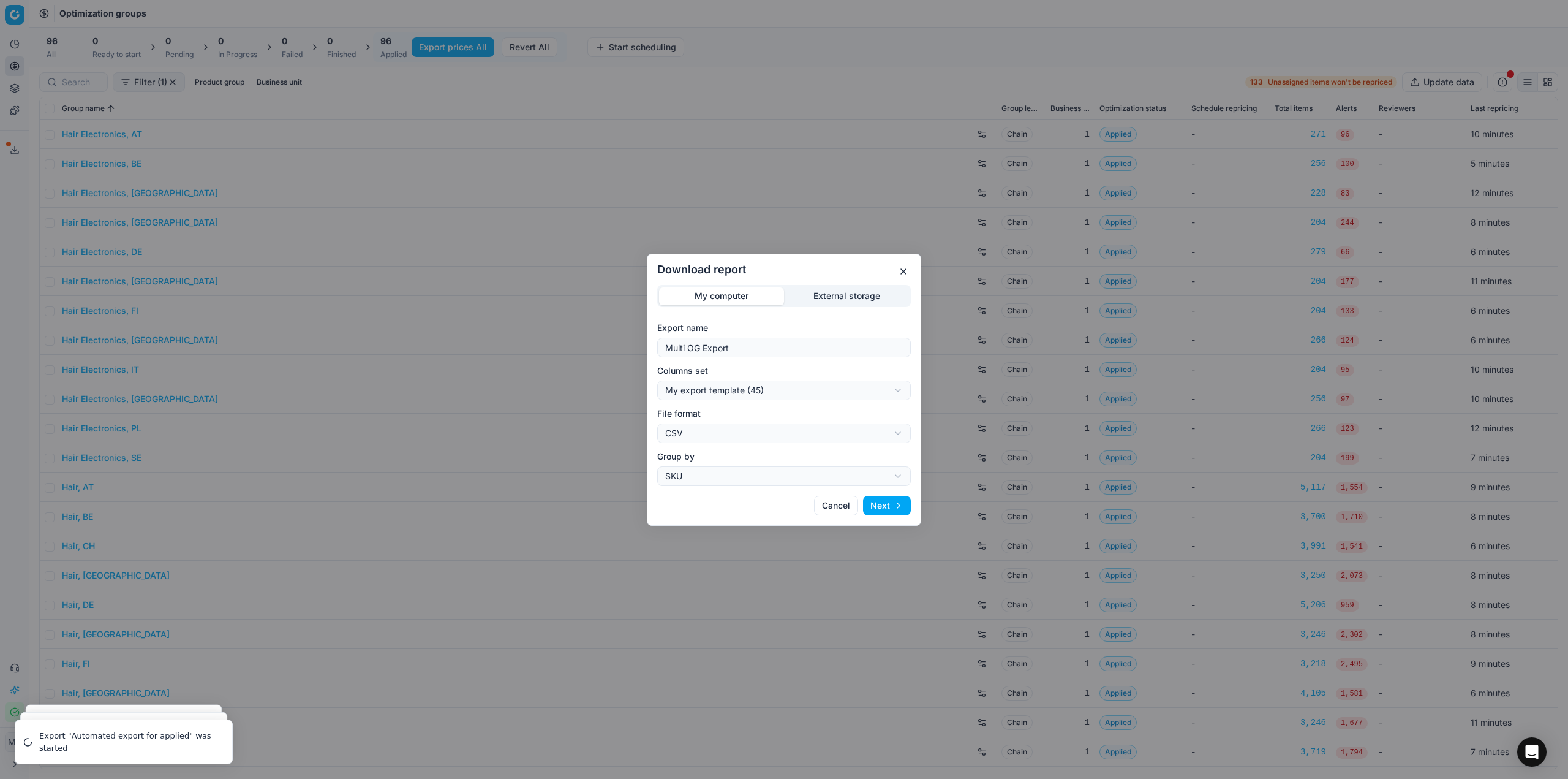
click at [885, 503] on button "Next" at bounding box center [887, 504] width 48 height 19
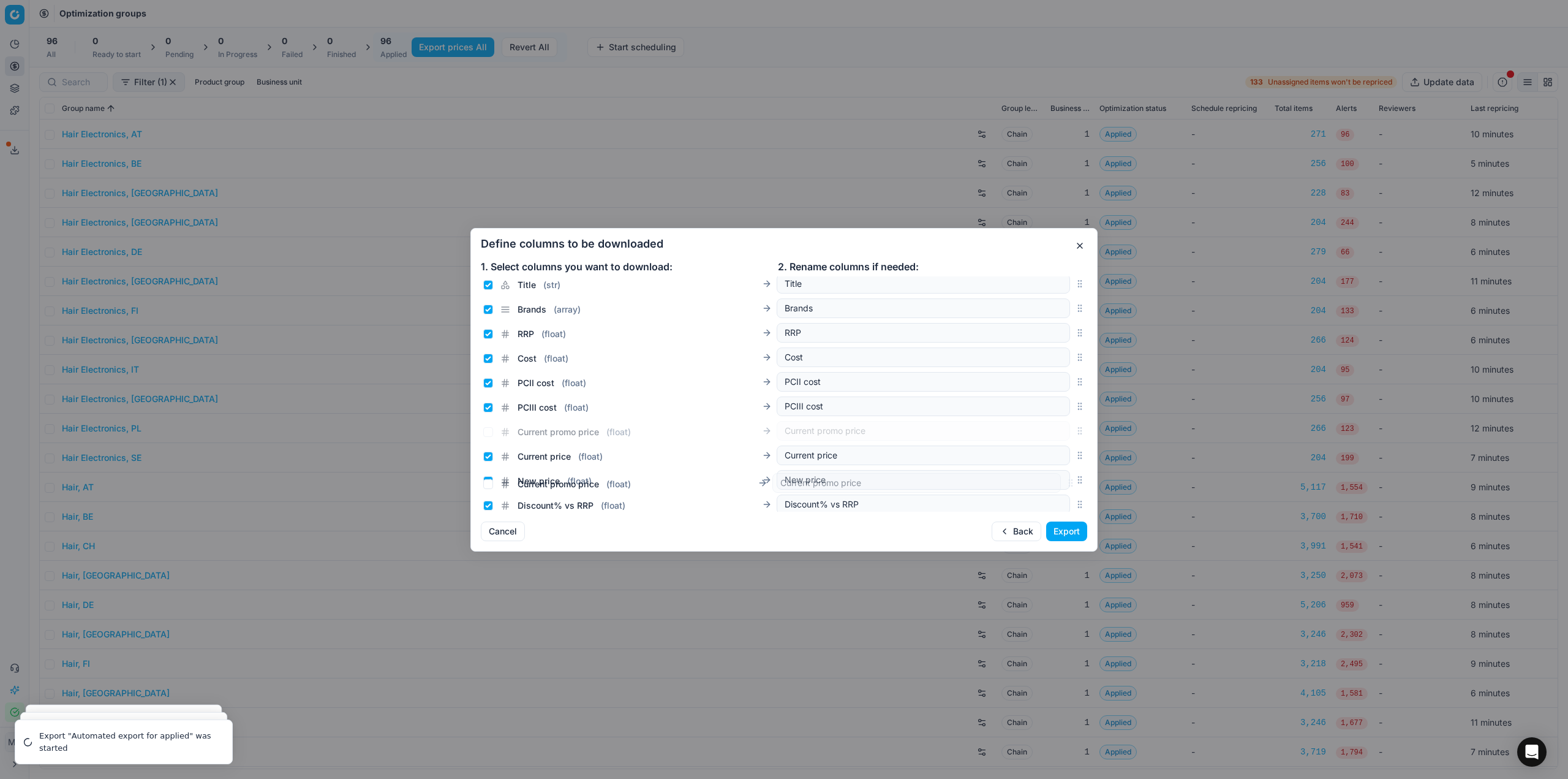
scroll to position [133, 0]
drag, startPoint x: 1070, startPoint y: 396, endPoint x: 1077, endPoint y: 401, distance: 8.6
click at [1077, 401] on div "Current promo price ( float ) Current promo price" at bounding box center [784, 402] width 606 height 24
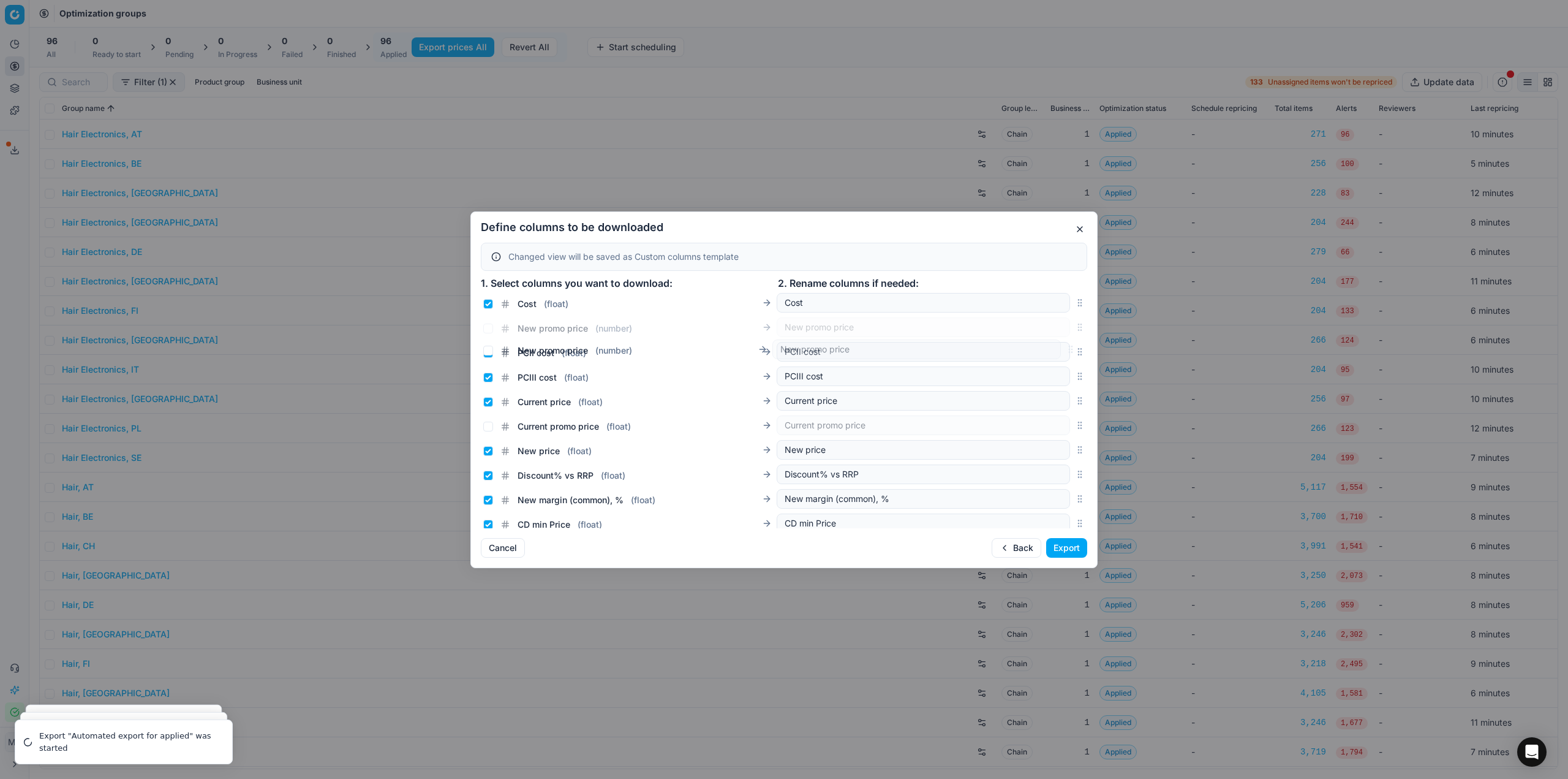
scroll to position [127, 0]
drag, startPoint x: 1069, startPoint y: 412, endPoint x: 896, endPoint y: 444, distance: 175.9
click at [1039, 472] on div "New promo price ( number ) New promo price" at bounding box center [784, 471] width 606 height 24
click at [489, 398] on input "Current price ( float )" at bounding box center [488, 399] width 10 height 10
checkbox input "false"
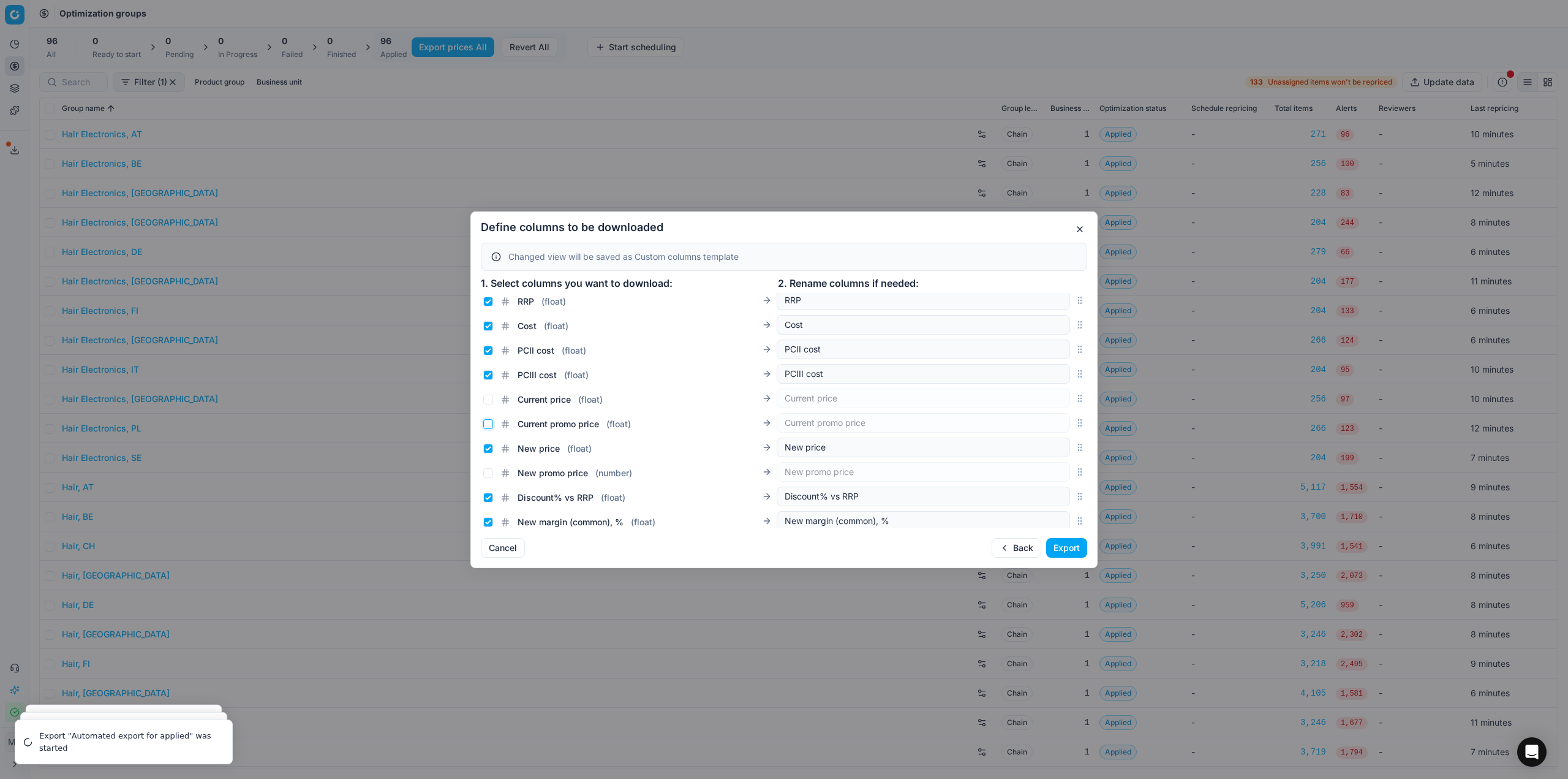
click at [491, 424] on input "Current promo price ( float )" at bounding box center [488, 424] width 10 height 10
checkbox input "true"
click at [491, 449] on input "New price ( float )" at bounding box center [488, 448] width 10 height 10
checkbox input "false"
click at [485, 471] on input "New promo price ( number )" at bounding box center [488, 473] width 10 height 10
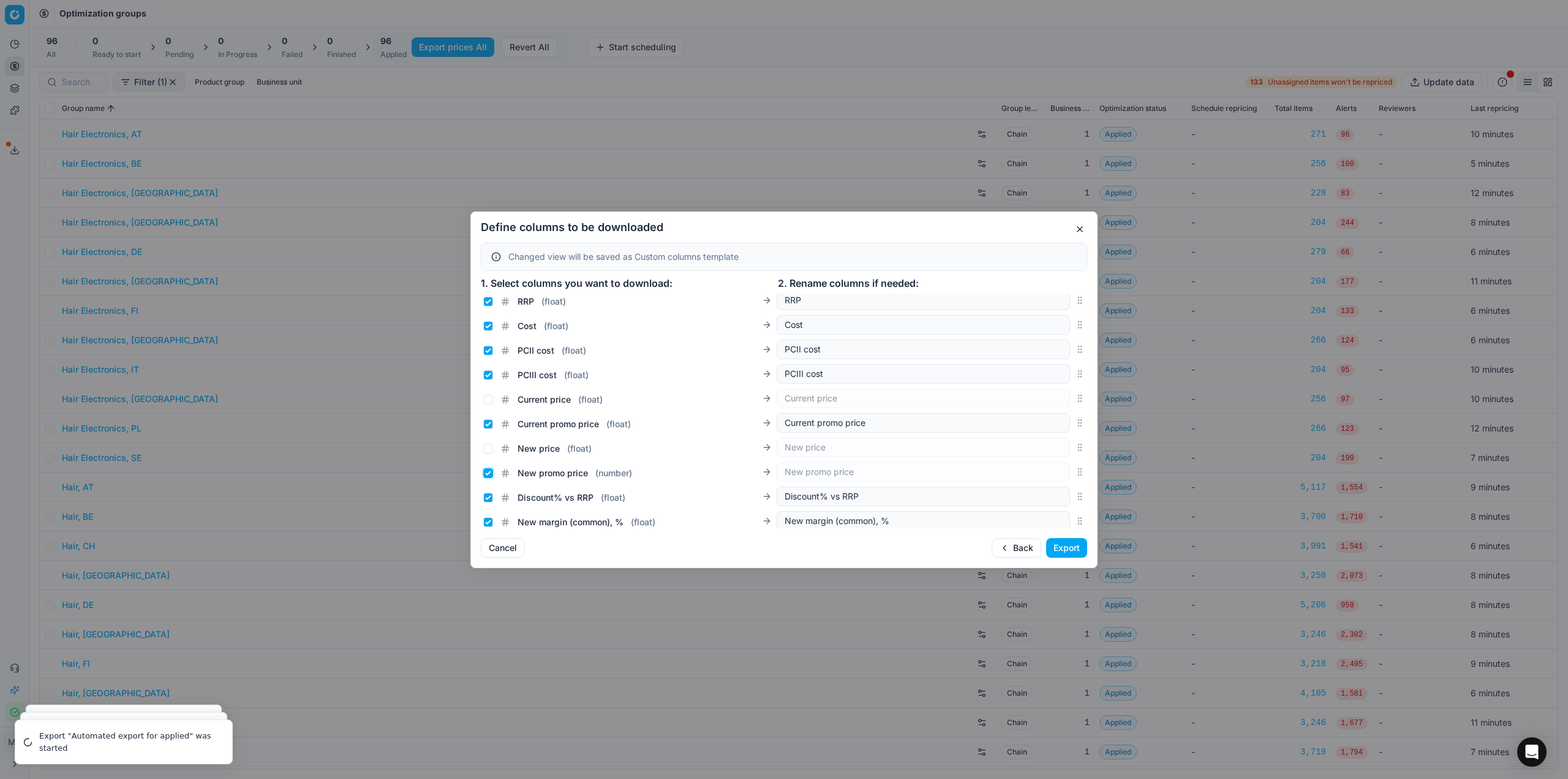
checkbox input "true"
click at [1080, 550] on button "Export" at bounding box center [1066, 547] width 41 height 19
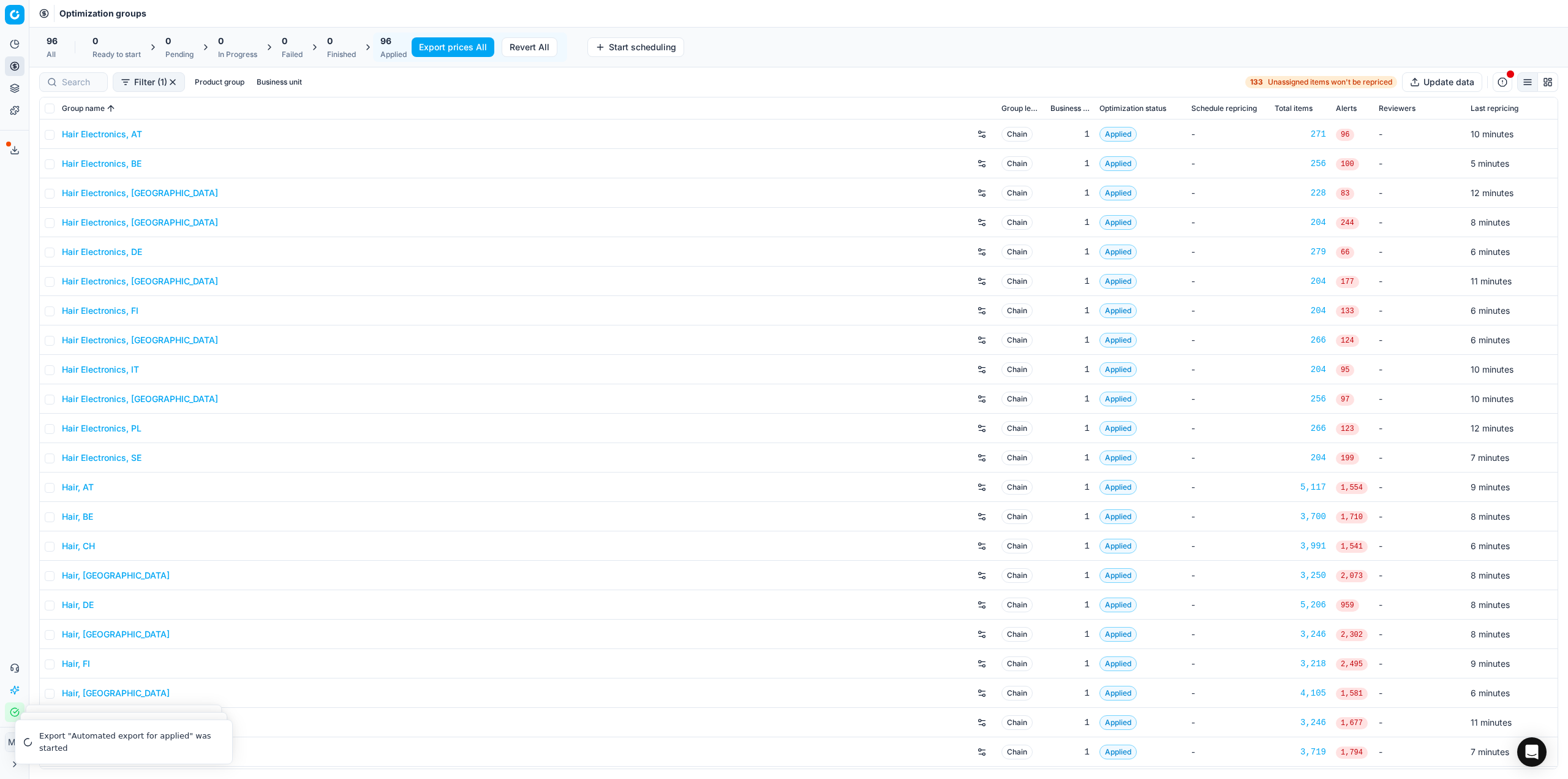
click at [12, 147] on icon at bounding box center [15, 150] width 10 height 10
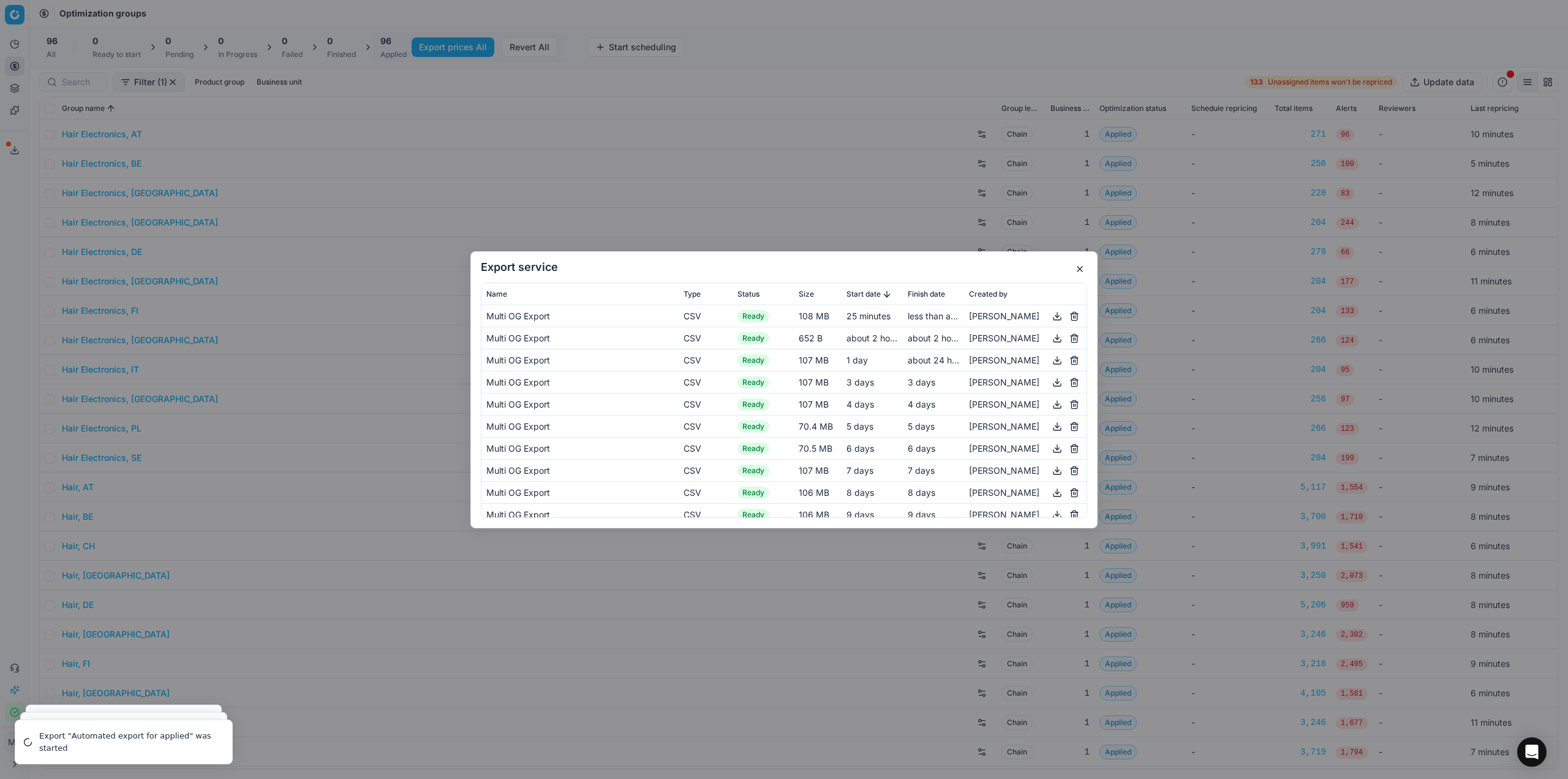
click at [1050, 322] on button "button" at bounding box center [1057, 315] width 15 height 15
click at [809, 152] on div "Export service Name Type Status Size Start date Finish date Created by Multi OG…" at bounding box center [784, 390] width 1568 height 779
